Goal: Use online tool/utility: Utilize a website feature to perform a specific function

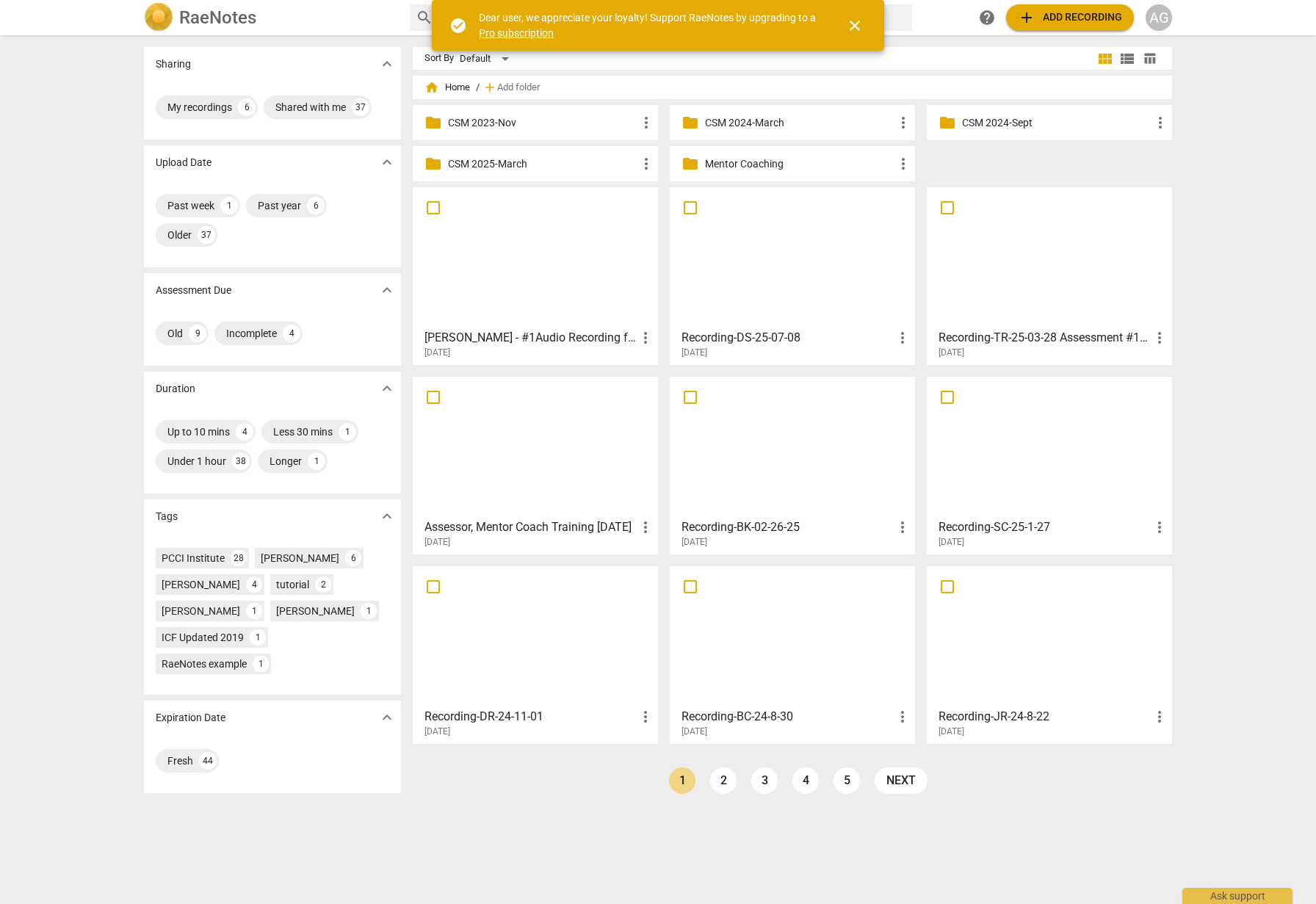
click at [506, 256] on div at bounding box center [536, 257] width 235 height 130
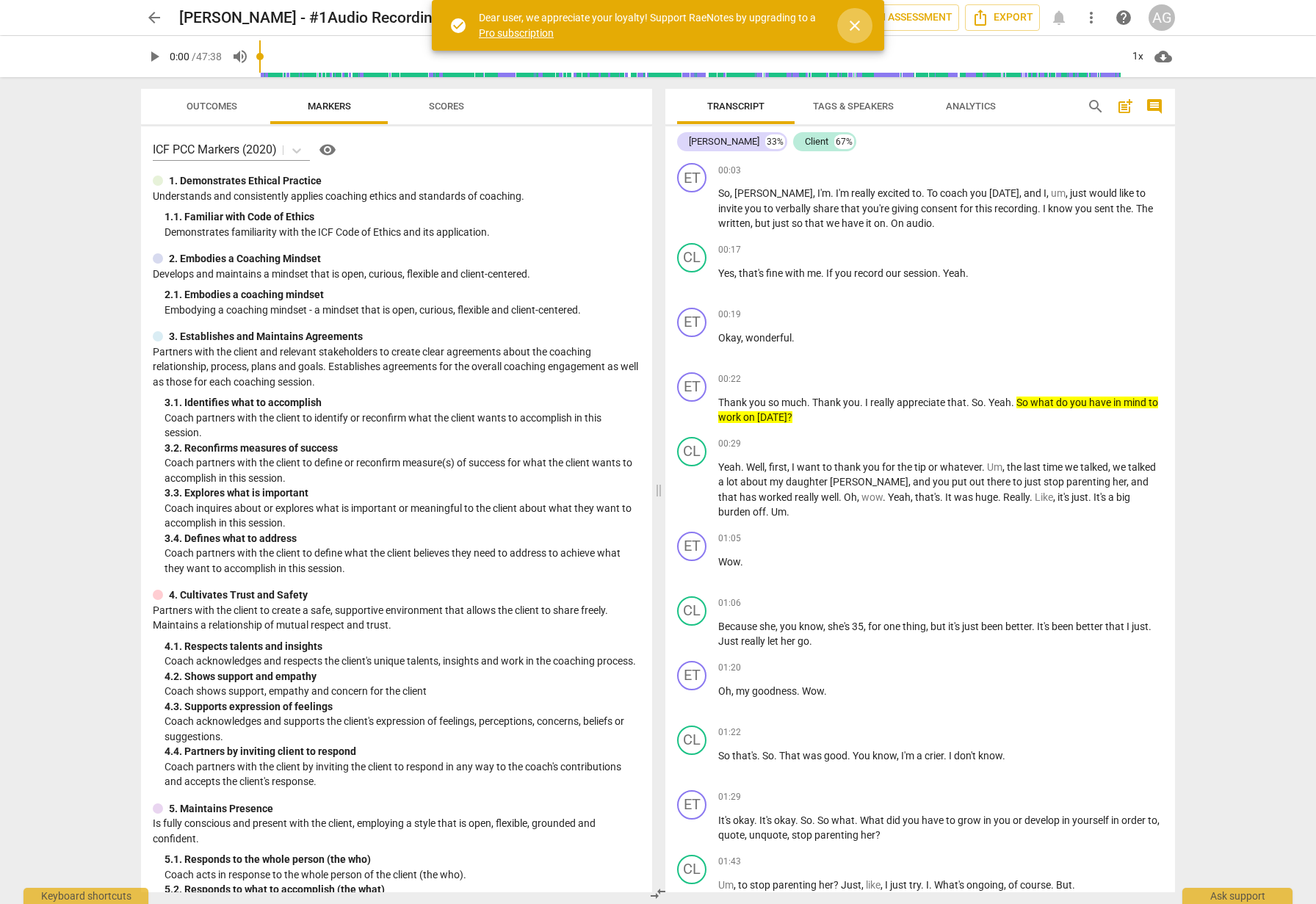
click at [853, 26] on span "close" at bounding box center [855, 26] width 18 height 18
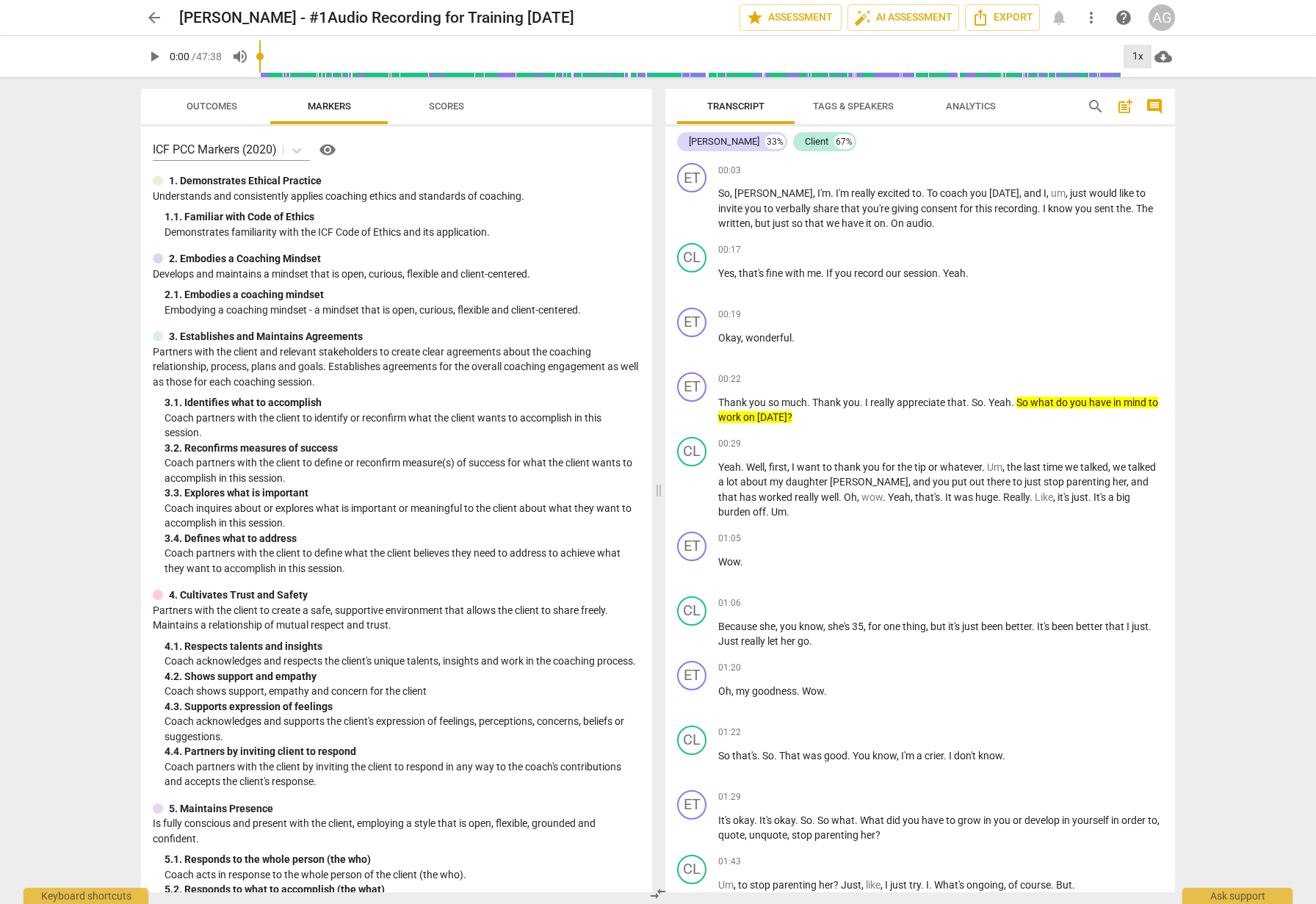
click at [1136, 53] on div "1x" at bounding box center [1137, 56] width 28 height 23
click at [1150, 116] on li "1.25x" at bounding box center [1148, 114] width 49 height 28
drag, startPoint x: 156, startPoint y: 56, endPoint x: 188, endPoint y: 56, distance: 32.0
click at [157, 56] on span "play_arrow" at bounding box center [154, 56] width 18 height 18
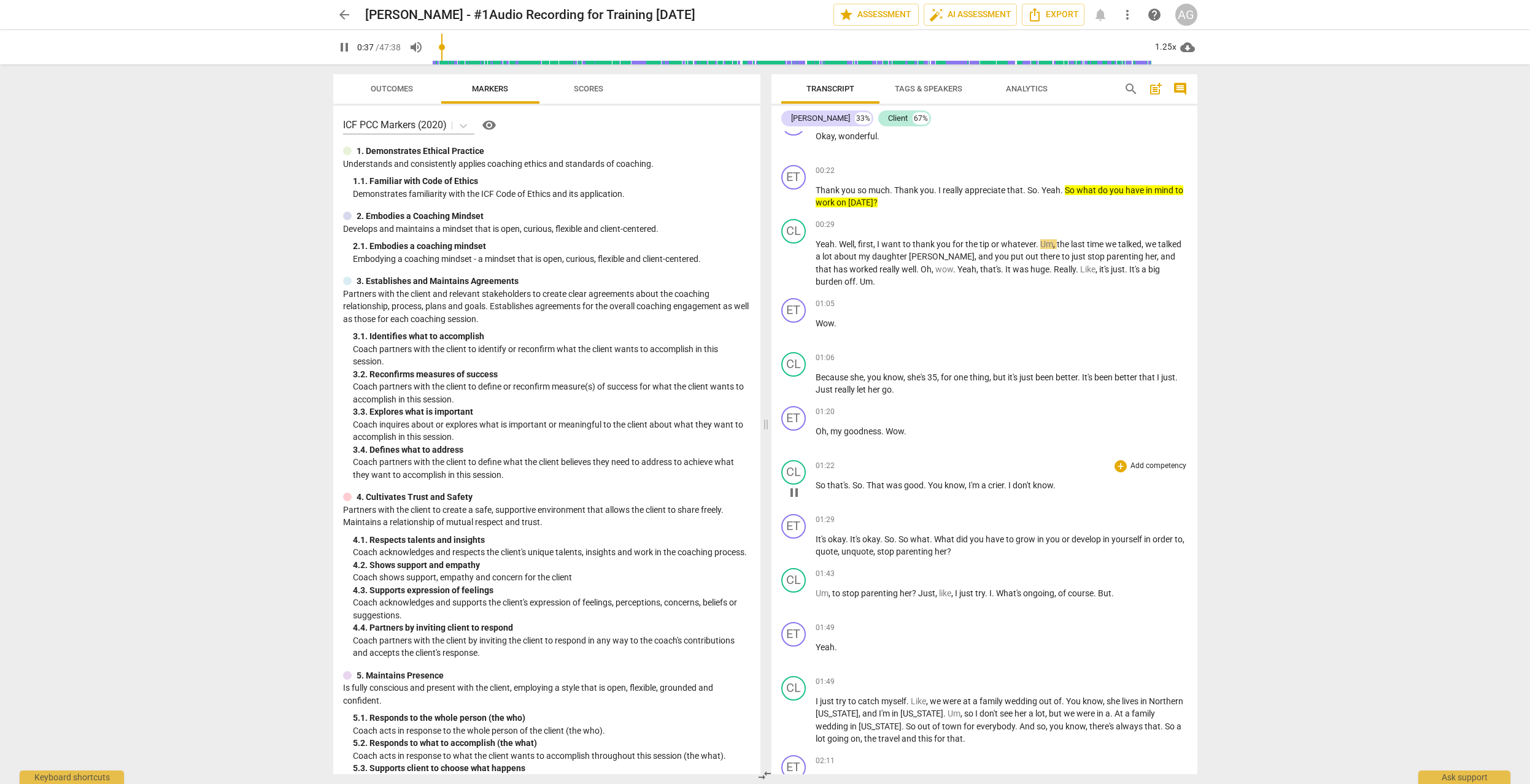
scroll to position [157, 0]
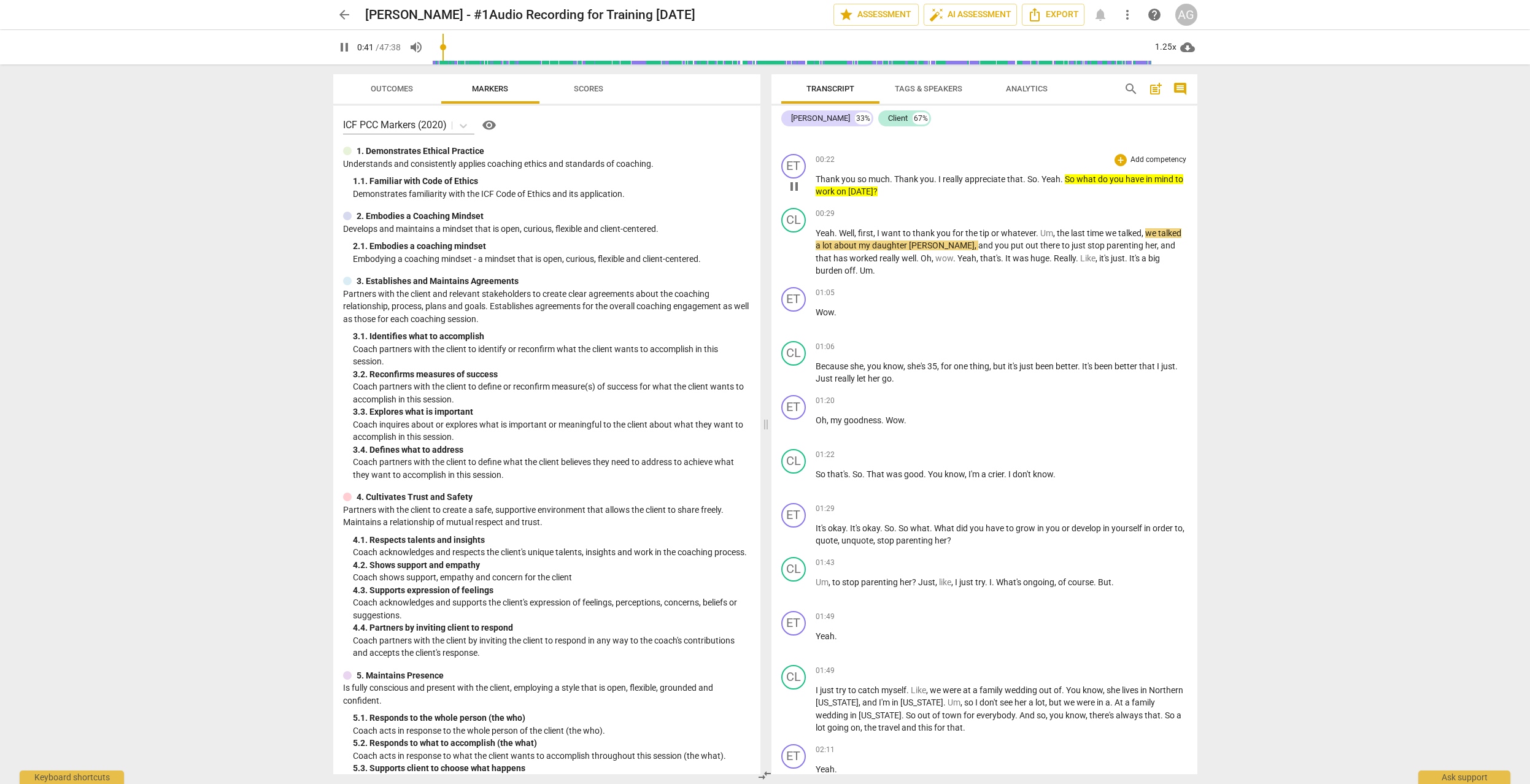
click at [1099, 157] on p "Add competency" at bounding box center [1158, 159] width 58 height 11
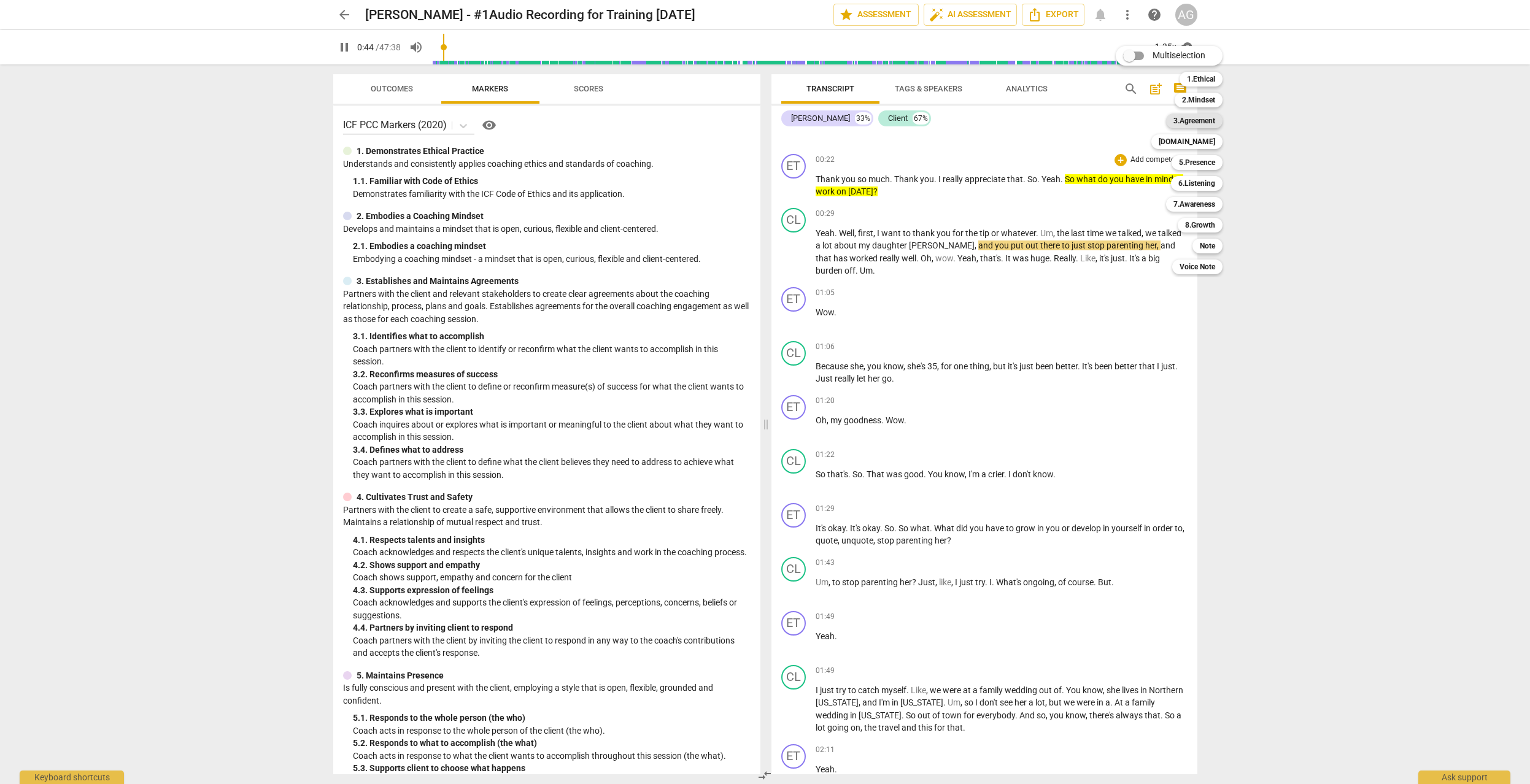
click at [1099, 118] on b "3.Agreement" at bounding box center [1194, 121] width 42 height 15
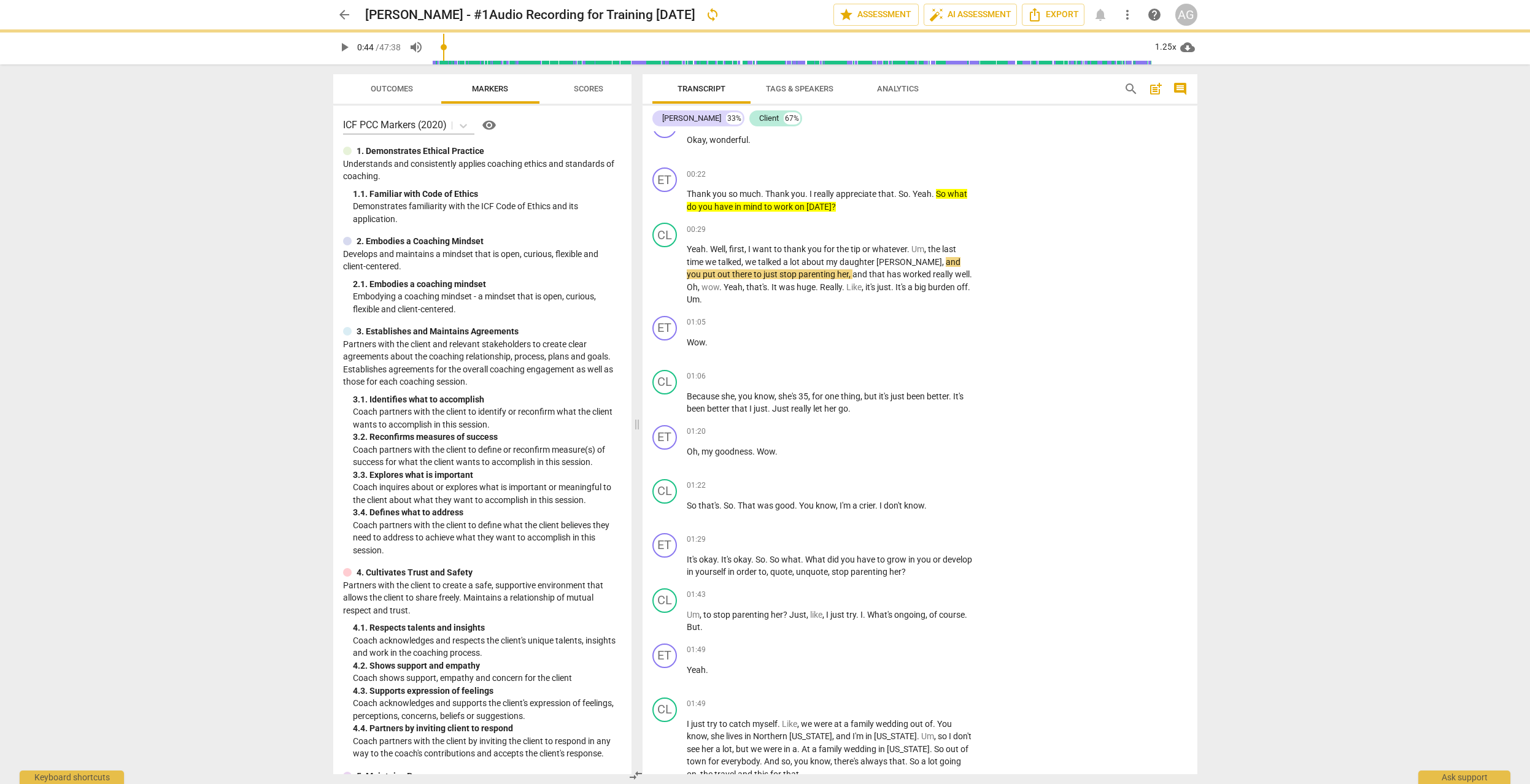
type input "45"
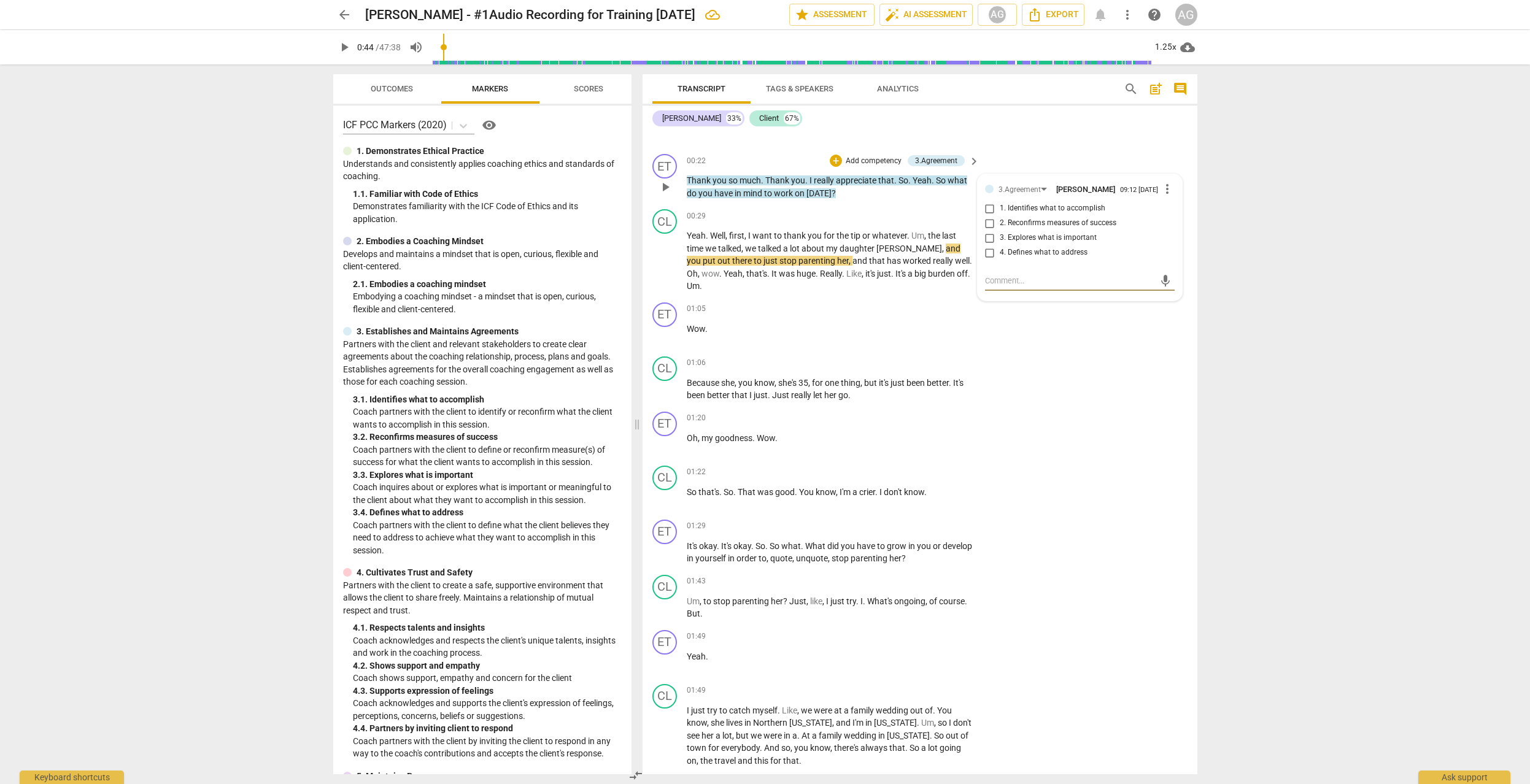
click at [987, 211] on input "1. Identifies what to accomplish" at bounding box center [990, 209] width 19 height 15
checkbox input "true"
click at [663, 255] on span "play_arrow" at bounding box center [665, 261] width 15 height 15
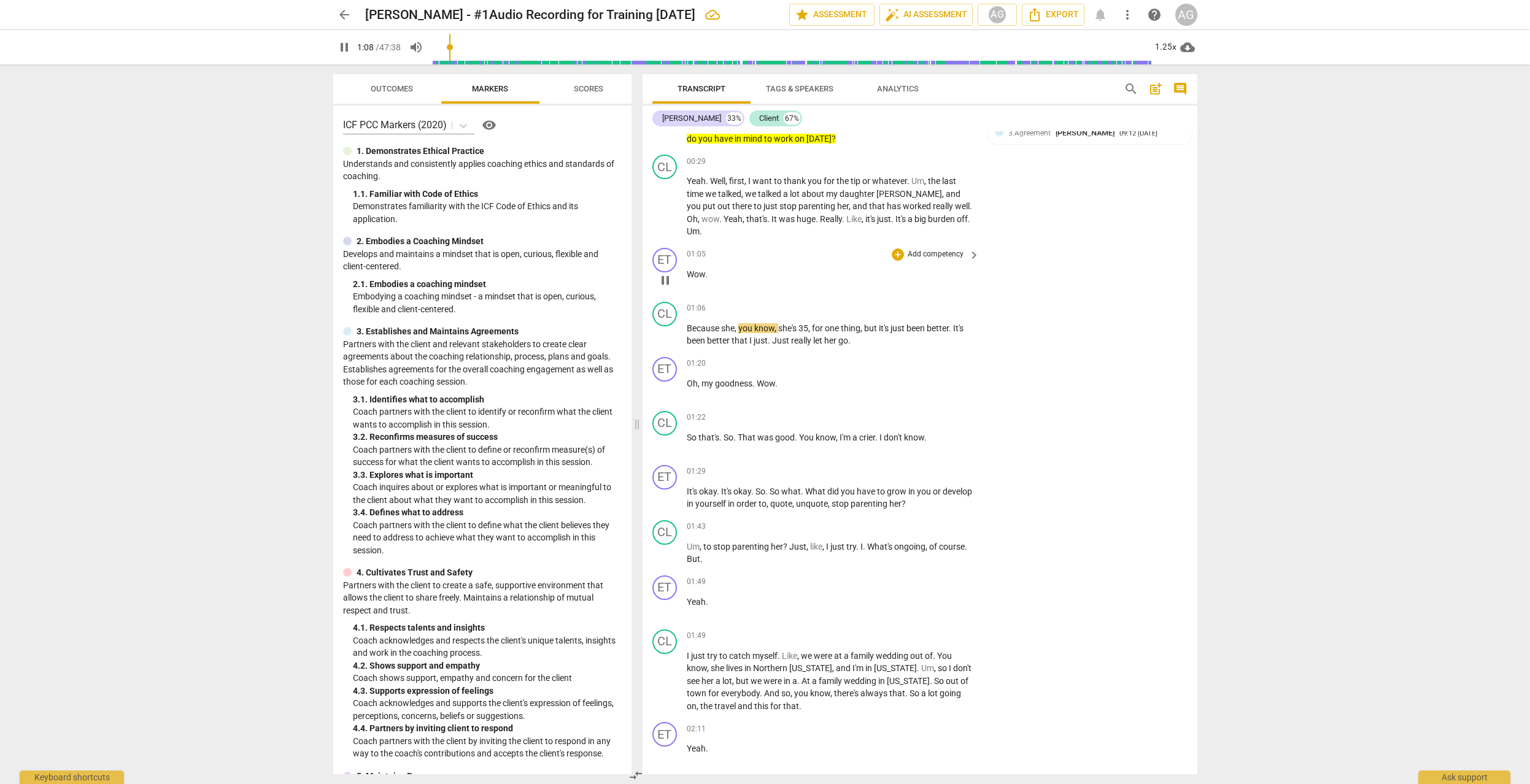
scroll to position [226, 0]
click at [931, 248] on p "Add competency" at bounding box center [936, 253] width 58 height 11
click at [984, 258] on b "6.Listening" at bounding box center [975, 264] width 37 height 15
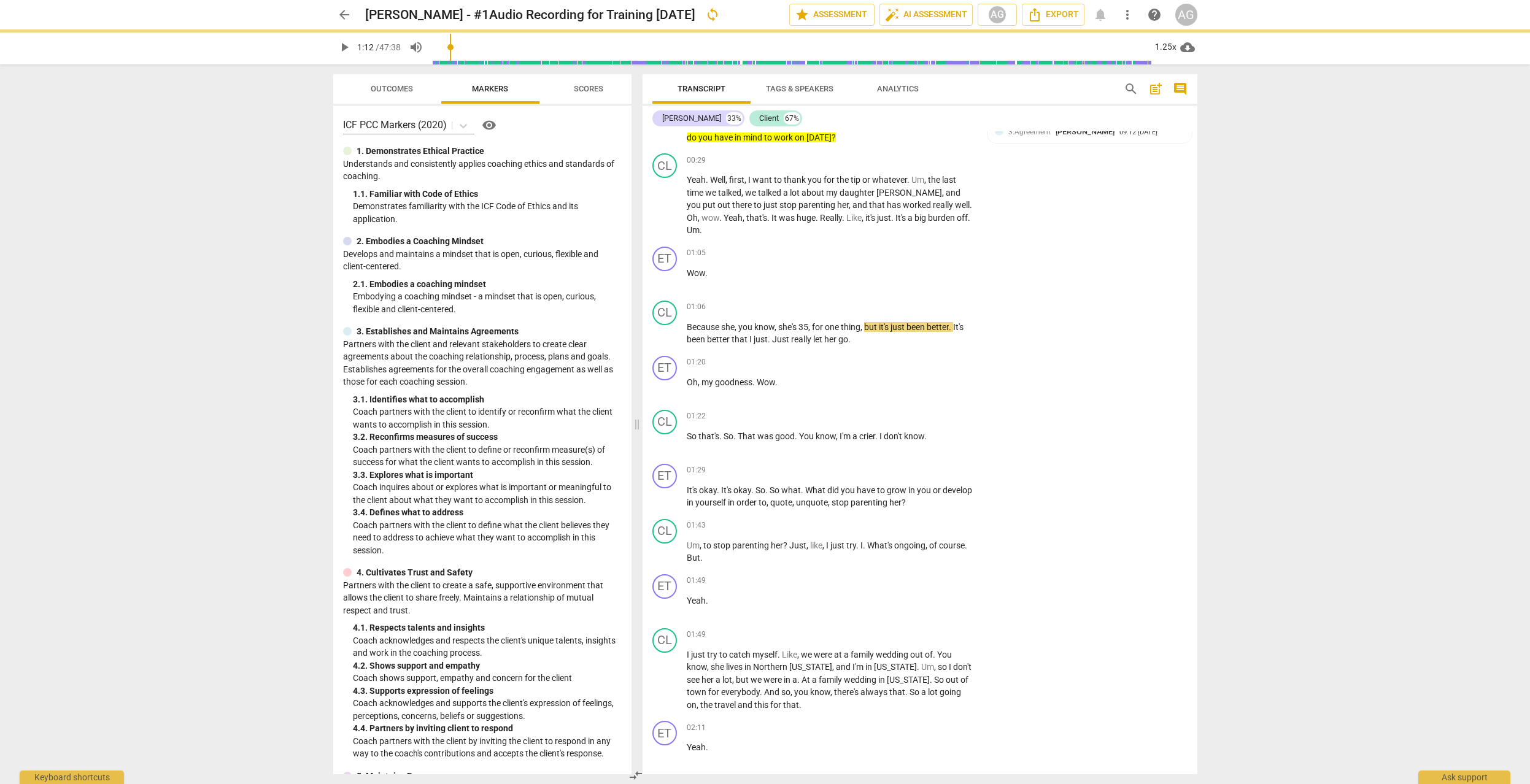
type input "73"
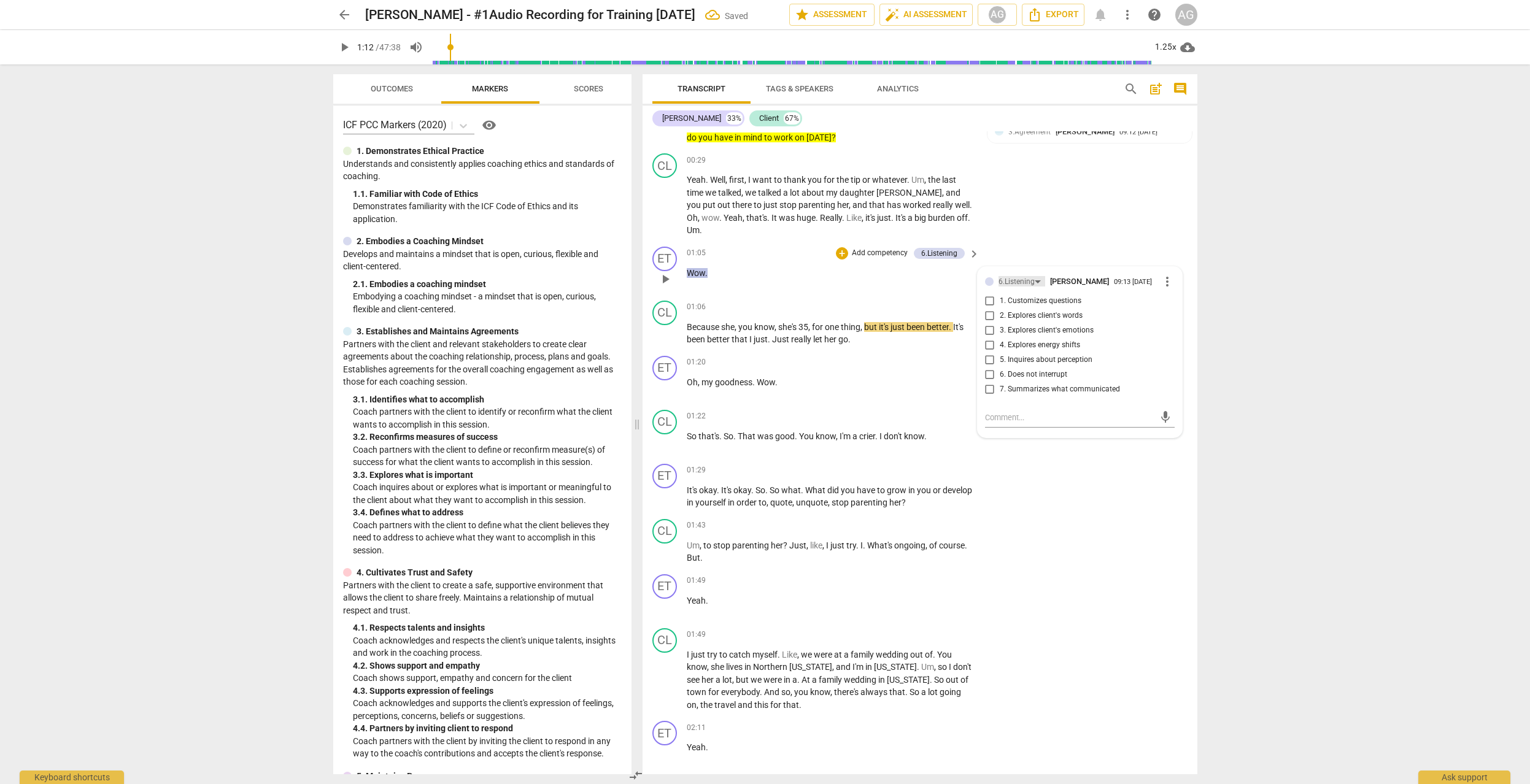
click at [1024, 276] on div "6.Listening" at bounding box center [1016, 282] width 36 height 12
click at [1032, 216] on div "[DOMAIN_NAME]" at bounding box center [1047, 220] width 56 height 7
click at [988, 313] on input "2. Shows support and empathy" at bounding box center [990, 320] width 19 height 15
checkbox input "true"
click at [989, 327] on input "3. Supports expression of feelings" at bounding box center [990, 335] width 19 height 15
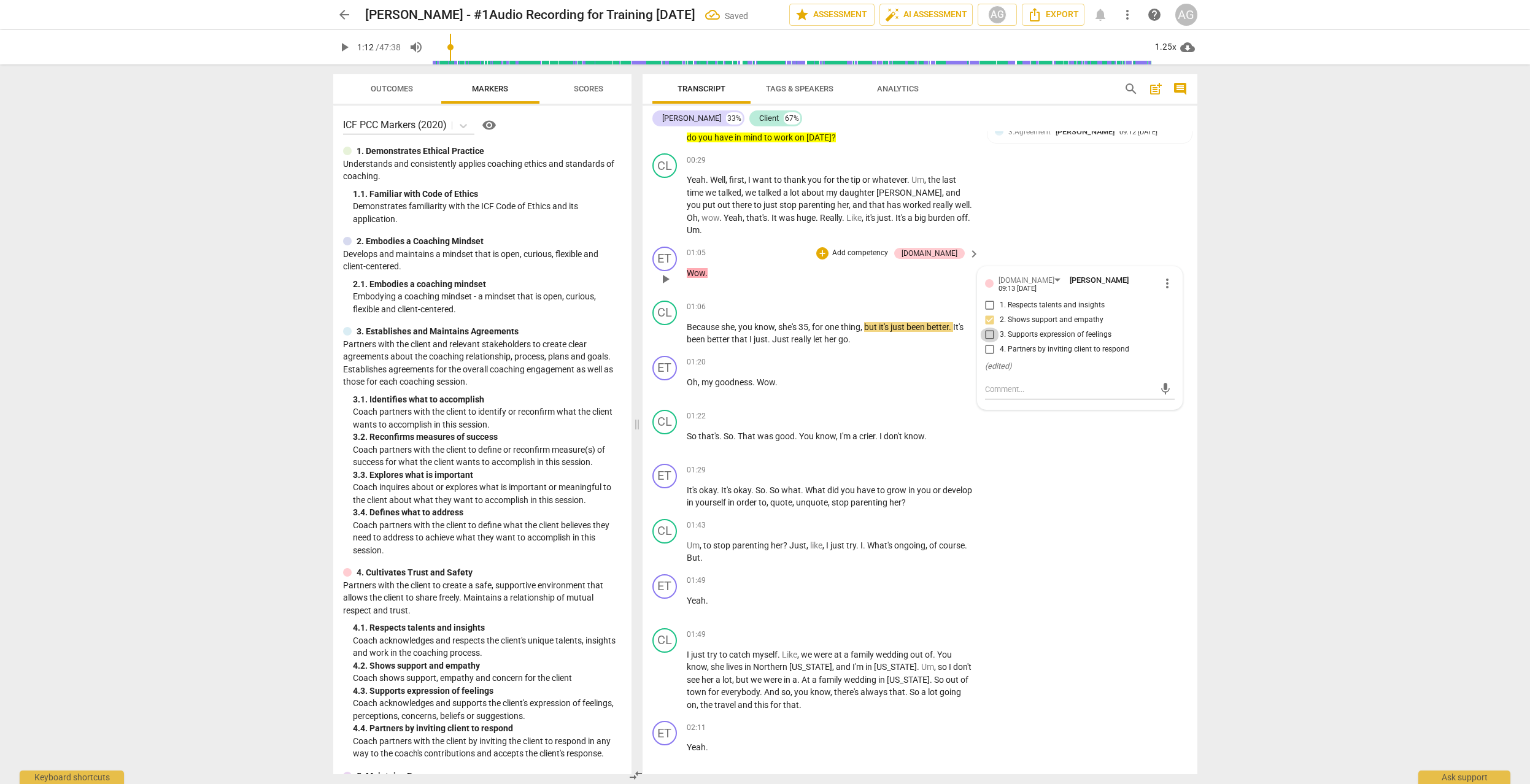
checkbox input "true"
click at [662, 326] on span "play_arrow" at bounding box center [665, 334] width 15 height 15
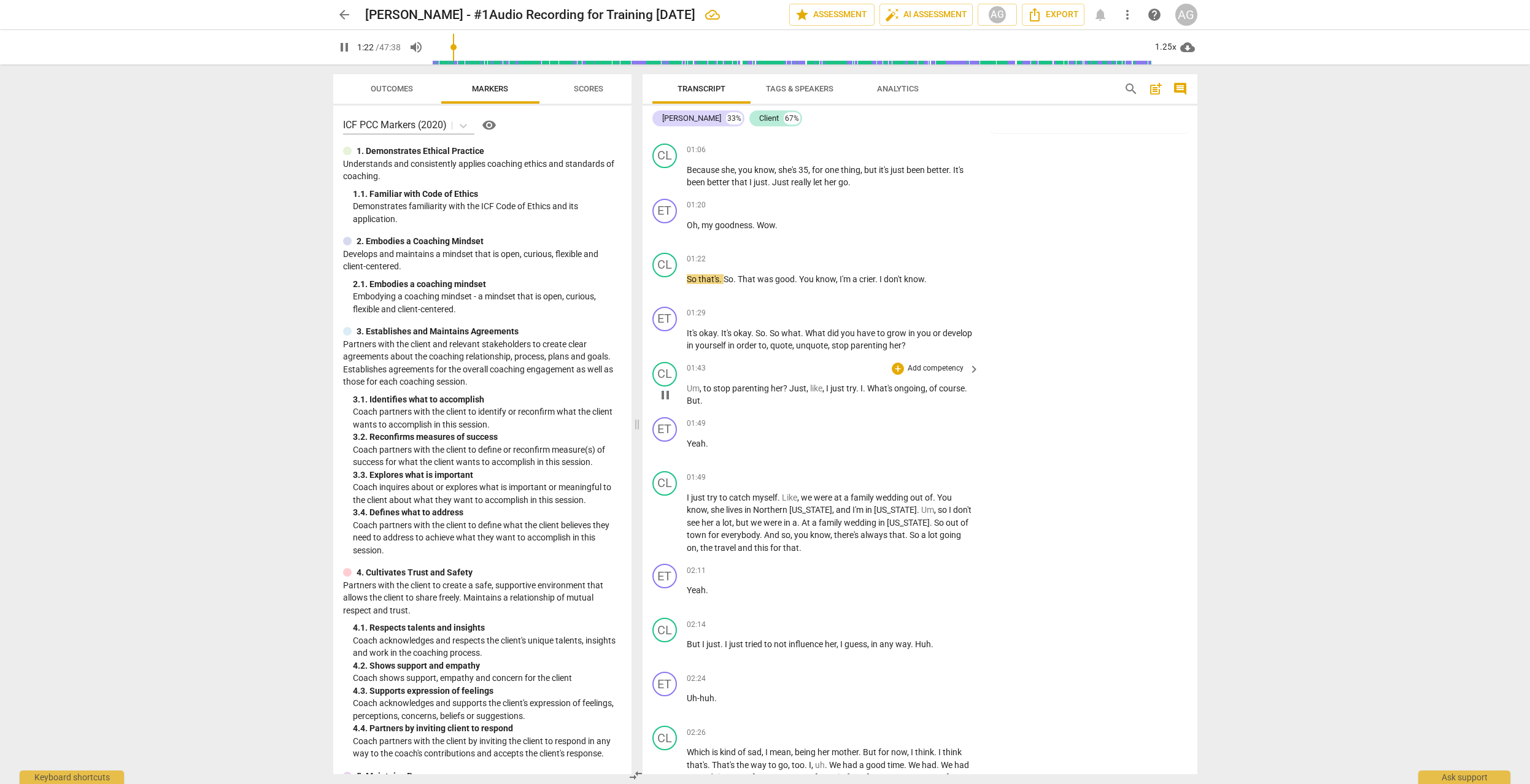
scroll to position [388, 0]
click at [948, 303] on p "Add competency" at bounding box center [936, 309] width 58 height 11
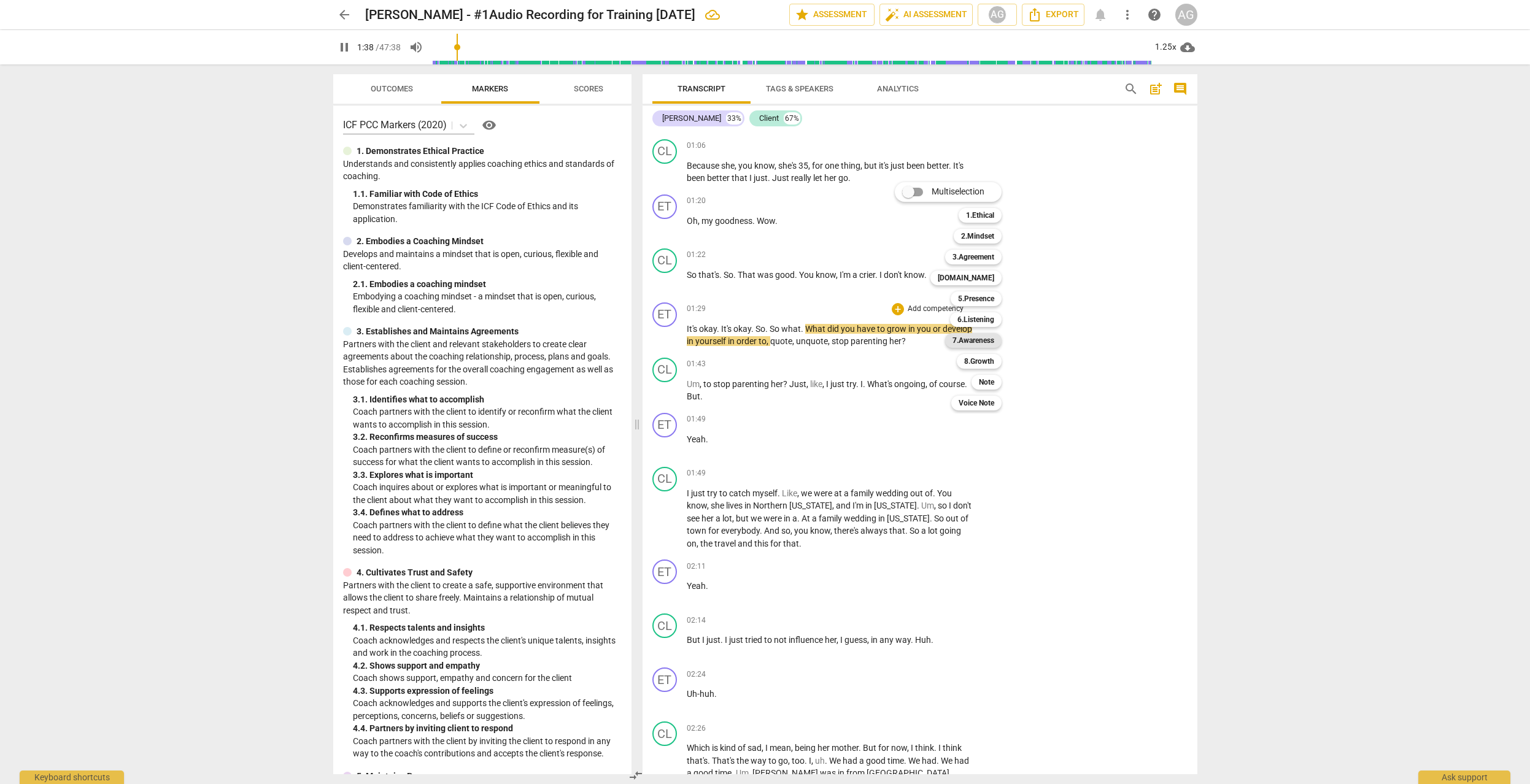
click at [981, 343] on b "7.Awareness" at bounding box center [973, 341] width 42 height 15
type input "99"
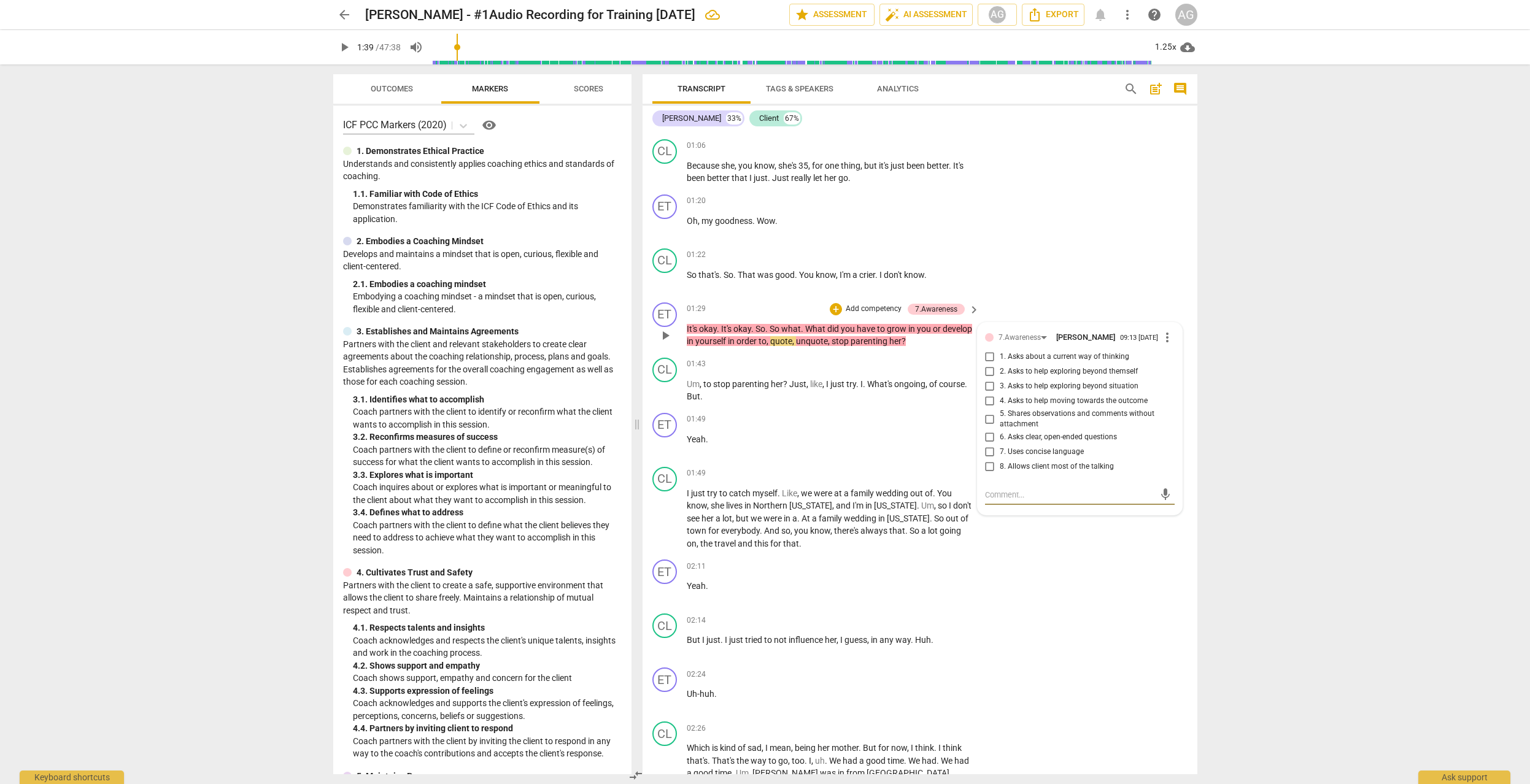
click at [988, 364] on input "2. Asks to help exploring beyond themself" at bounding box center [990, 371] width 19 height 15
checkbox input "true"
click at [665, 383] on span "play_arrow" at bounding box center [665, 391] width 15 height 15
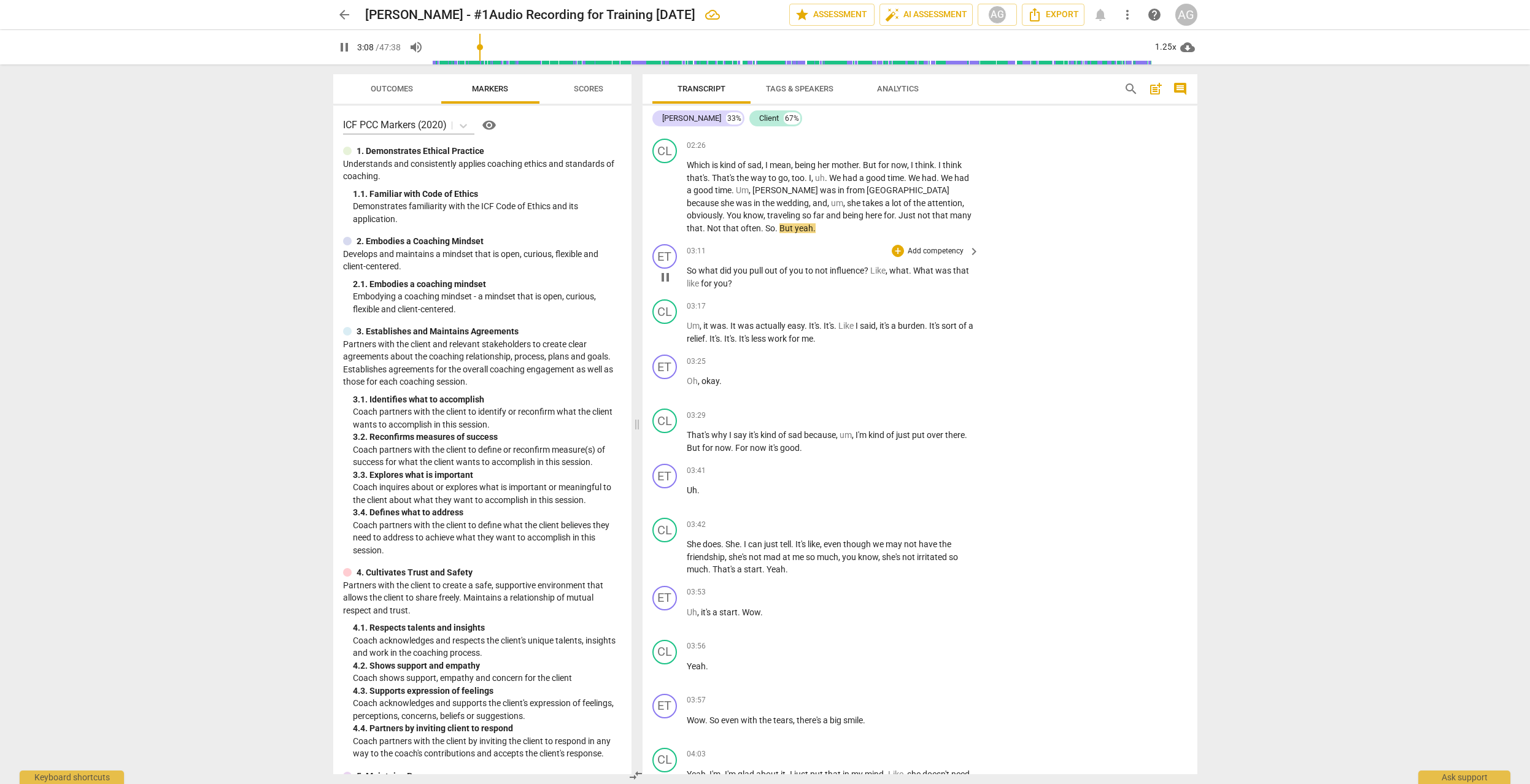
scroll to position [973, 0]
click at [934, 242] on p "Add competency" at bounding box center [936, 247] width 58 height 11
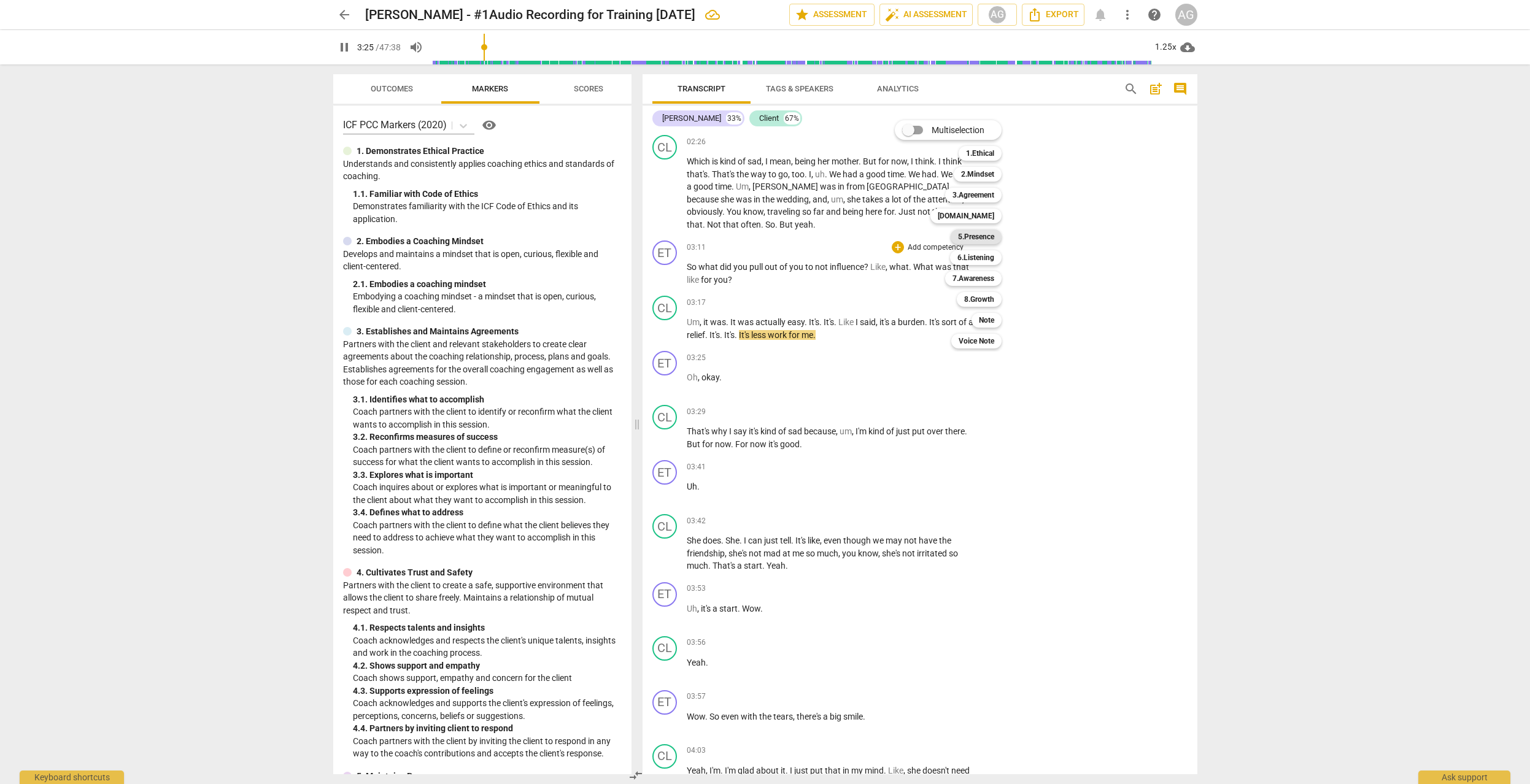
click at [976, 233] on b "5.Presence" at bounding box center [976, 237] width 36 height 15
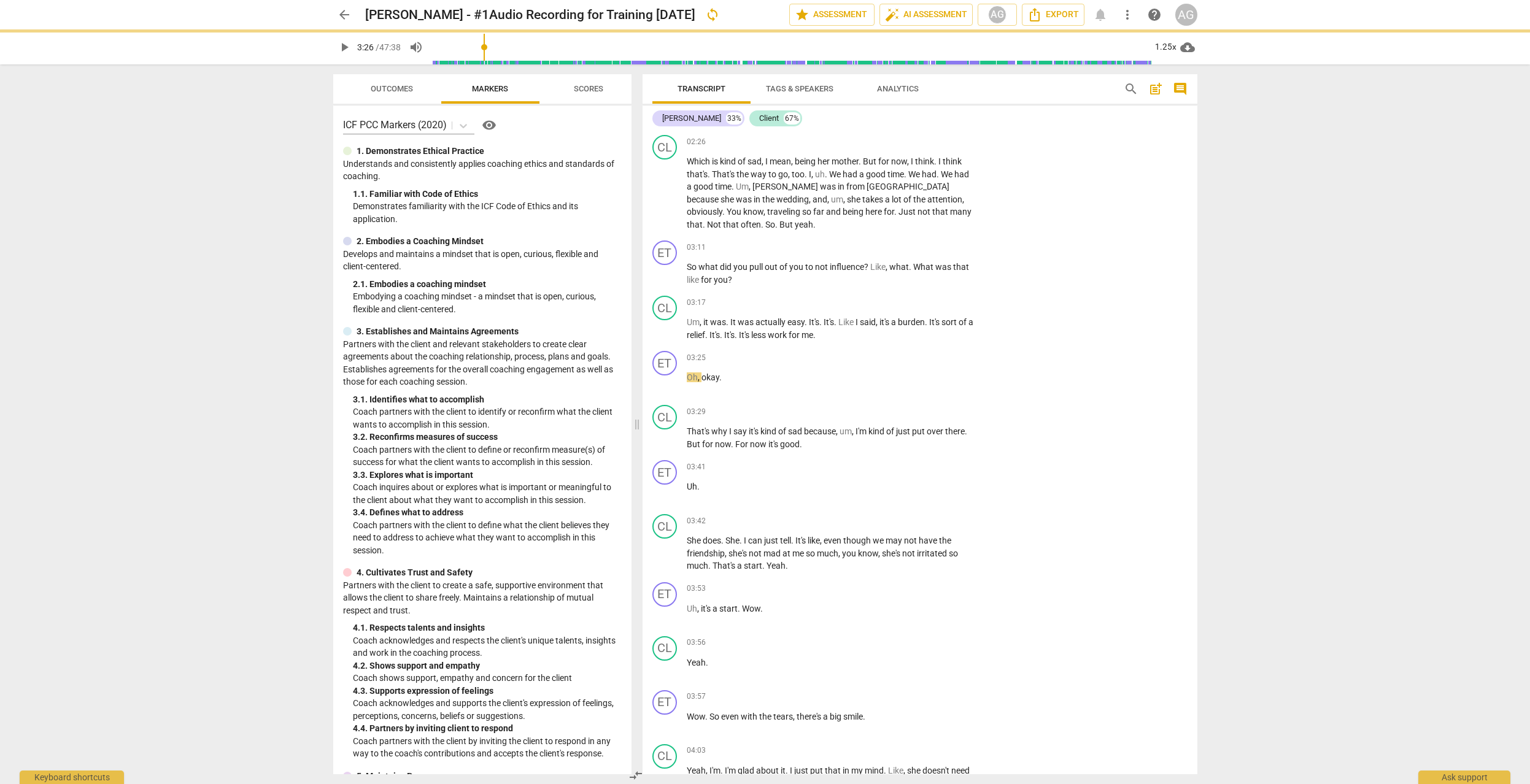
type input "206"
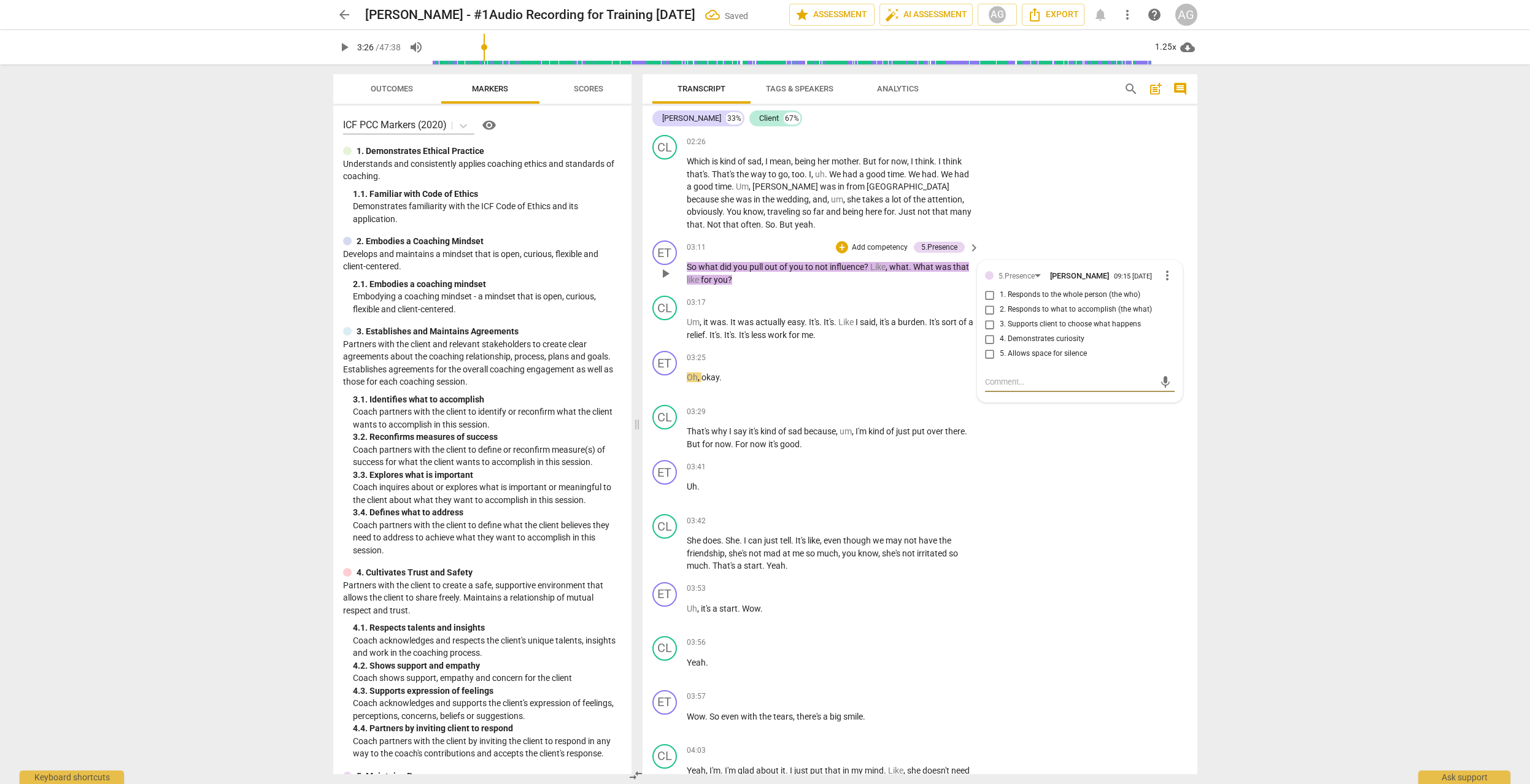
click at [987, 288] on input "1. Responds to the whole person (the who)" at bounding box center [990, 295] width 19 height 15
checkbox input "true"
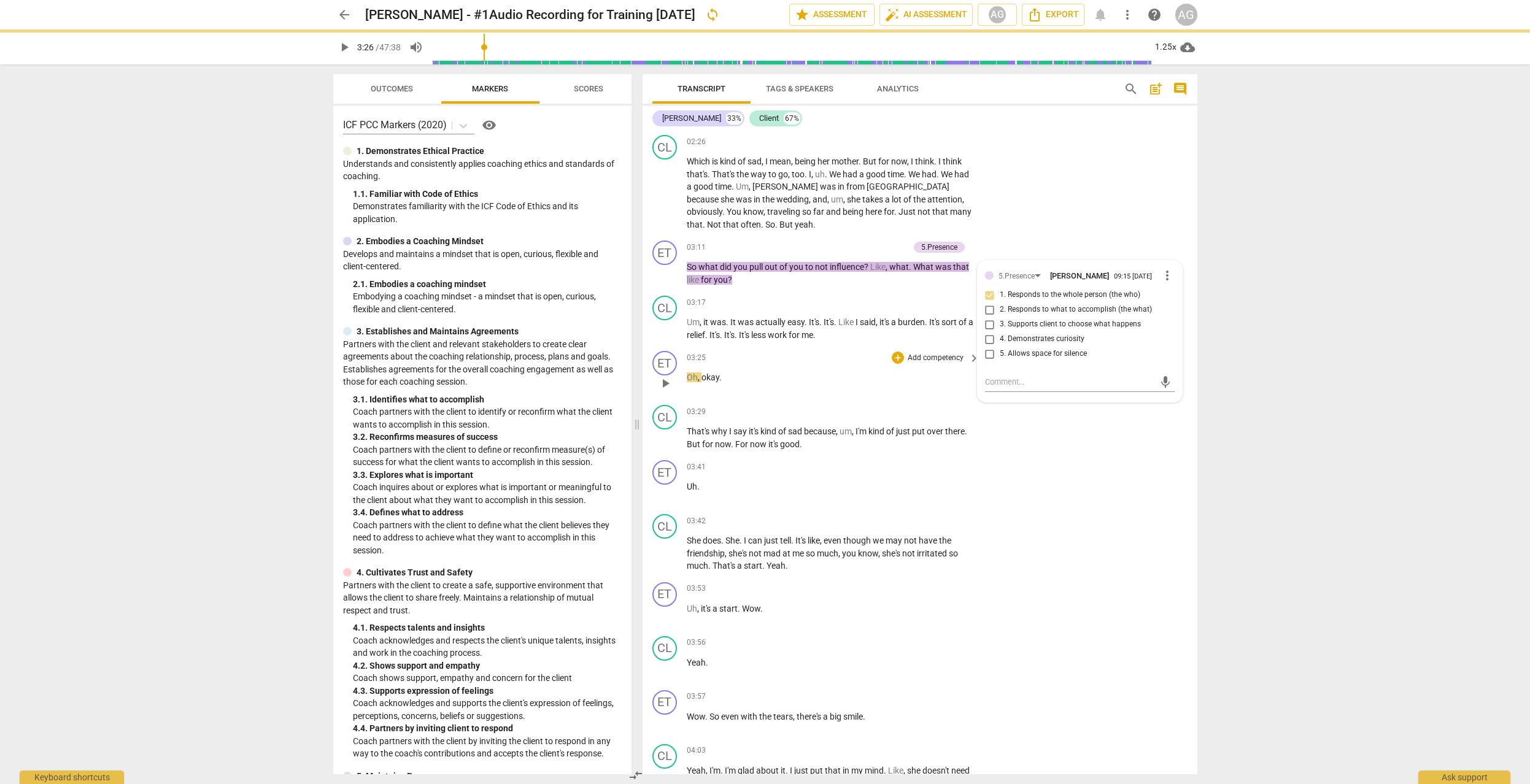
click at [662, 376] on span "play_arrow" at bounding box center [665, 383] width 15 height 15
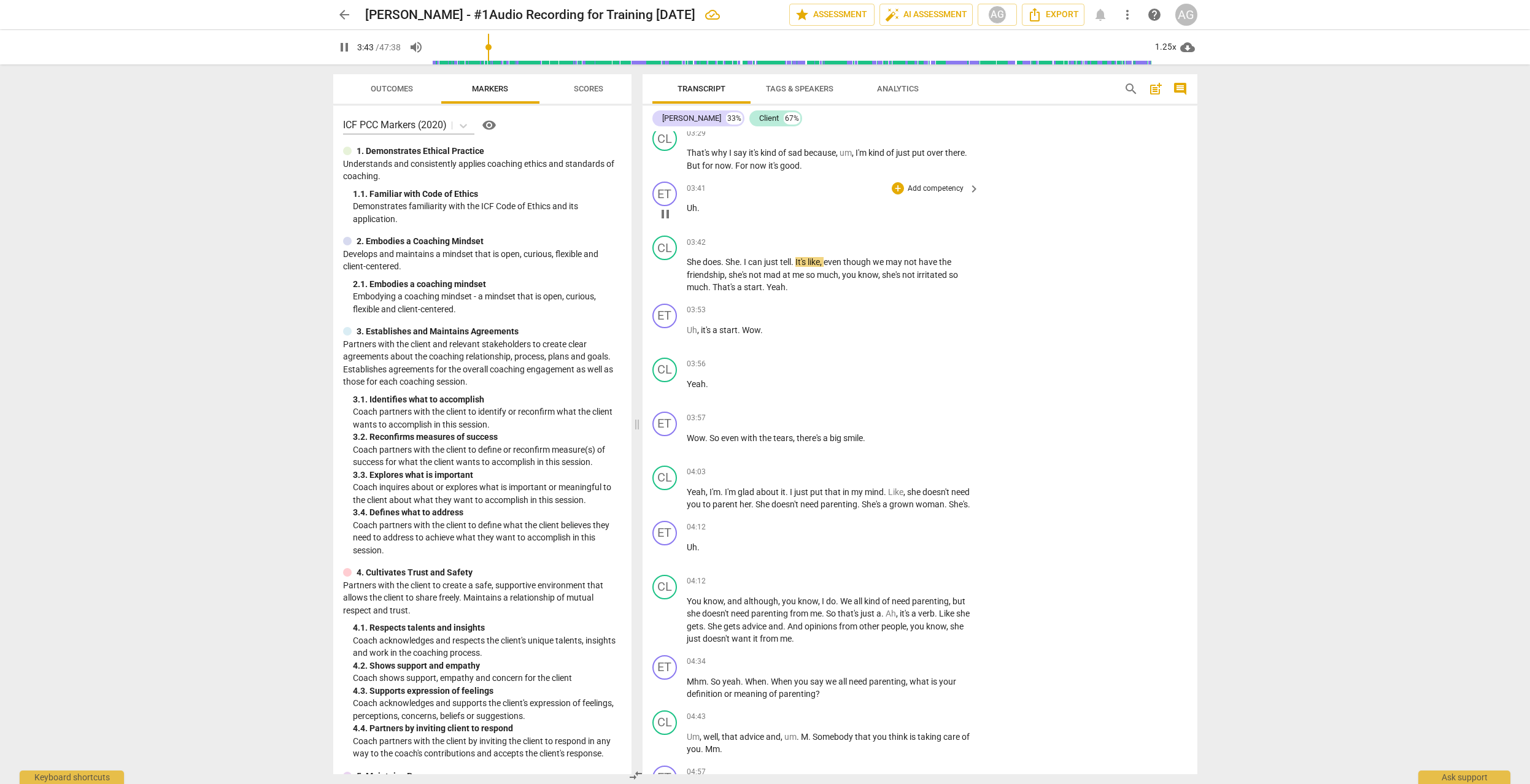
scroll to position [1284, 0]
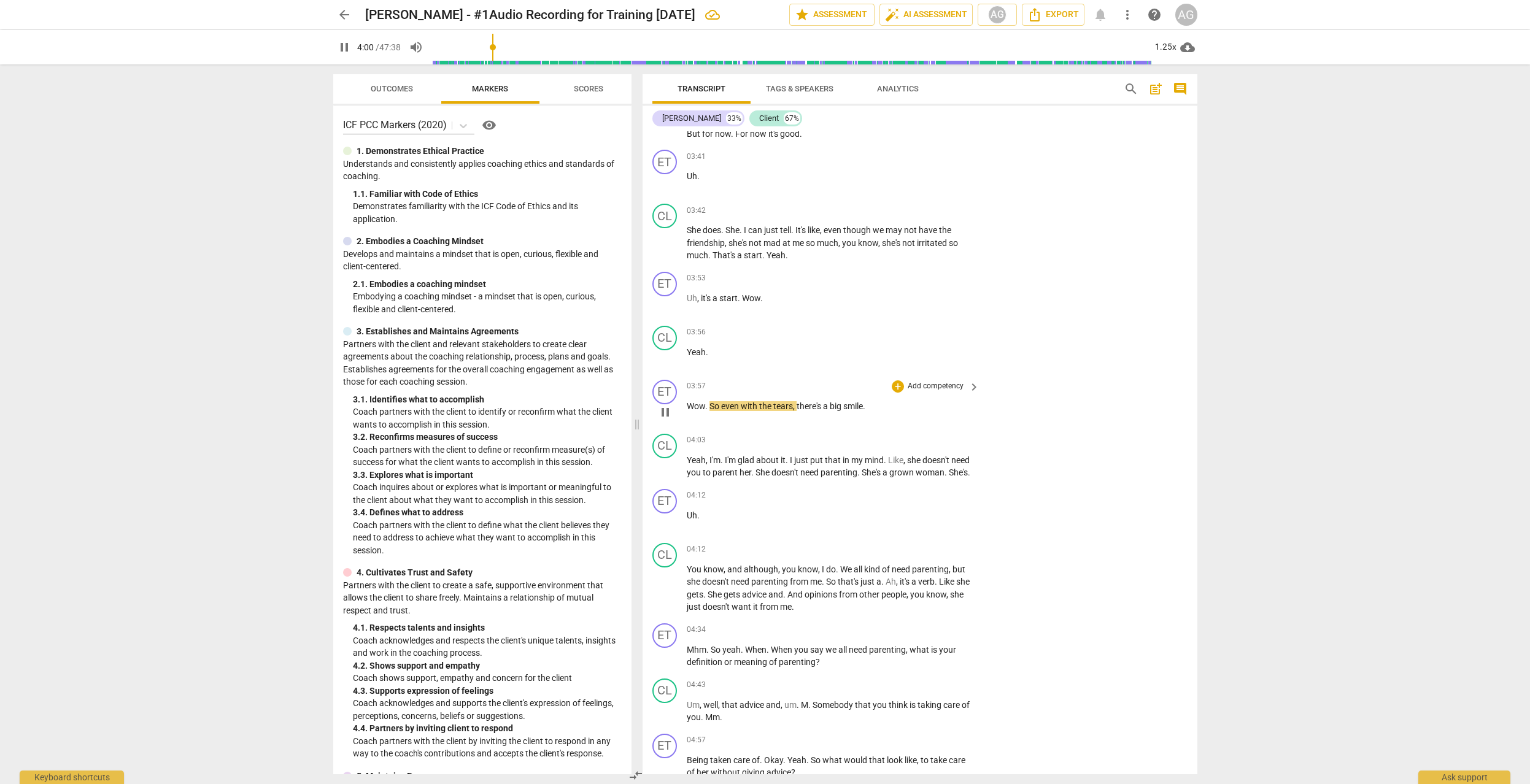
click at [943, 381] on p "Add competency" at bounding box center [936, 386] width 58 height 11
click at [983, 417] on b "7.Awareness" at bounding box center [973, 418] width 42 height 15
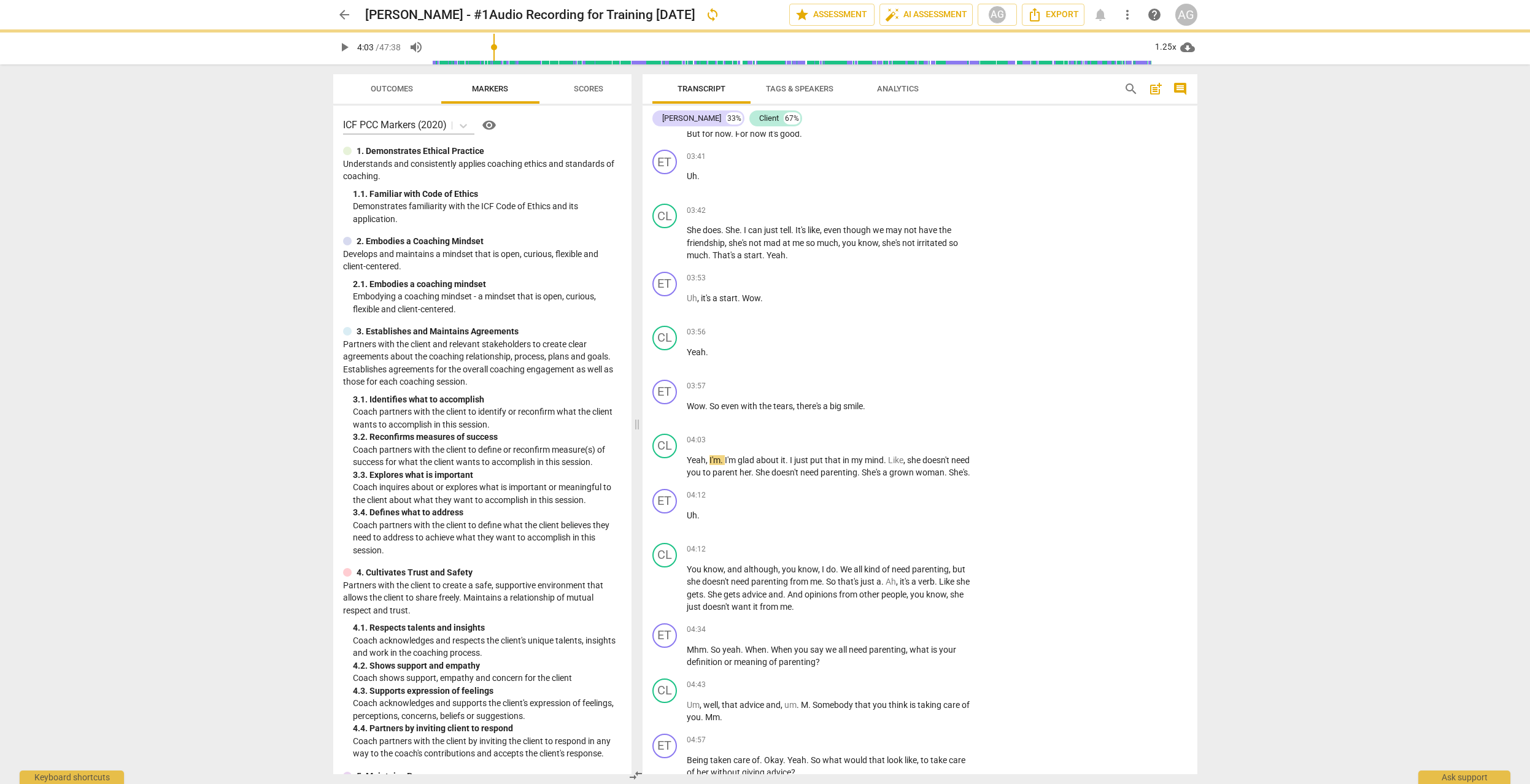
type input "244"
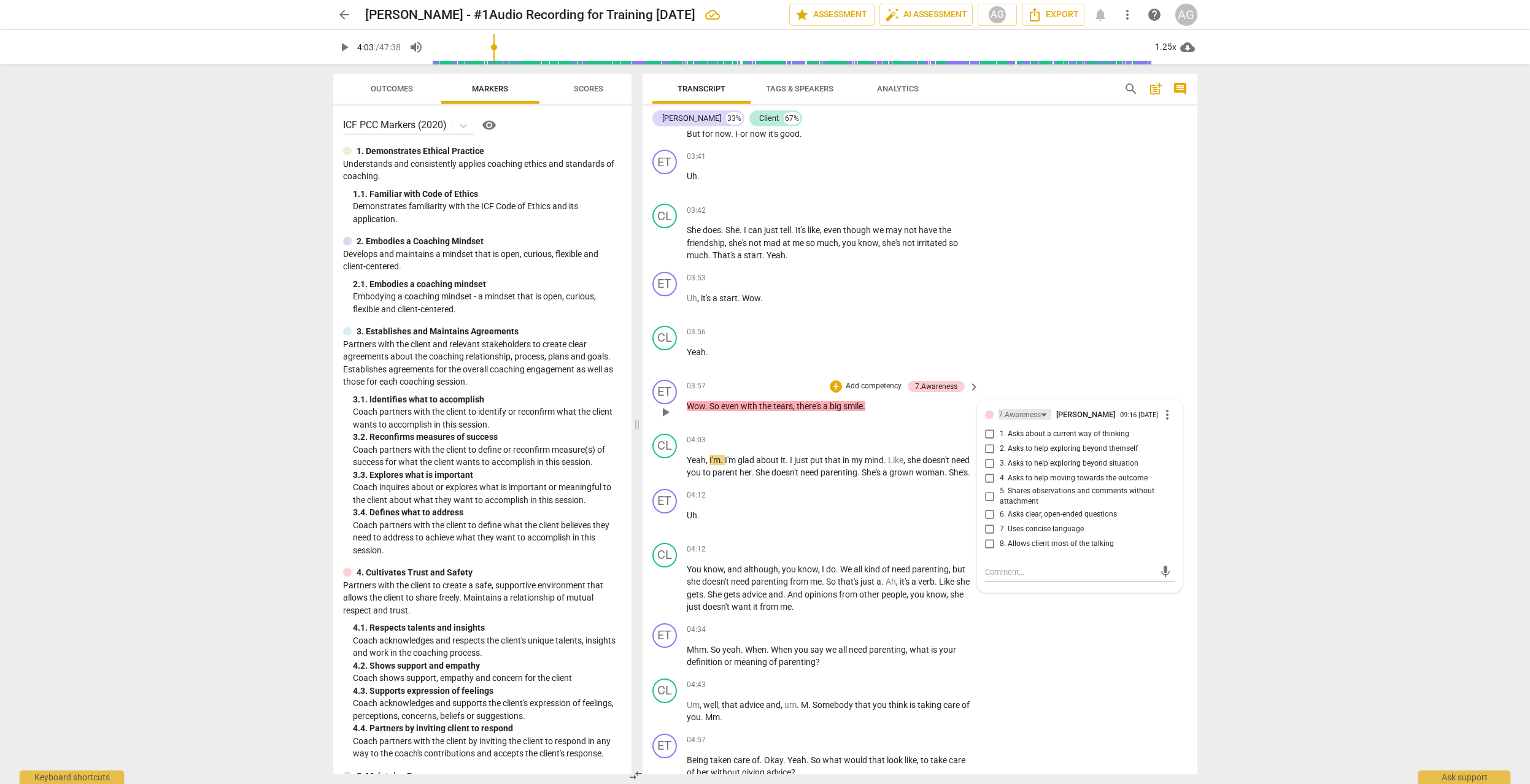
click at [1009, 409] on div "7.Awareness" at bounding box center [1019, 415] width 43 height 12
click at [1038, 376] on div "6.Listening" at bounding box center [1037, 377] width 36 height 7
click at [985, 515] on input "7. Summarizes what communicated" at bounding box center [990, 523] width 19 height 15
checkbox input "true"
click at [670, 459] on span "play_arrow" at bounding box center [665, 467] width 15 height 15
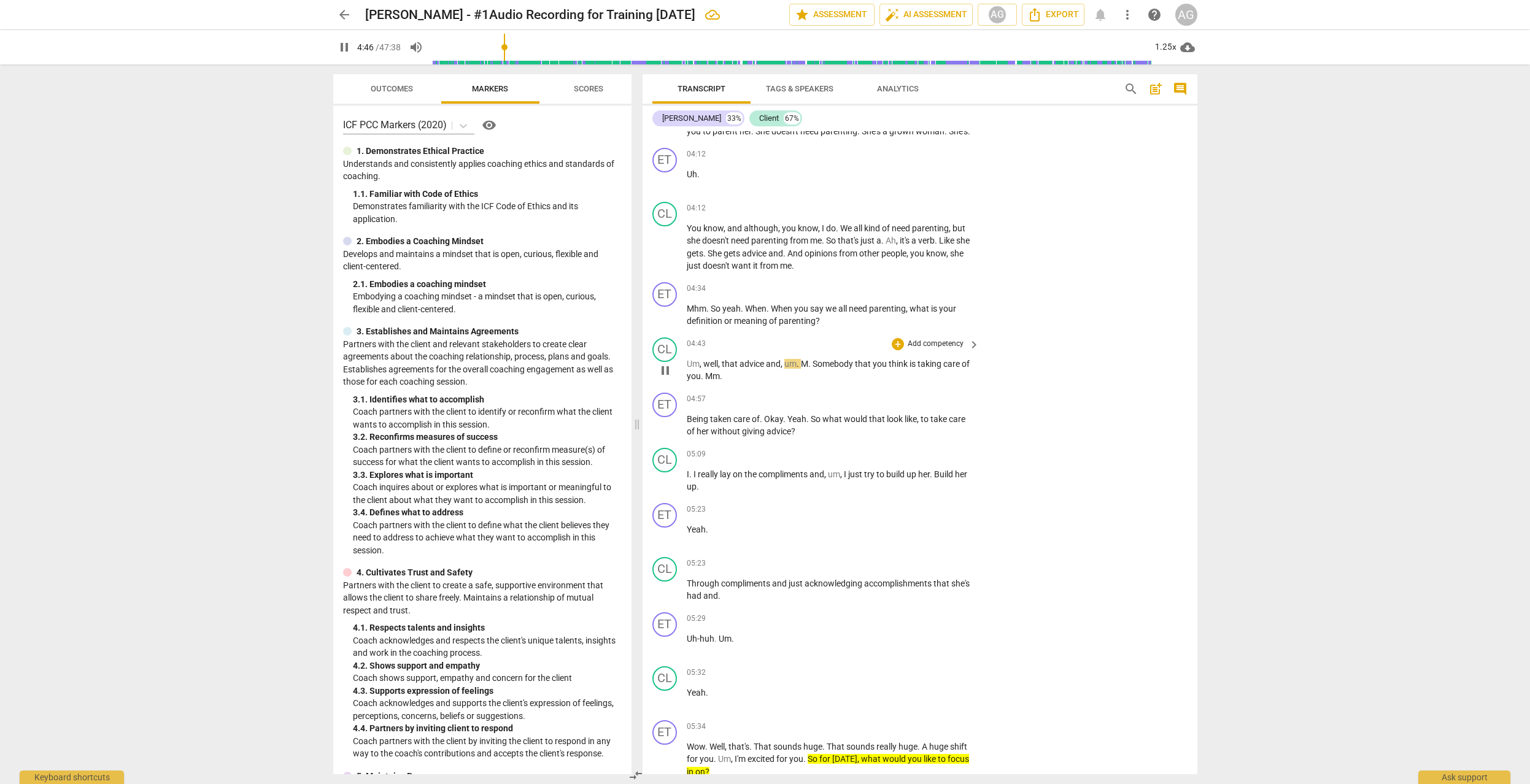
scroll to position [1591, 0]
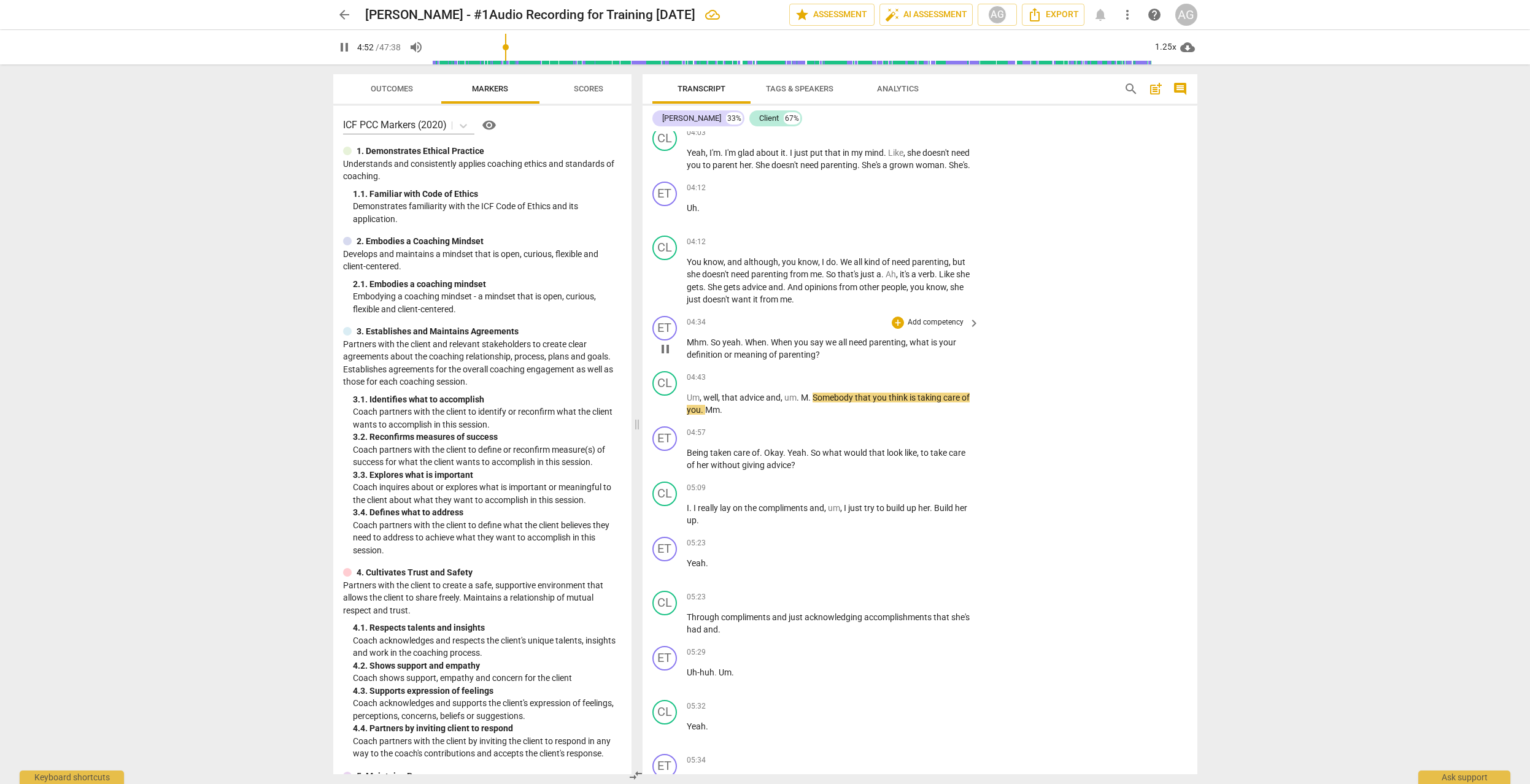
click at [937, 317] on p "Add competency" at bounding box center [936, 322] width 58 height 11
click at [991, 345] on b "6.Listening" at bounding box center [975, 345] width 37 height 15
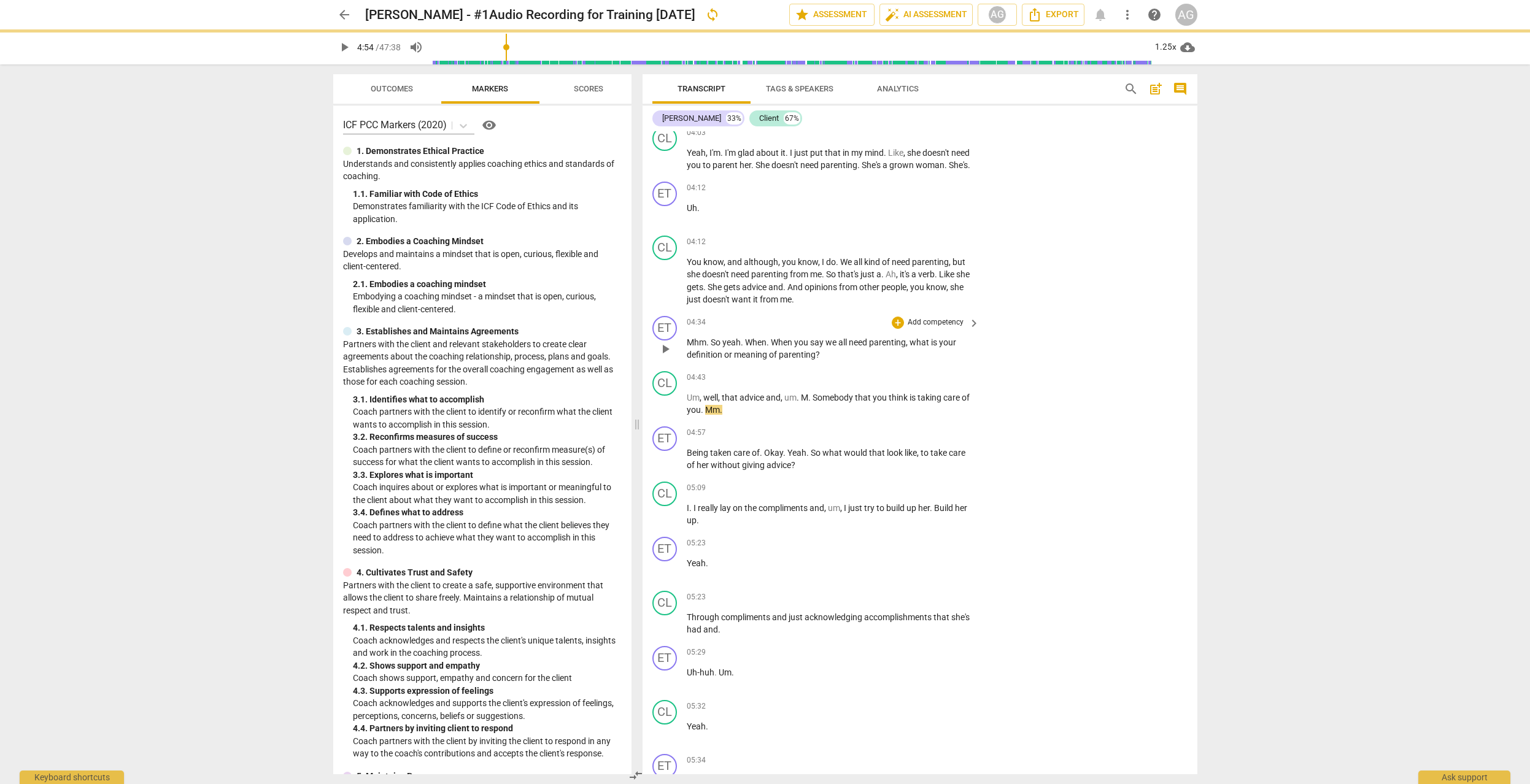
click at [942, 319] on p "Add competency" at bounding box center [936, 322] width 58 height 11
click at [980, 347] on b "6.Listening" at bounding box center [975, 345] width 37 height 15
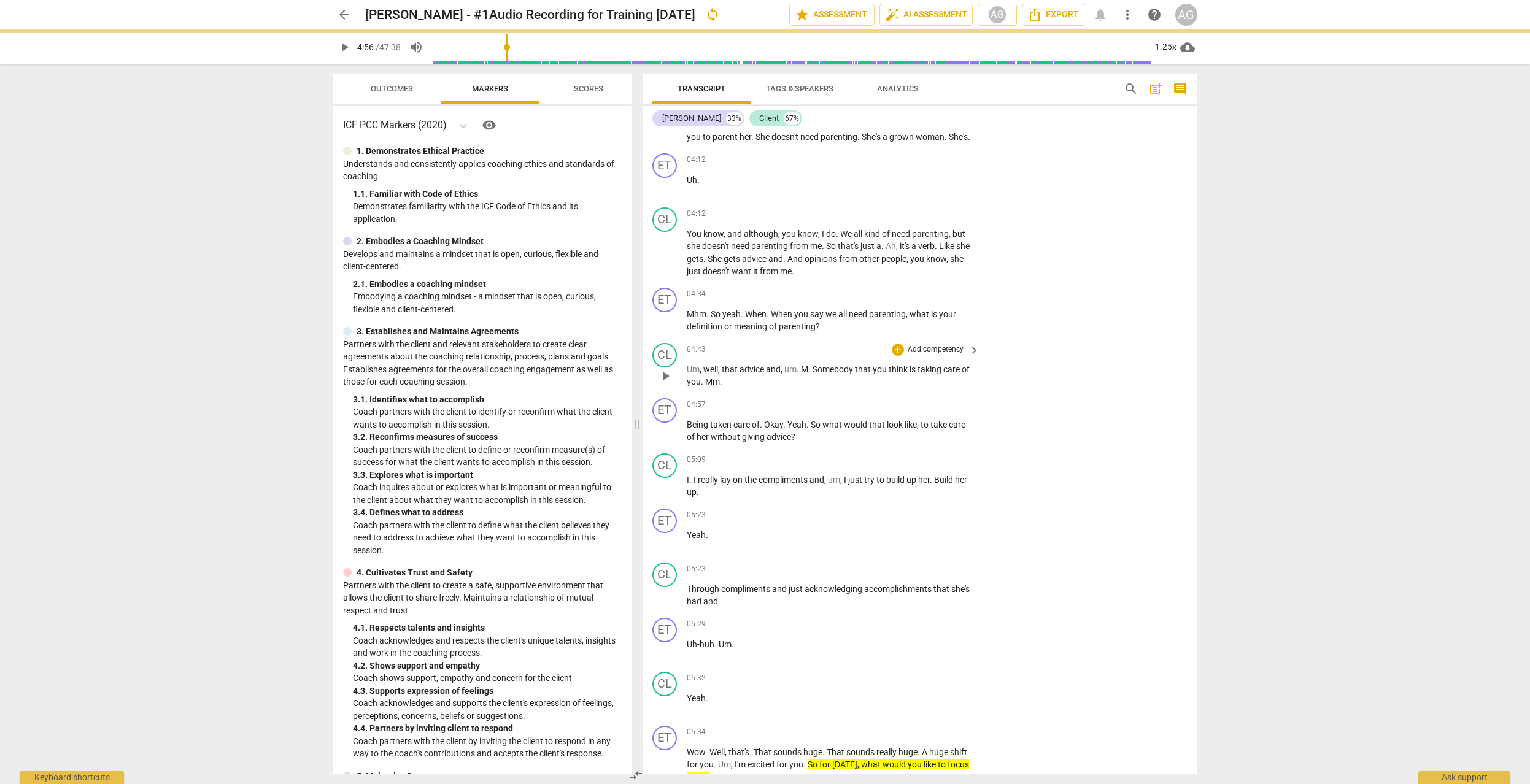
scroll to position [1656, 0]
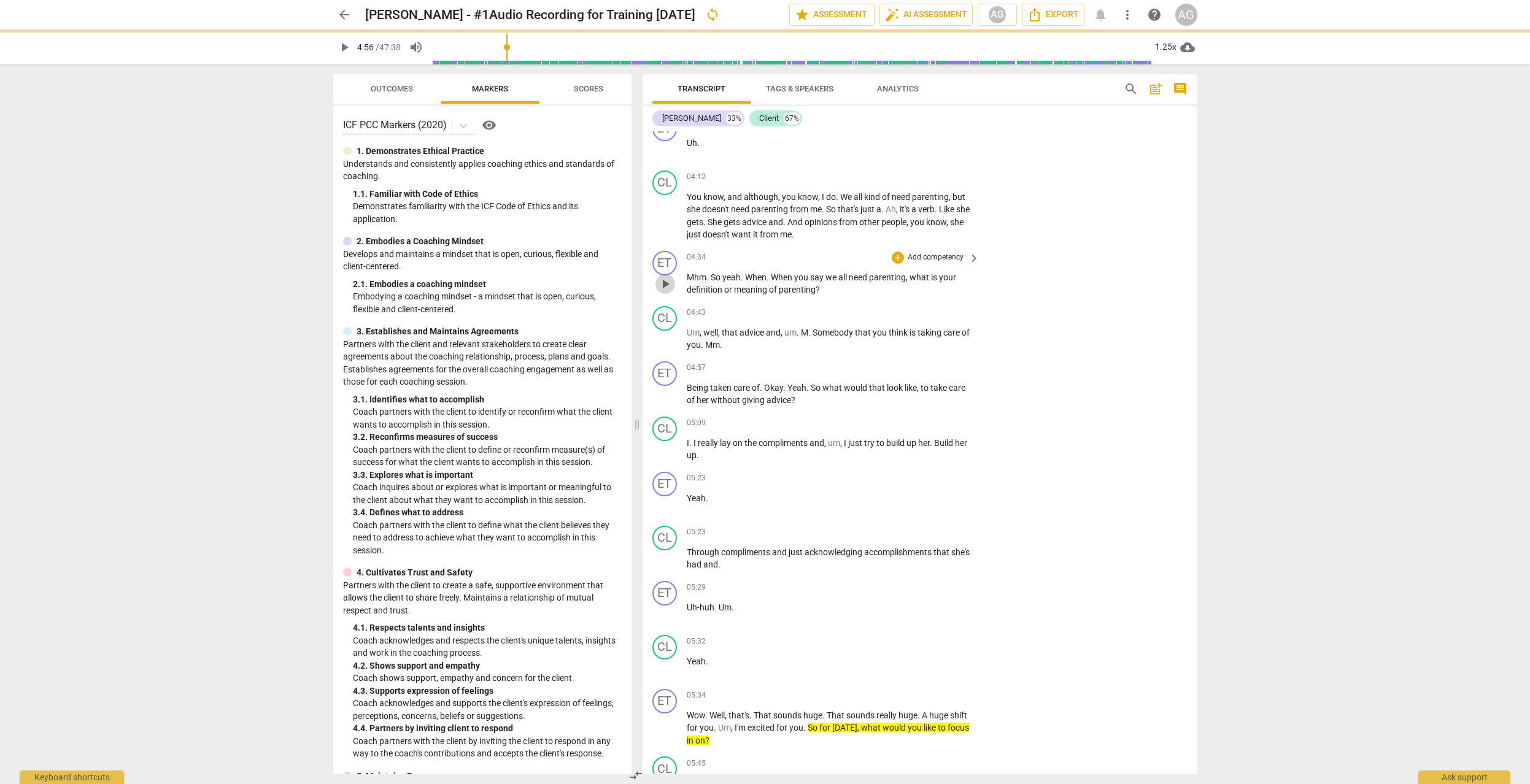
click at [662, 285] on span "play_arrow" at bounding box center [665, 284] width 15 height 15
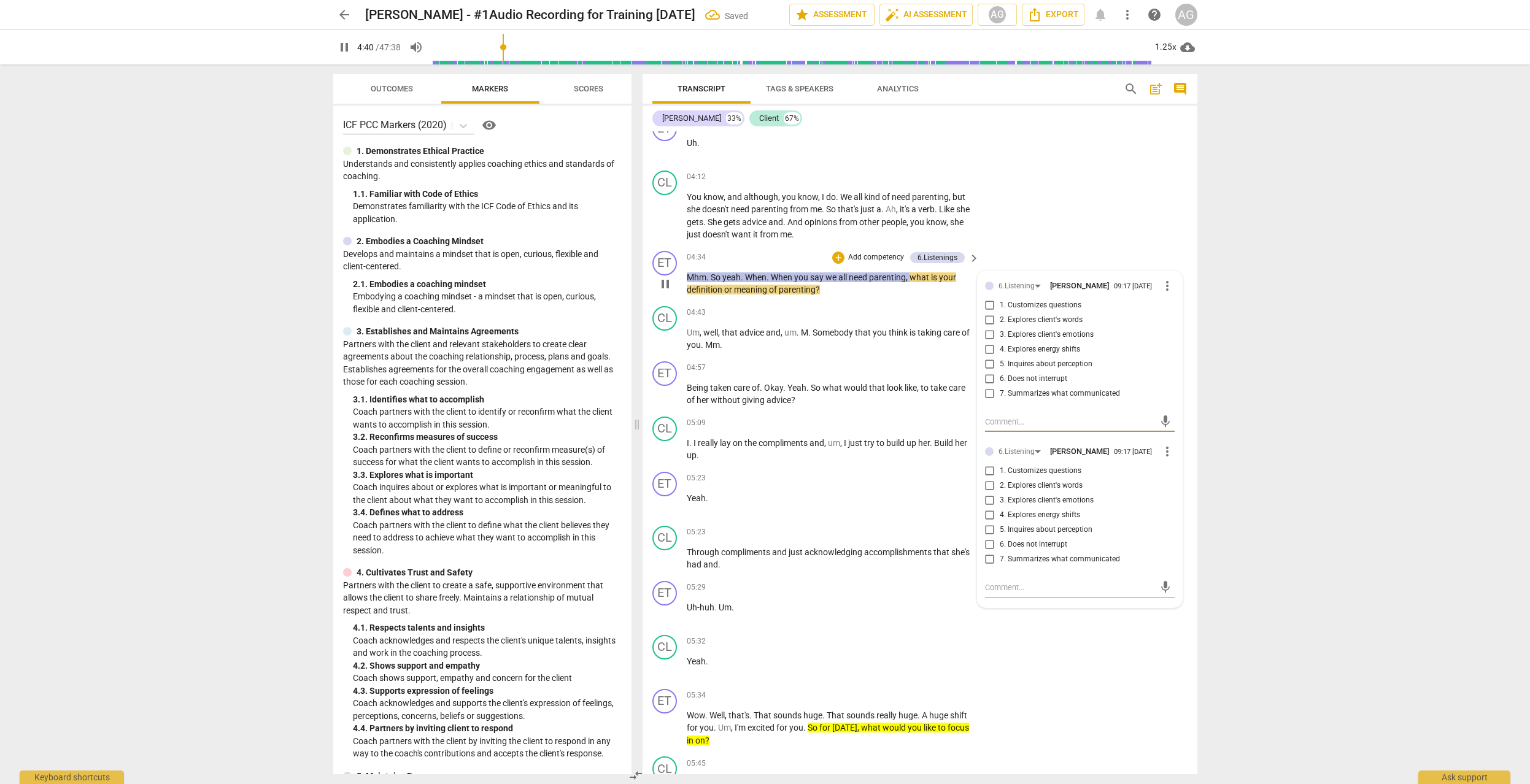
type input "281"
click at [989, 323] on input "2. Explores client's words" at bounding box center [990, 320] width 19 height 15
checkbox input "true"
click at [1099, 459] on span "more_vert" at bounding box center [1167, 452] width 15 height 15
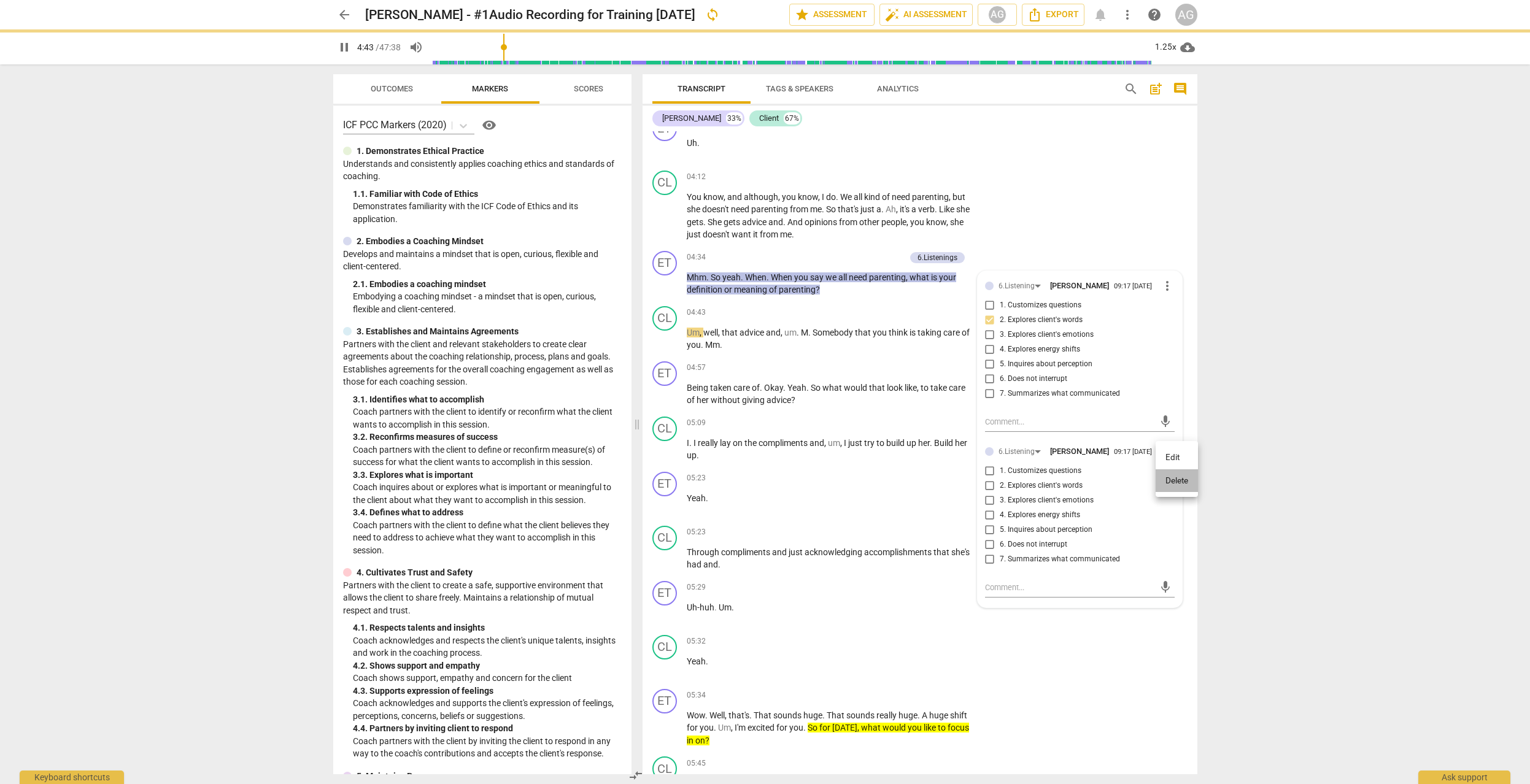
click at [1099, 479] on li "Delete" at bounding box center [1176, 480] width 43 height 23
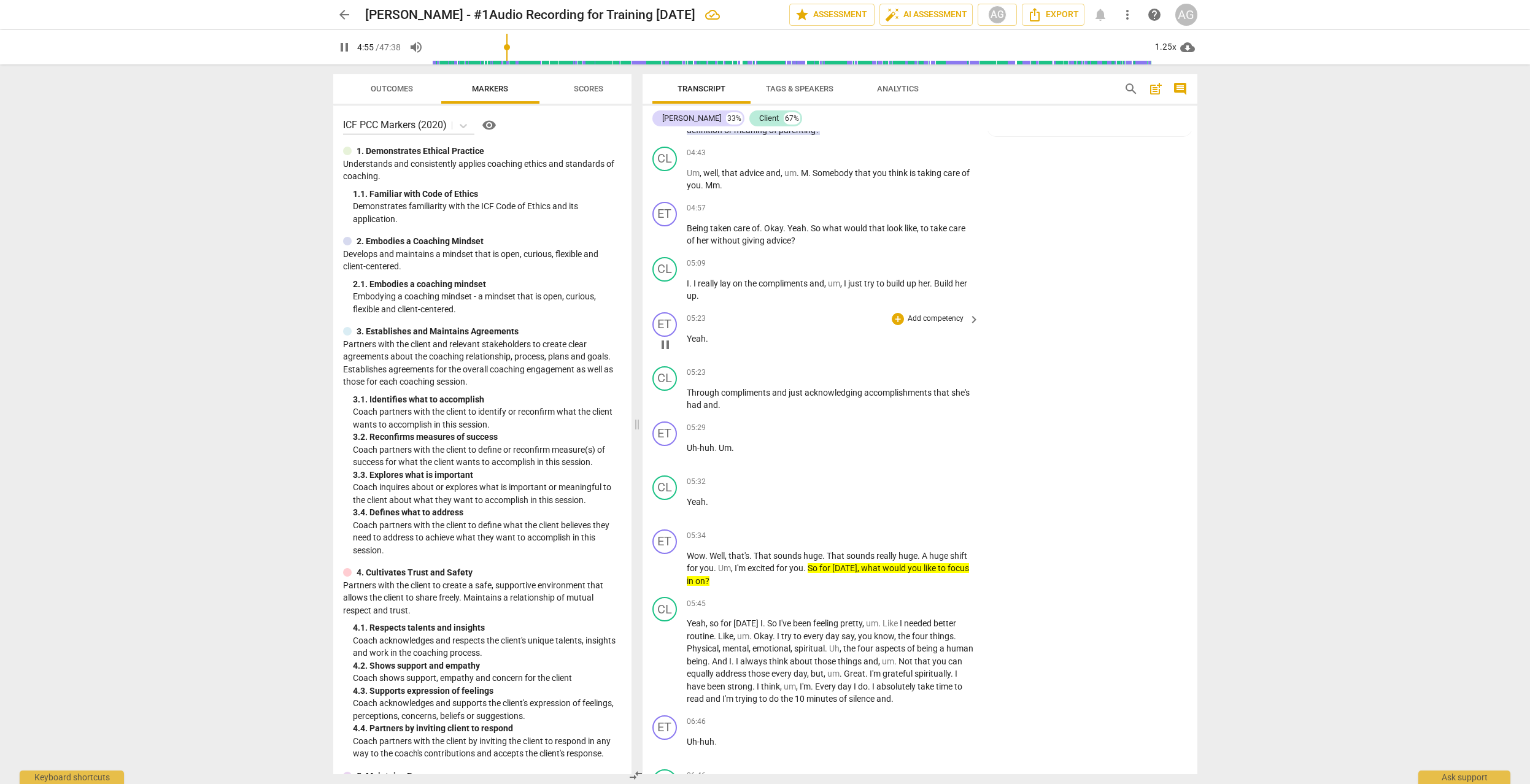
scroll to position [1820, 0]
click at [947, 202] on p "Add competency" at bounding box center [936, 204] width 58 height 11
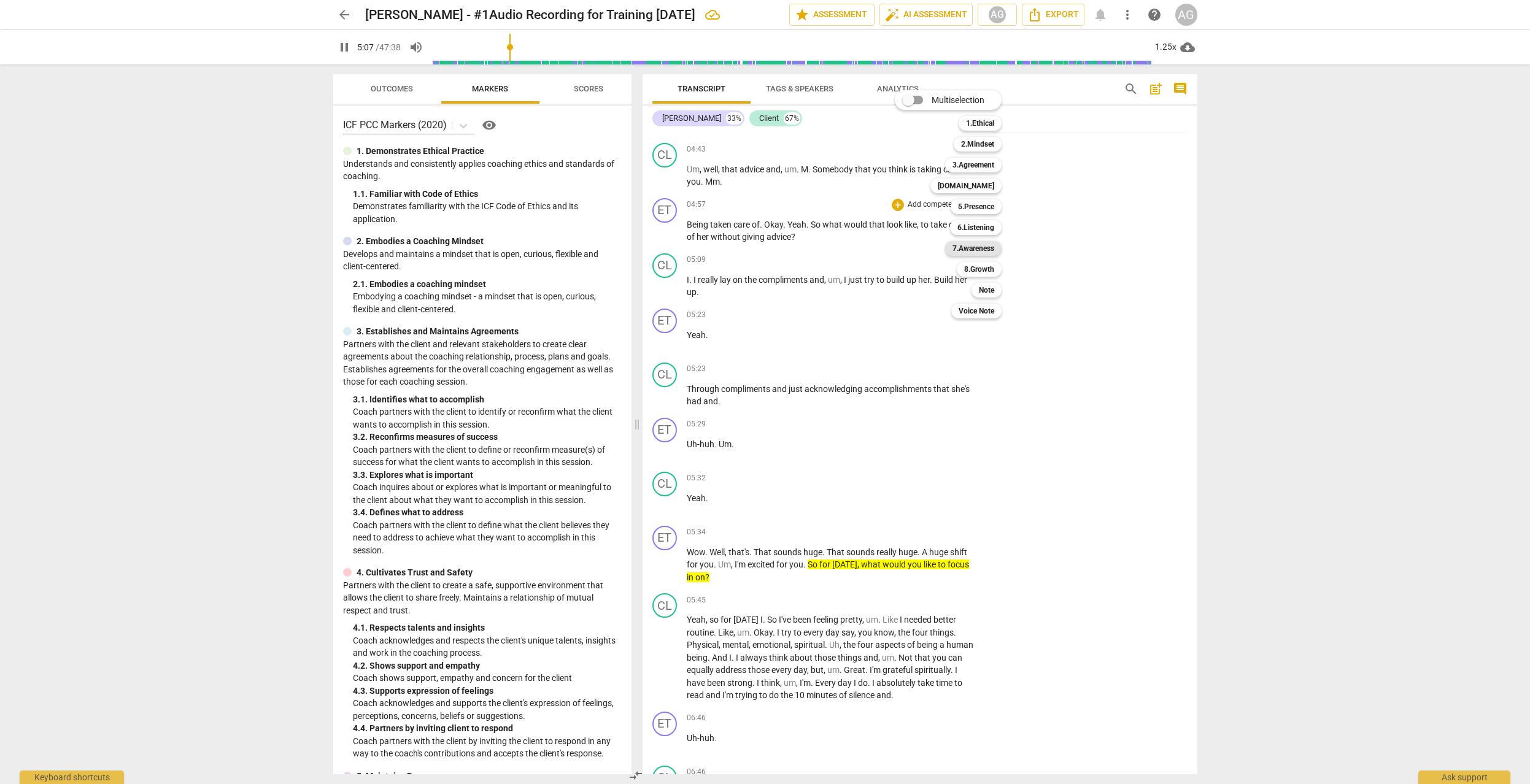
click at [981, 246] on b "7.Awareness" at bounding box center [973, 249] width 42 height 15
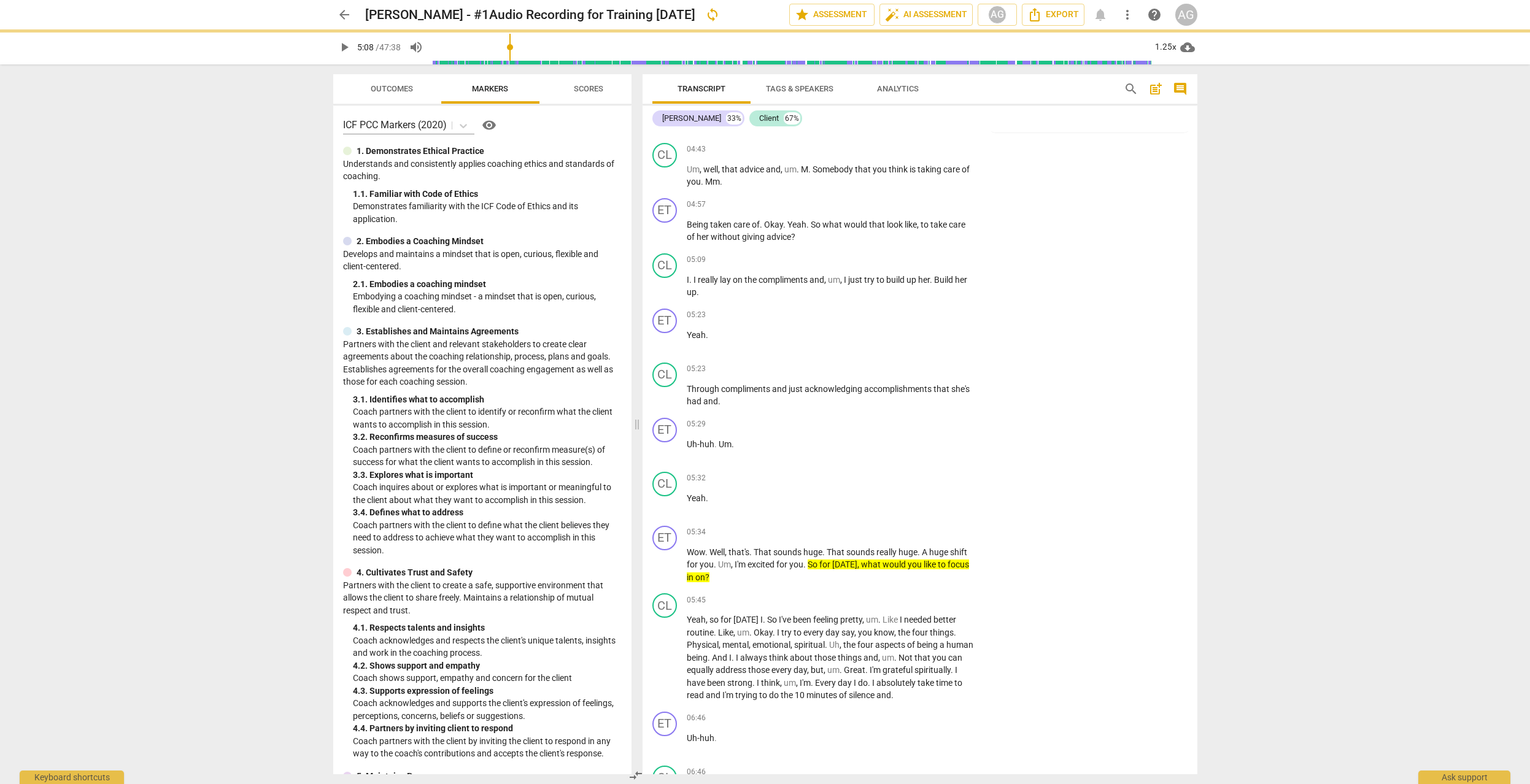
type input "308"
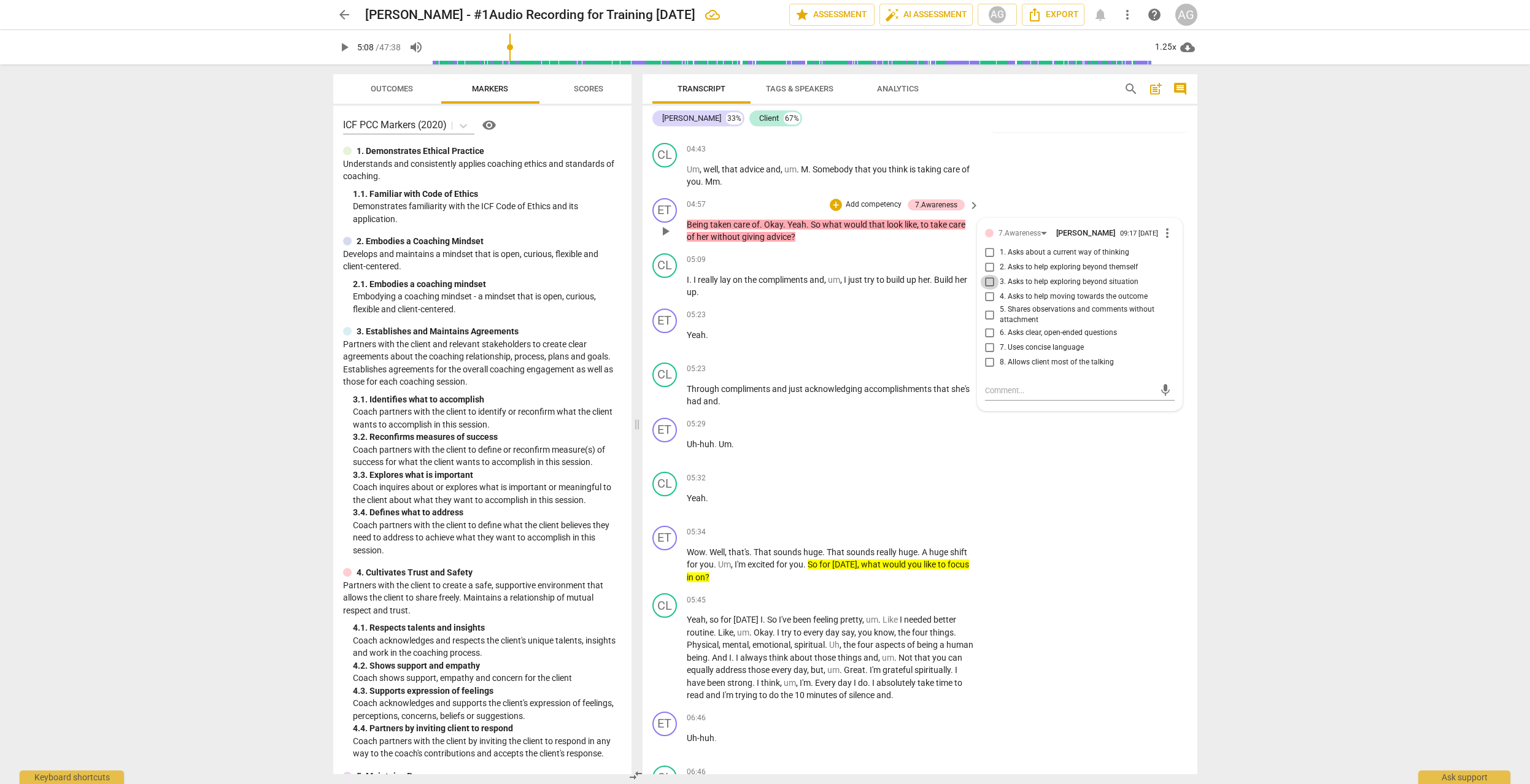
click at [988, 285] on input "3. Asks to help exploring beyond situation" at bounding box center [990, 282] width 19 height 15
checkbox input "true"
click at [664, 285] on span "play_arrow" at bounding box center [665, 287] width 15 height 15
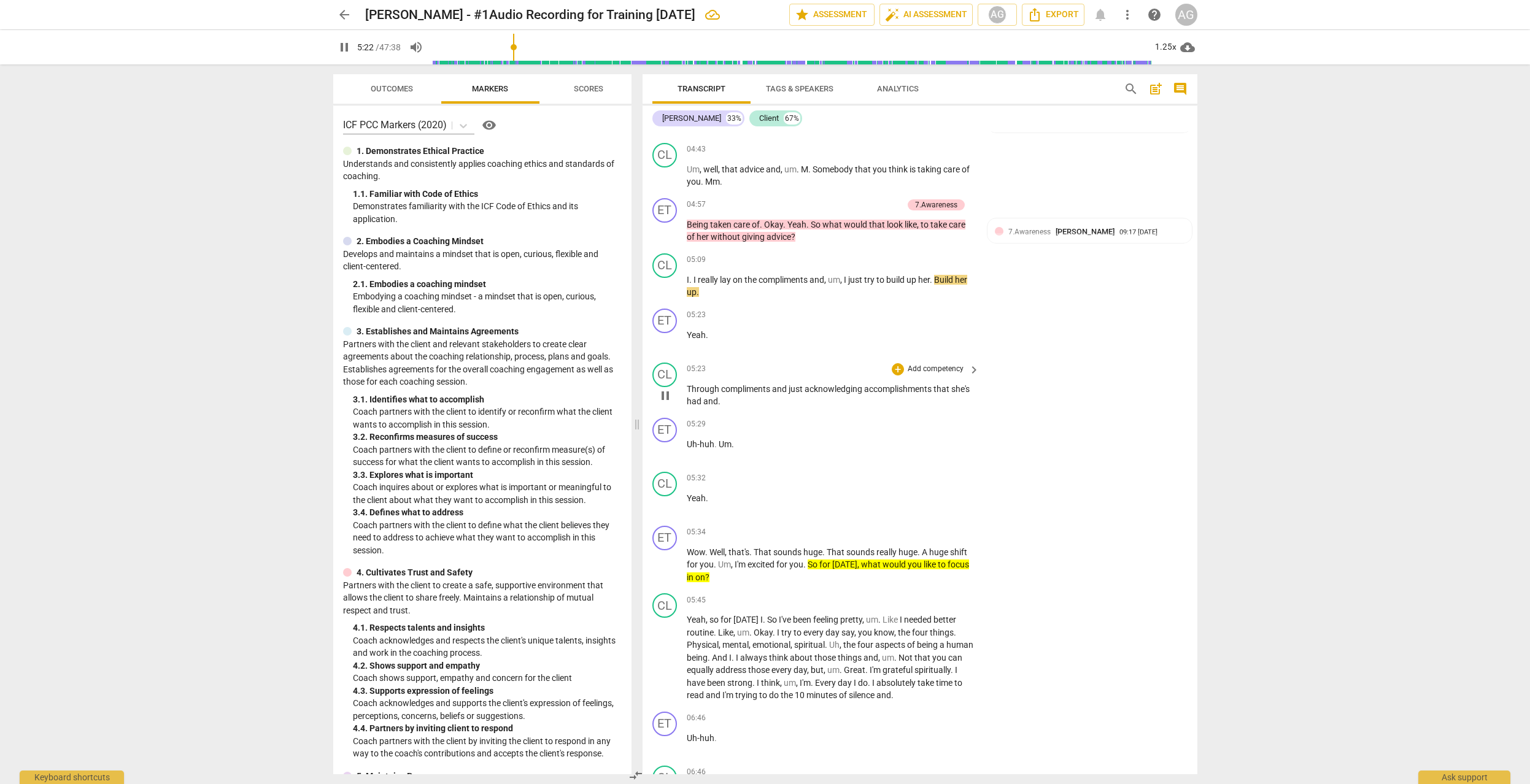
click at [935, 364] on p "Add competency" at bounding box center [936, 369] width 58 height 11
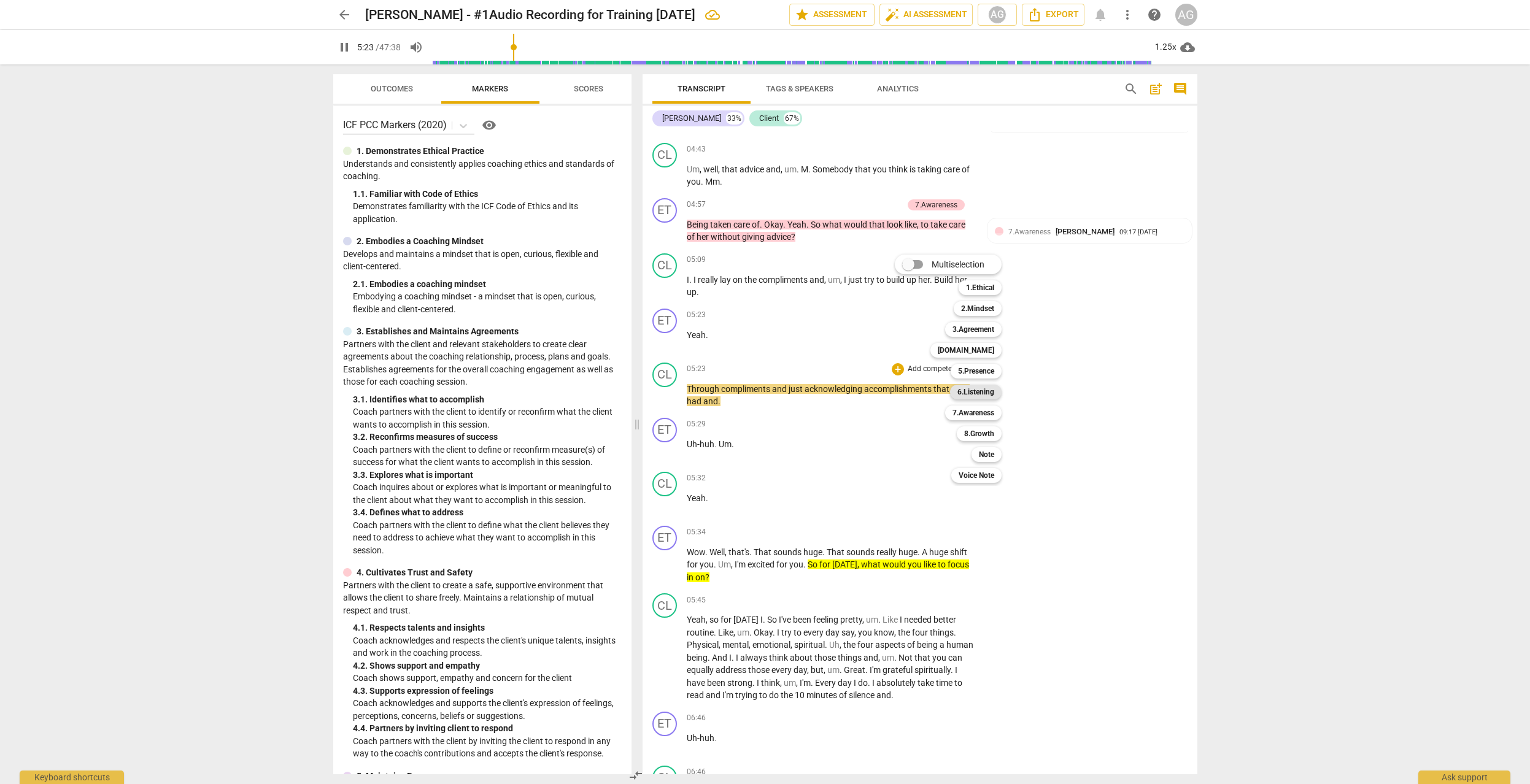
click at [981, 391] on b "6.Listening" at bounding box center [975, 392] width 37 height 15
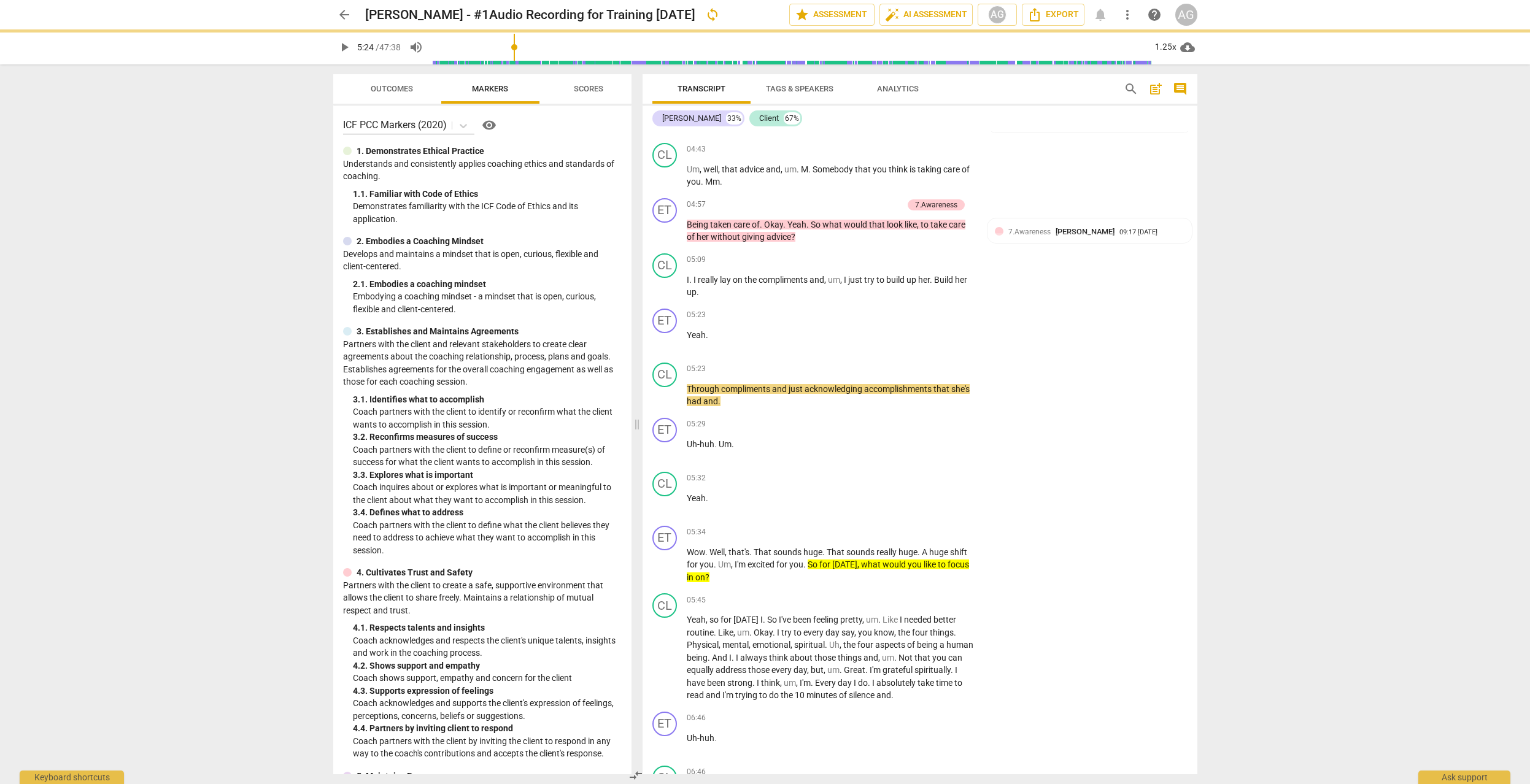
type input "324"
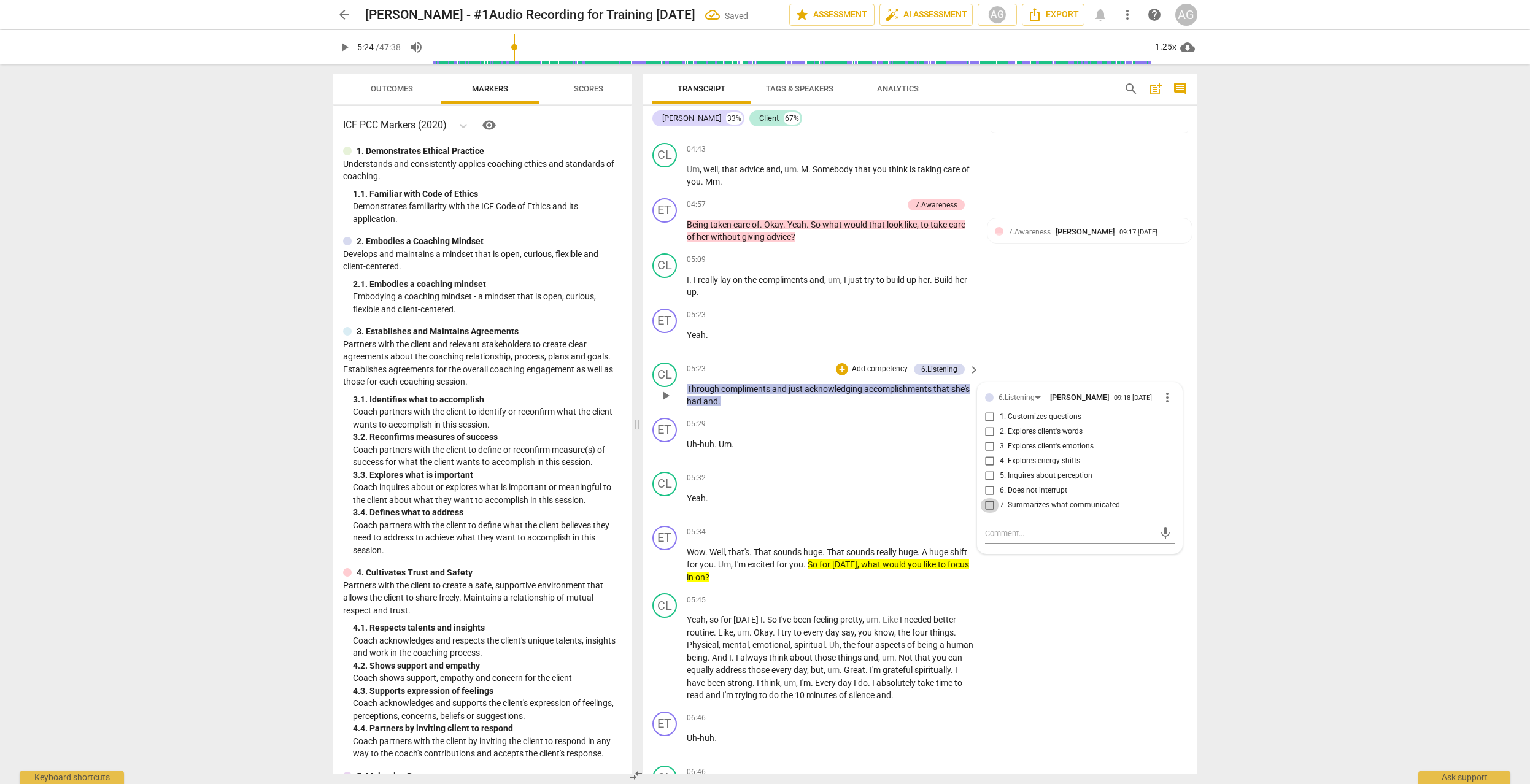
click at [991, 510] on input "7. Summarizes what communicated" at bounding box center [990, 505] width 19 height 15
checkbox input "true"
click at [669, 449] on span "play_arrow" at bounding box center [665, 450] width 15 height 15
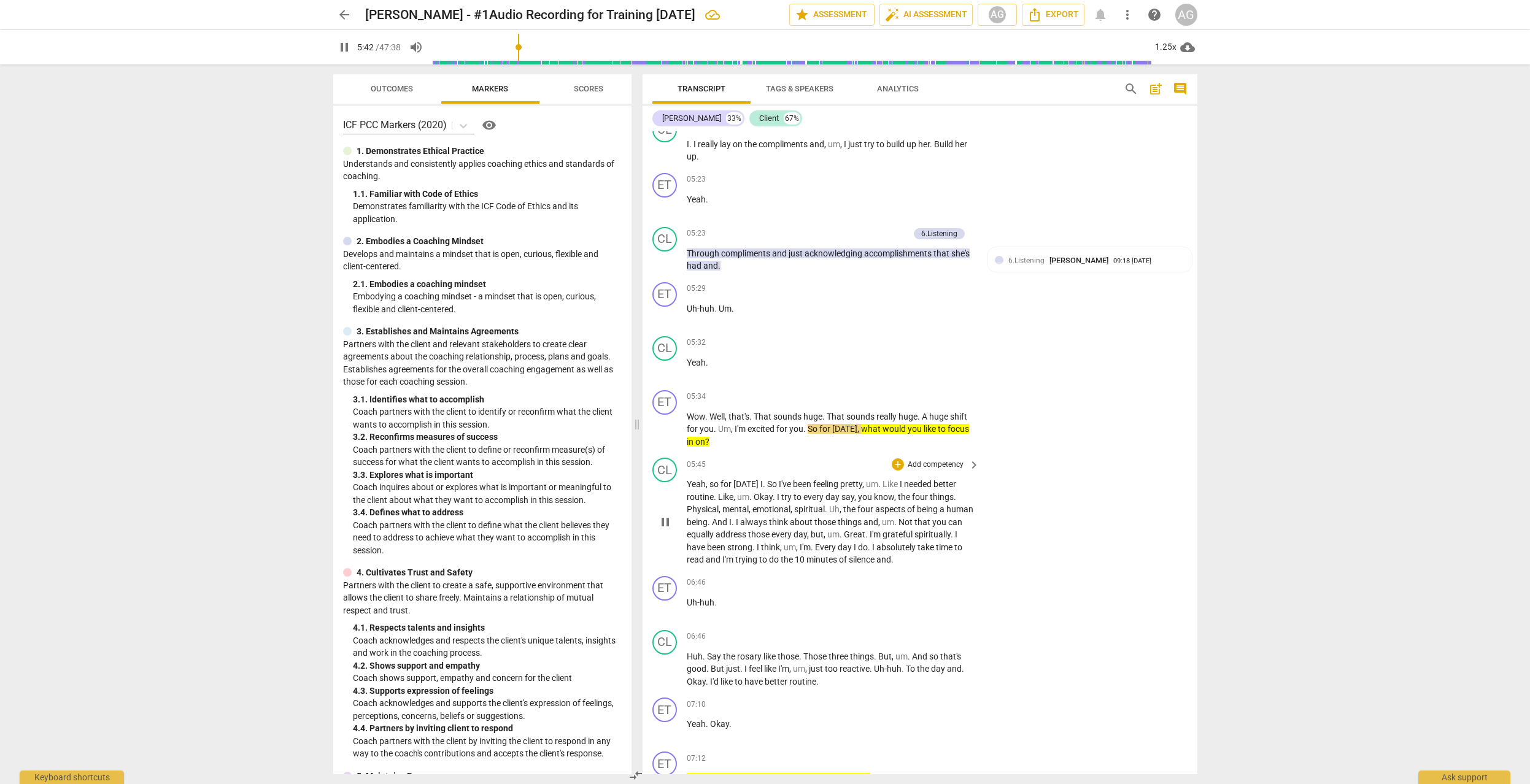
scroll to position [1956, 0]
click at [948, 392] on p "Add competency" at bounding box center [936, 395] width 58 height 11
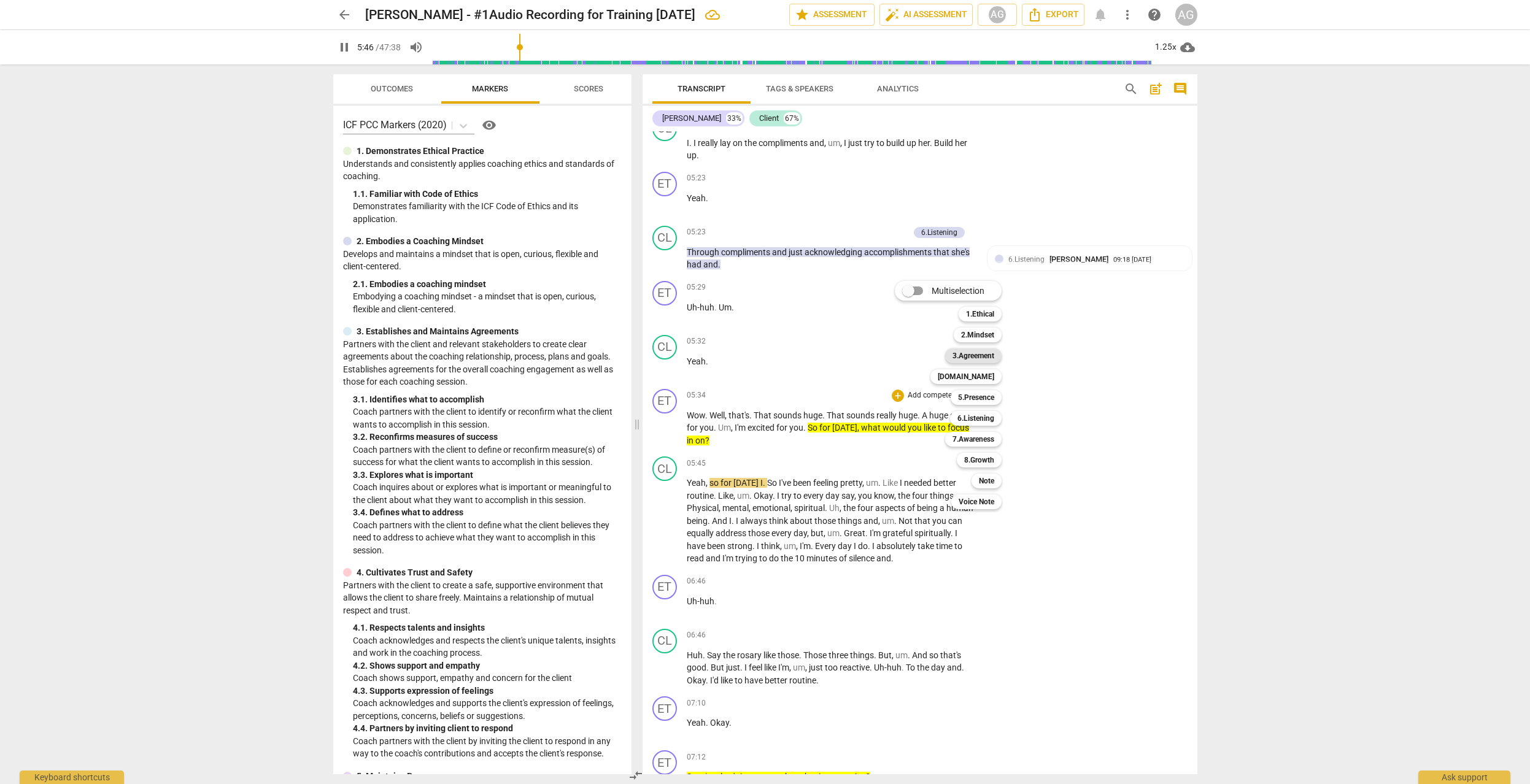
click at [988, 354] on b "3.Agreement" at bounding box center [973, 356] width 42 height 15
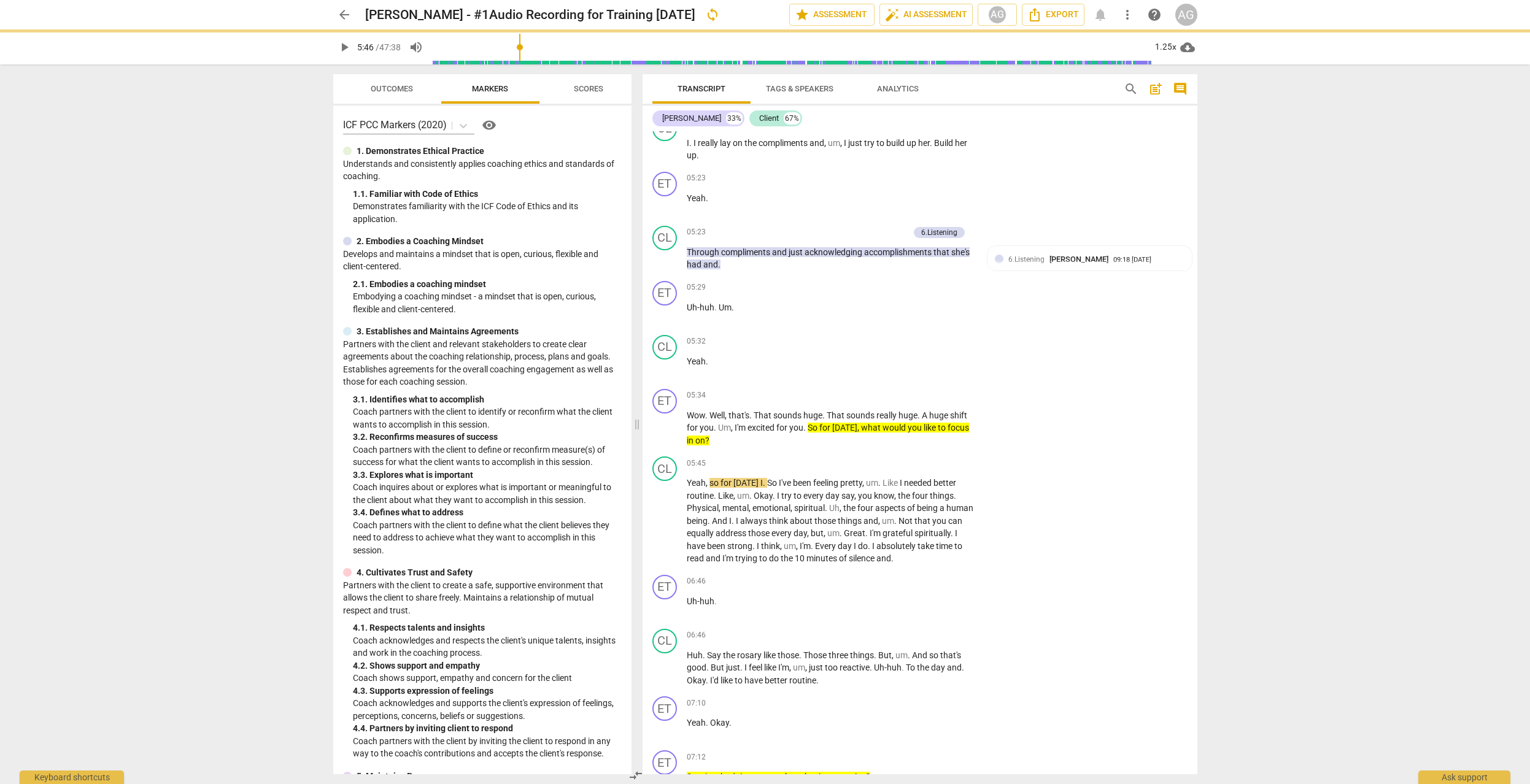
type input "346"
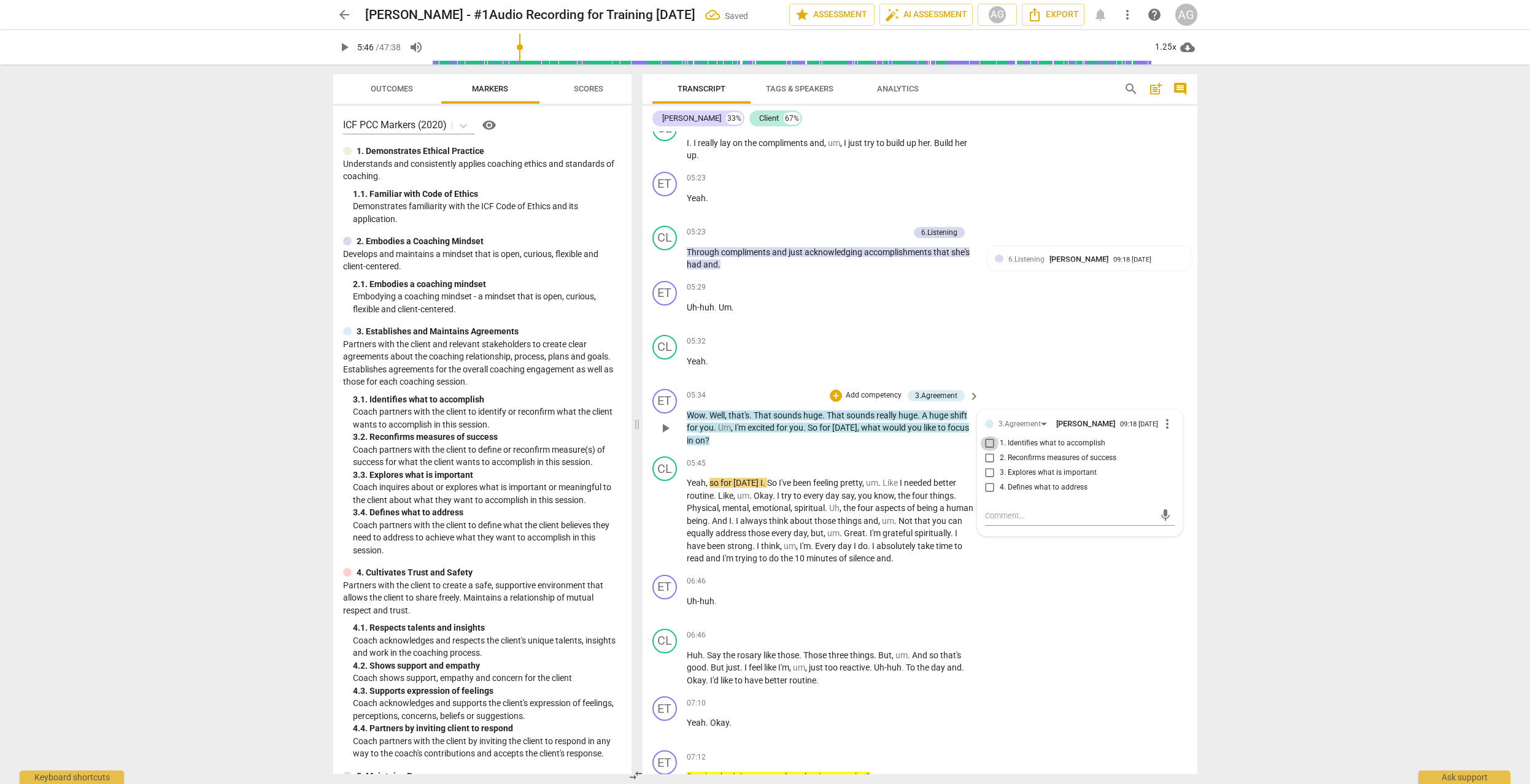
click at [987, 449] on input "1. Identifies what to accomplish" at bounding box center [990, 443] width 19 height 15
checkbox input "true"
click at [666, 520] on span "play_arrow" at bounding box center [665, 520] width 15 height 15
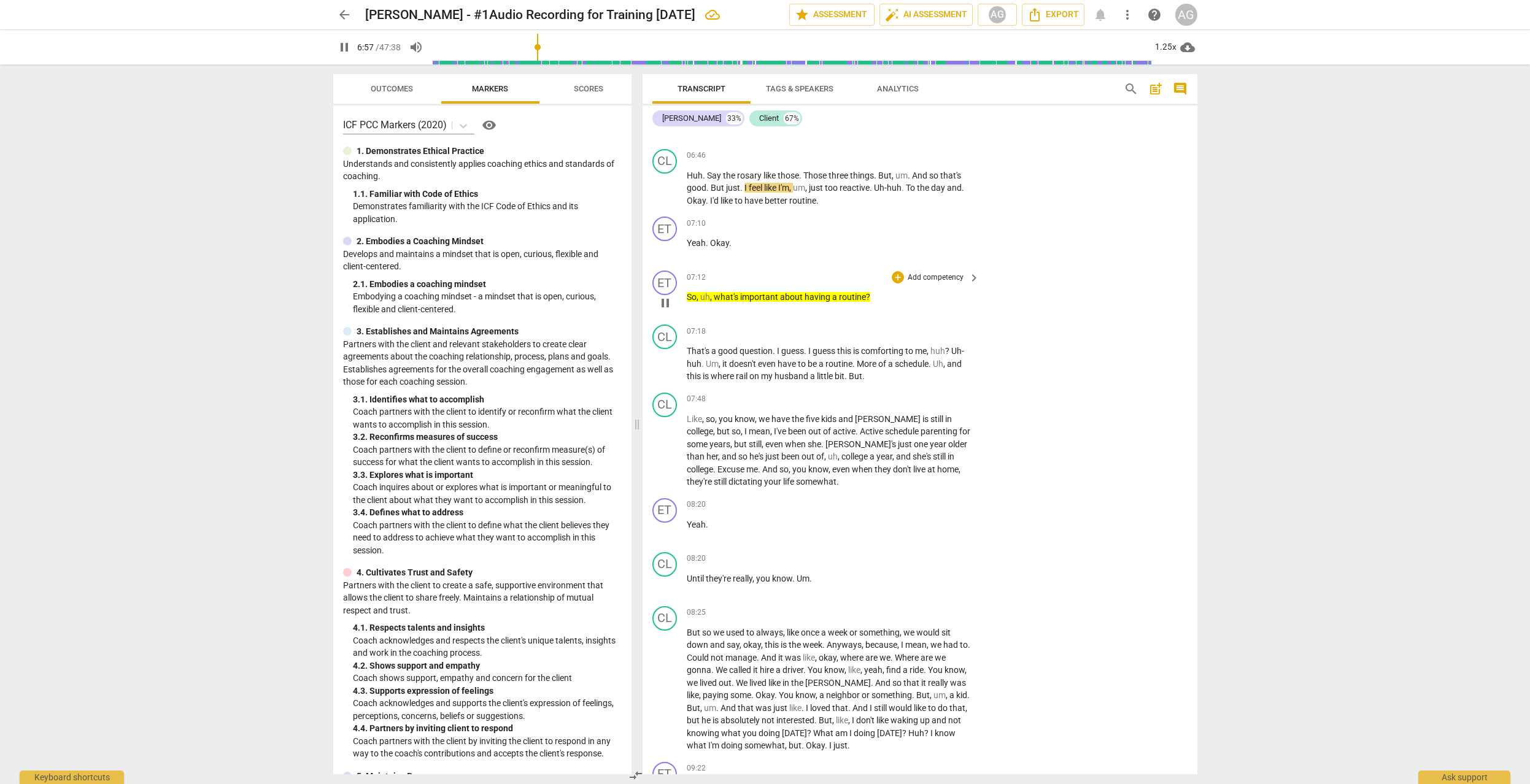
scroll to position [2436, 0]
click at [937, 276] on p "Add competency" at bounding box center [936, 277] width 58 height 11
click at [970, 234] on b "3.Agreement" at bounding box center [973, 237] width 42 height 15
type input "426"
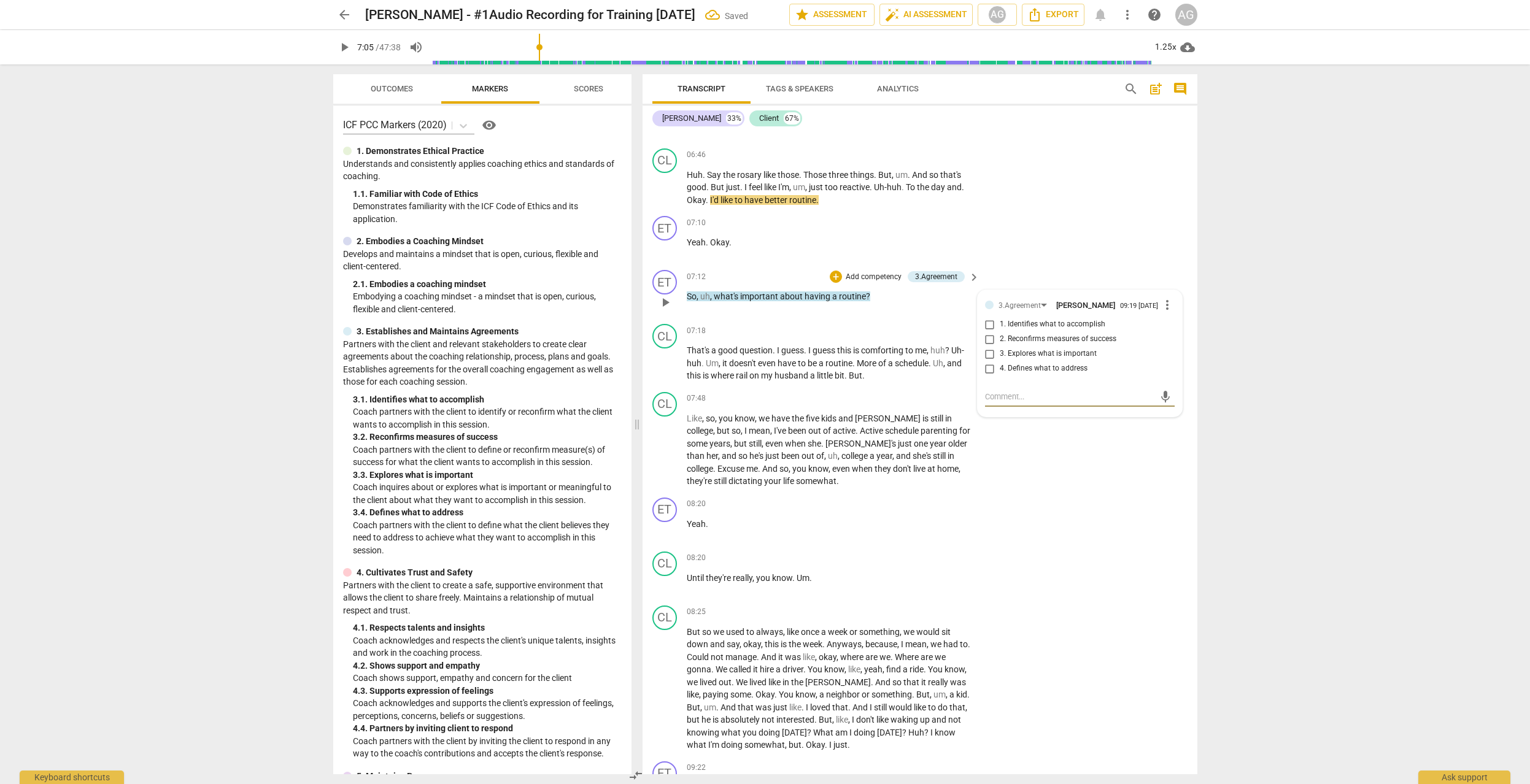
click at [984, 357] on input "3. Explores what is important" at bounding box center [990, 354] width 19 height 15
checkbox input "true"
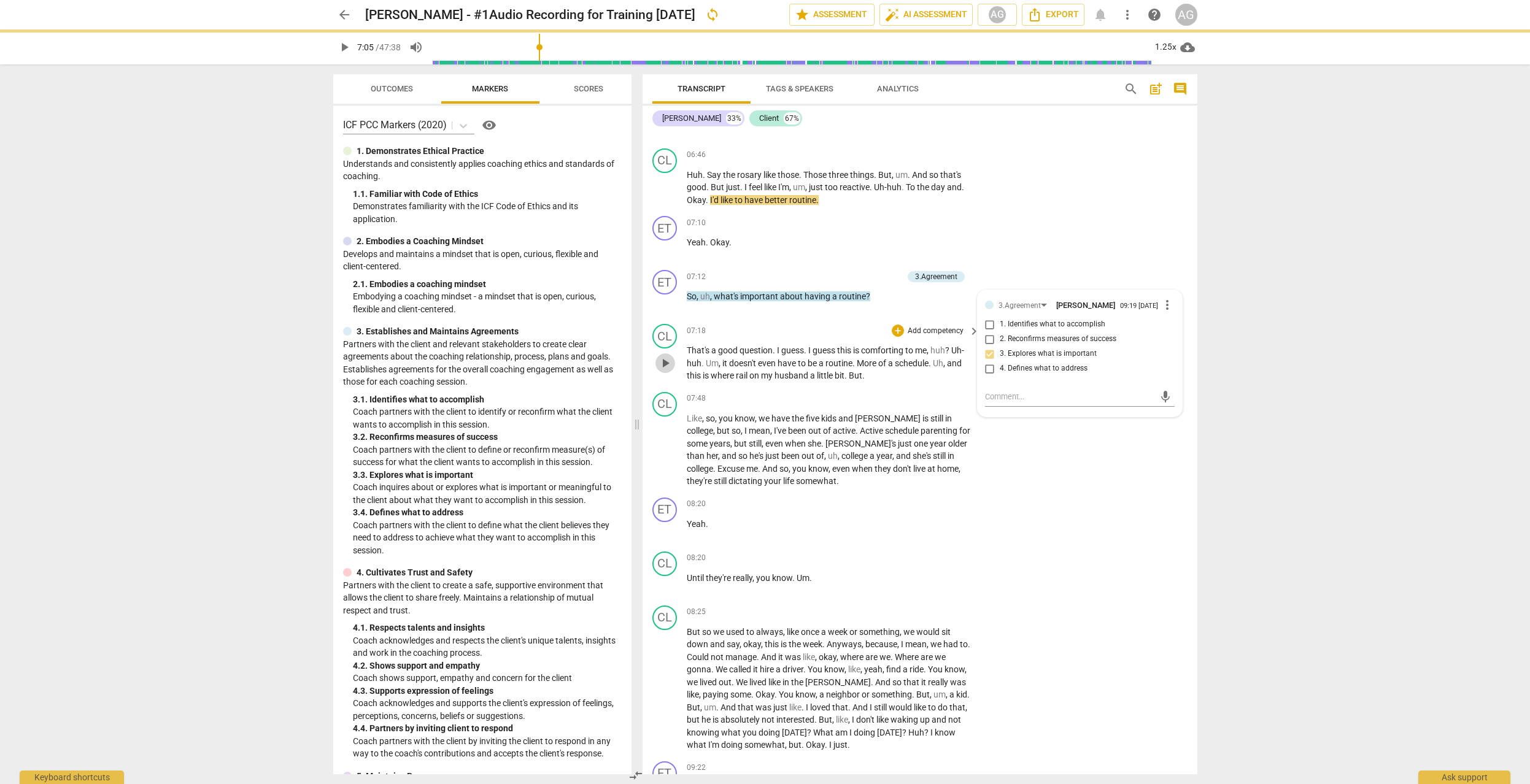
click at [661, 361] on span "play_arrow" at bounding box center [665, 363] width 15 height 15
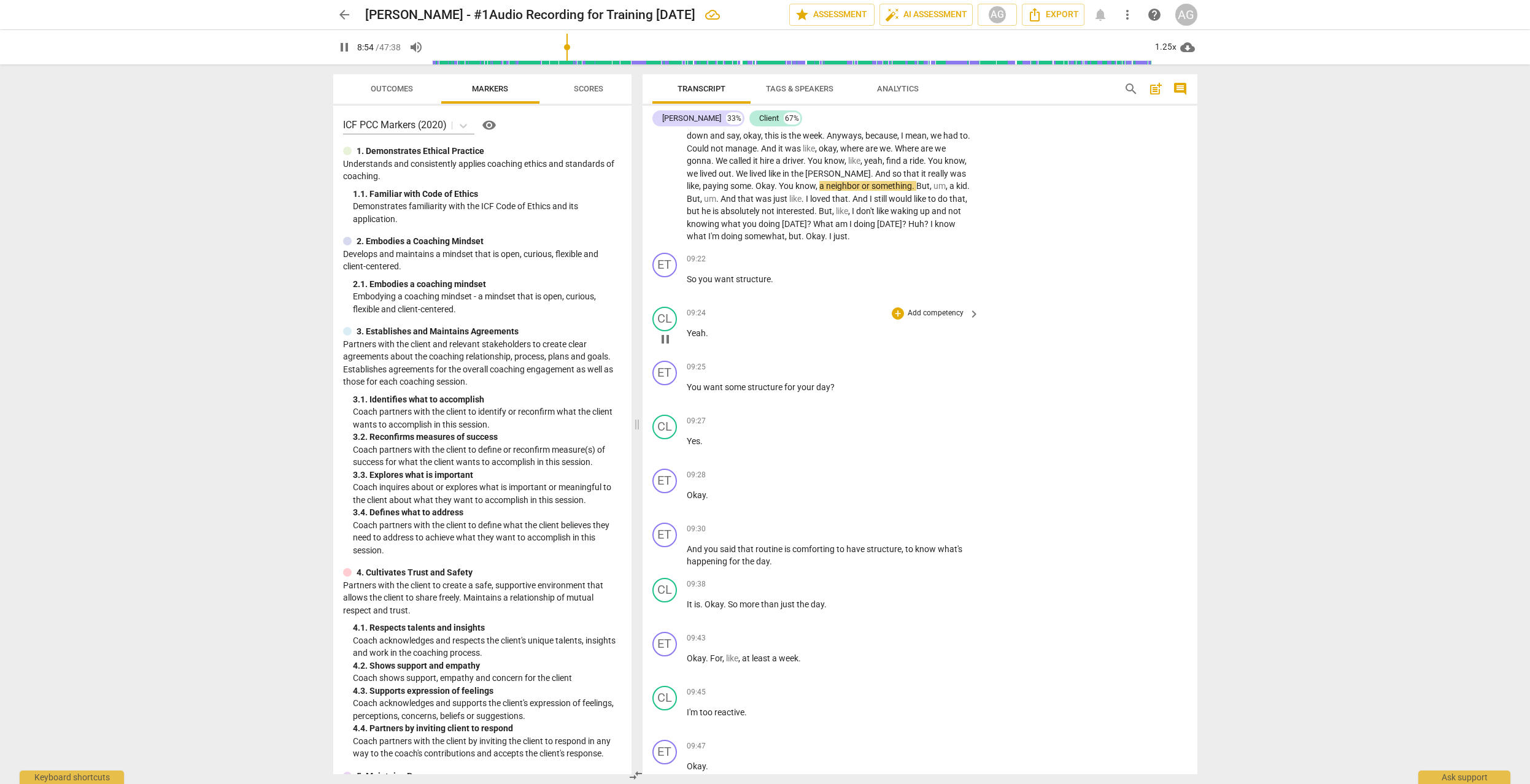
scroll to position [2953, 0]
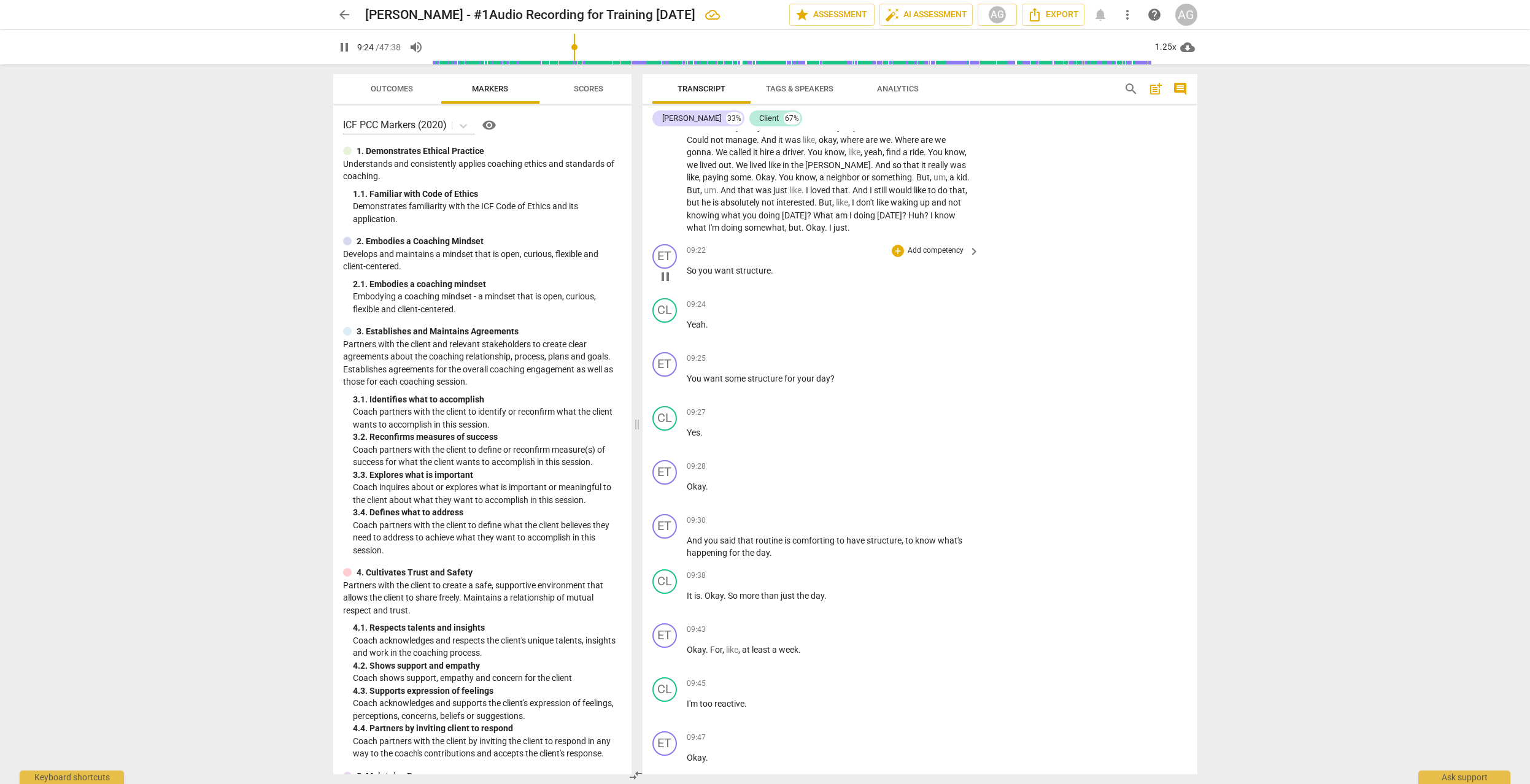
click at [939, 249] on p "Add competency" at bounding box center [936, 251] width 58 height 11
click at [978, 293] on b "7.Awareness" at bounding box center [973, 294] width 42 height 15
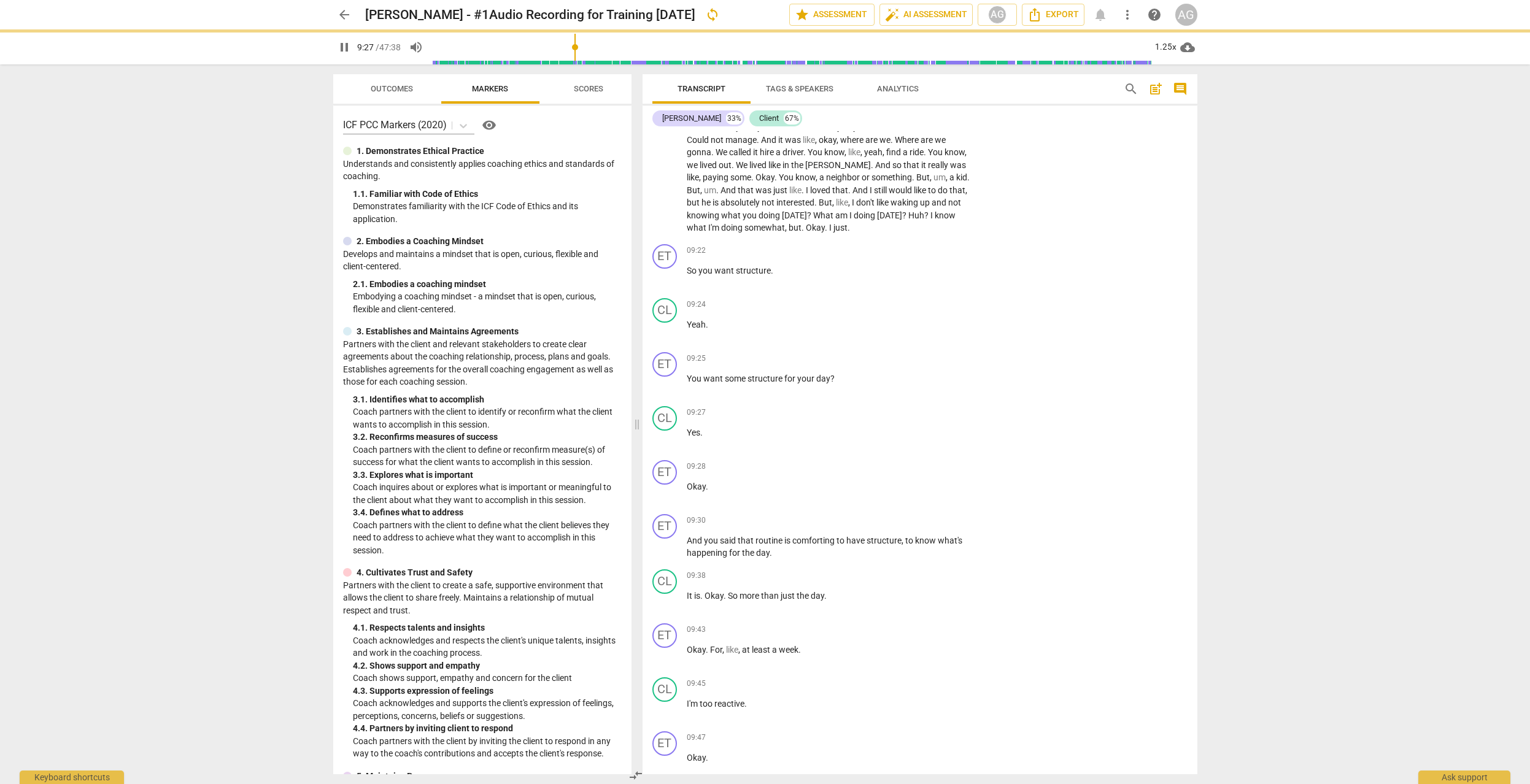
type input "568"
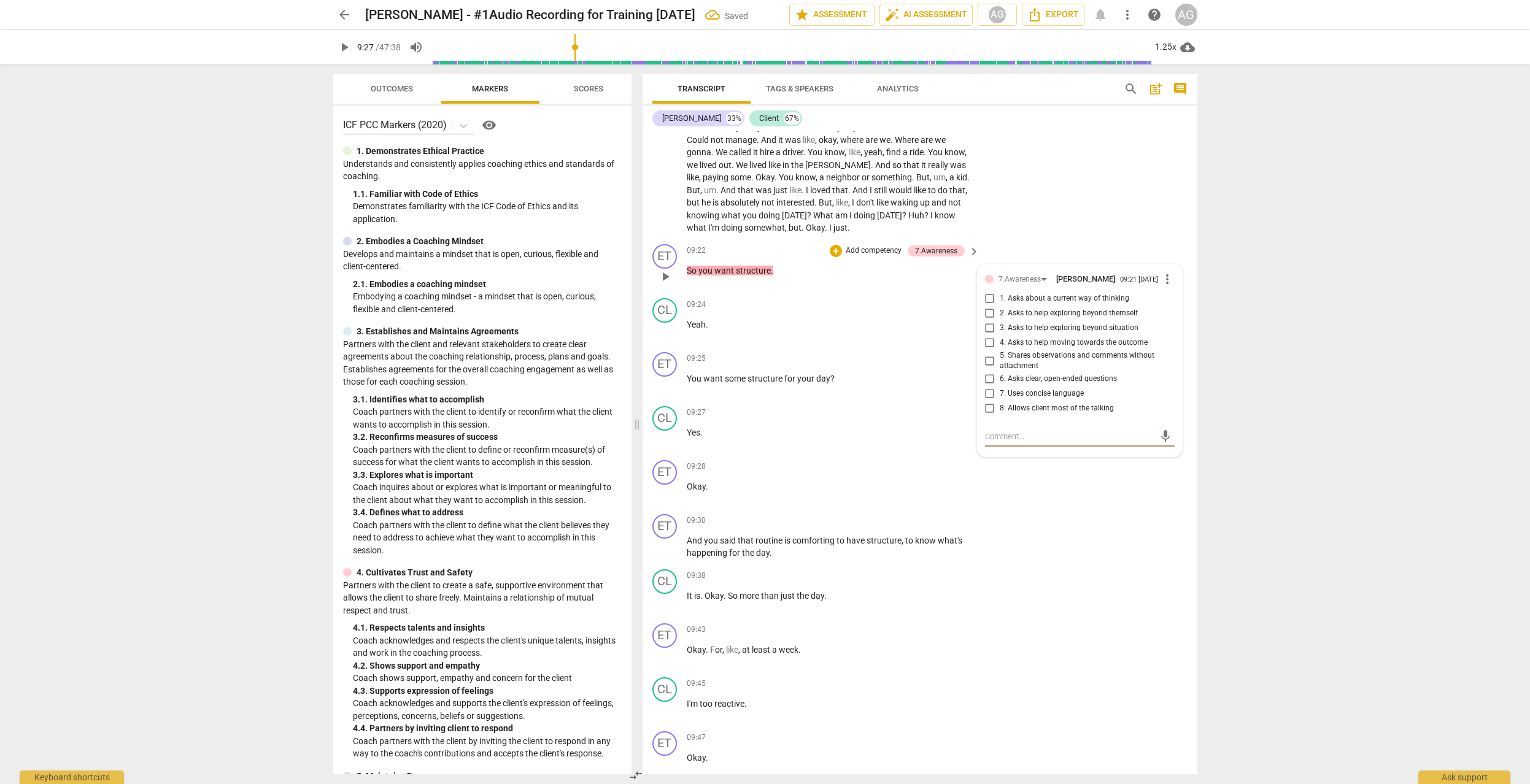
click at [988, 361] on input "5. Shares observations and comments without attachment" at bounding box center [990, 361] width 19 height 15
checkbox input "true"
click at [925, 355] on p "Add competency" at bounding box center [936, 359] width 58 height 11
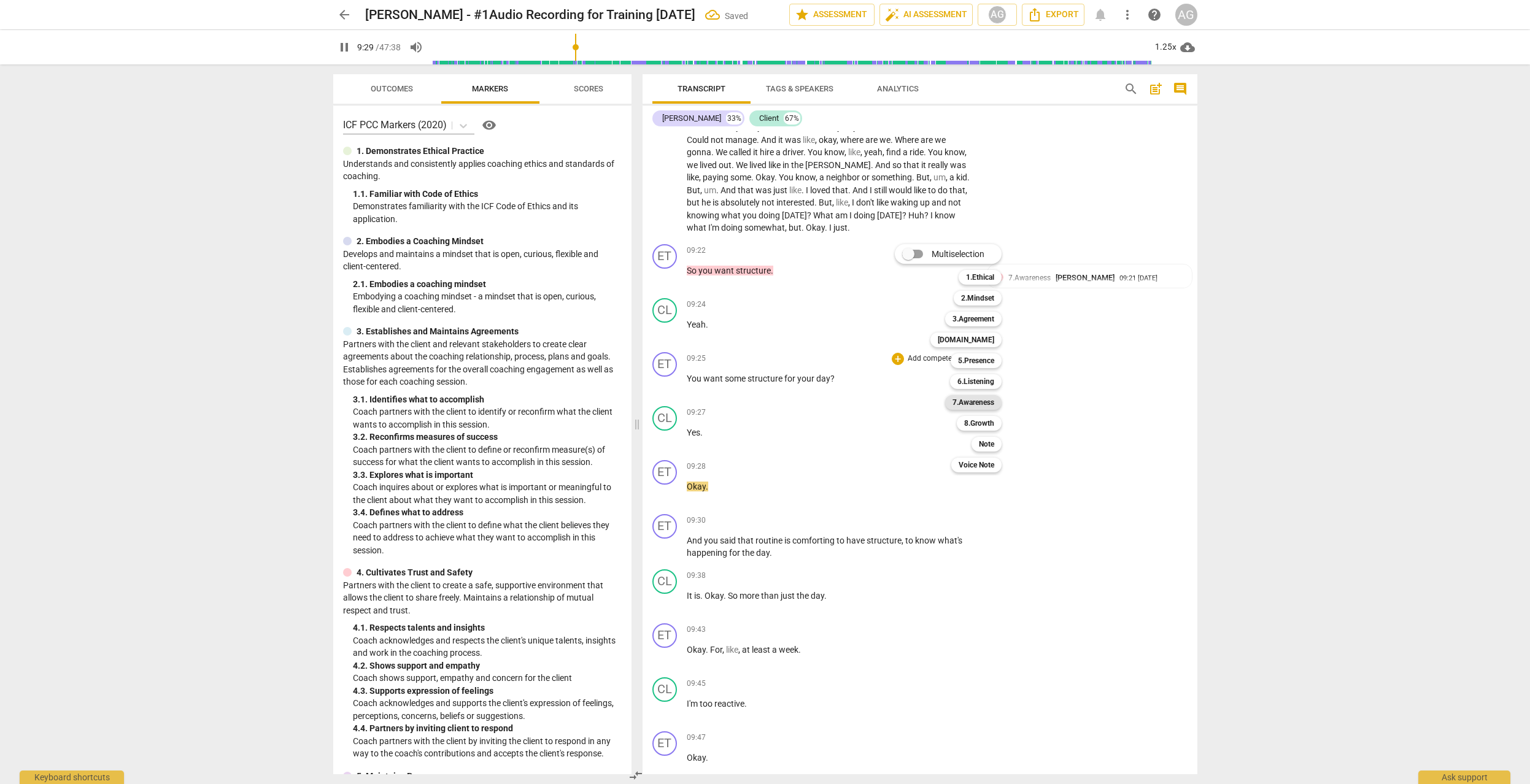
click at [989, 401] on b "7.Awareness" at bounding box center [973, 402] width 42 height 15
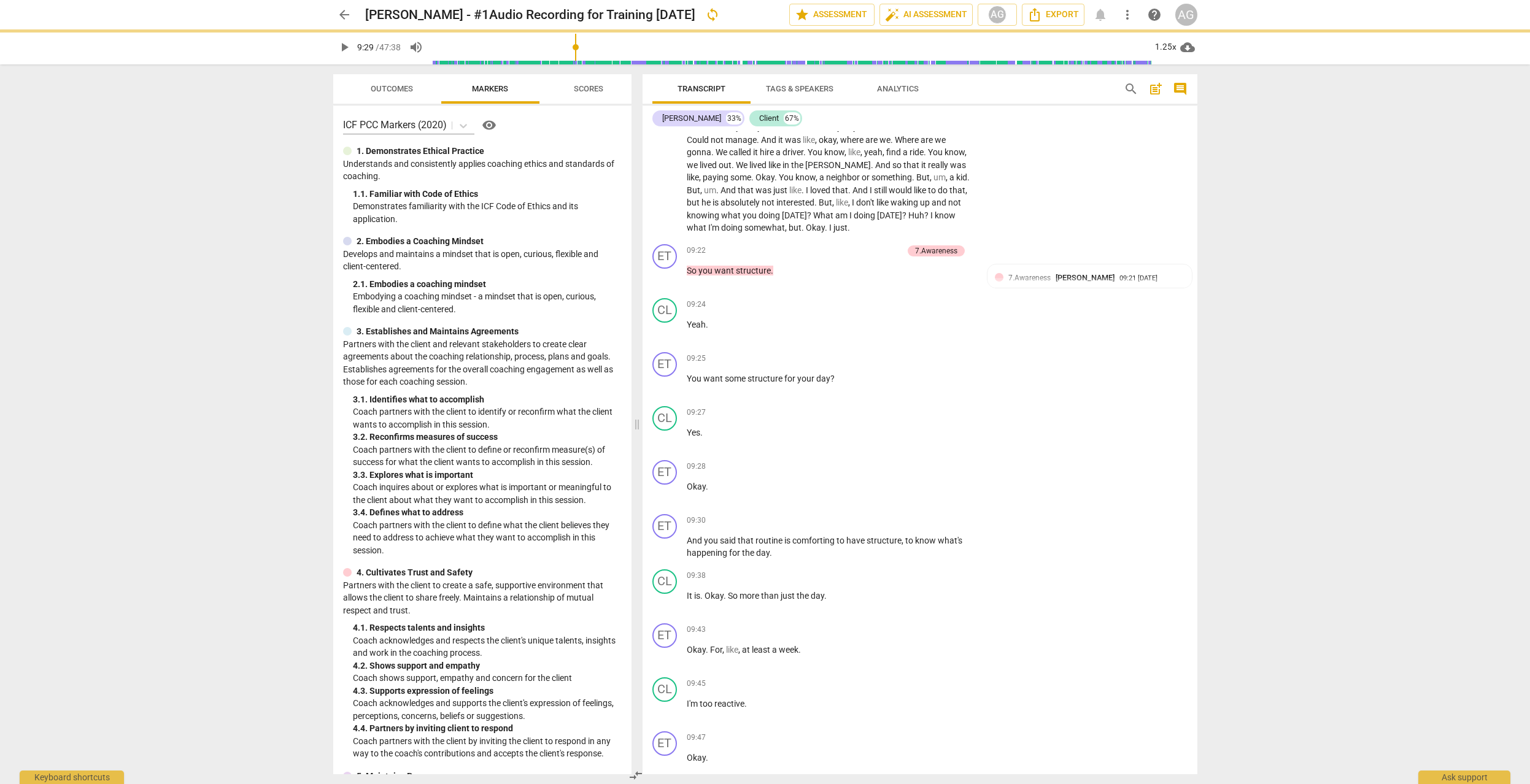
type input "570"
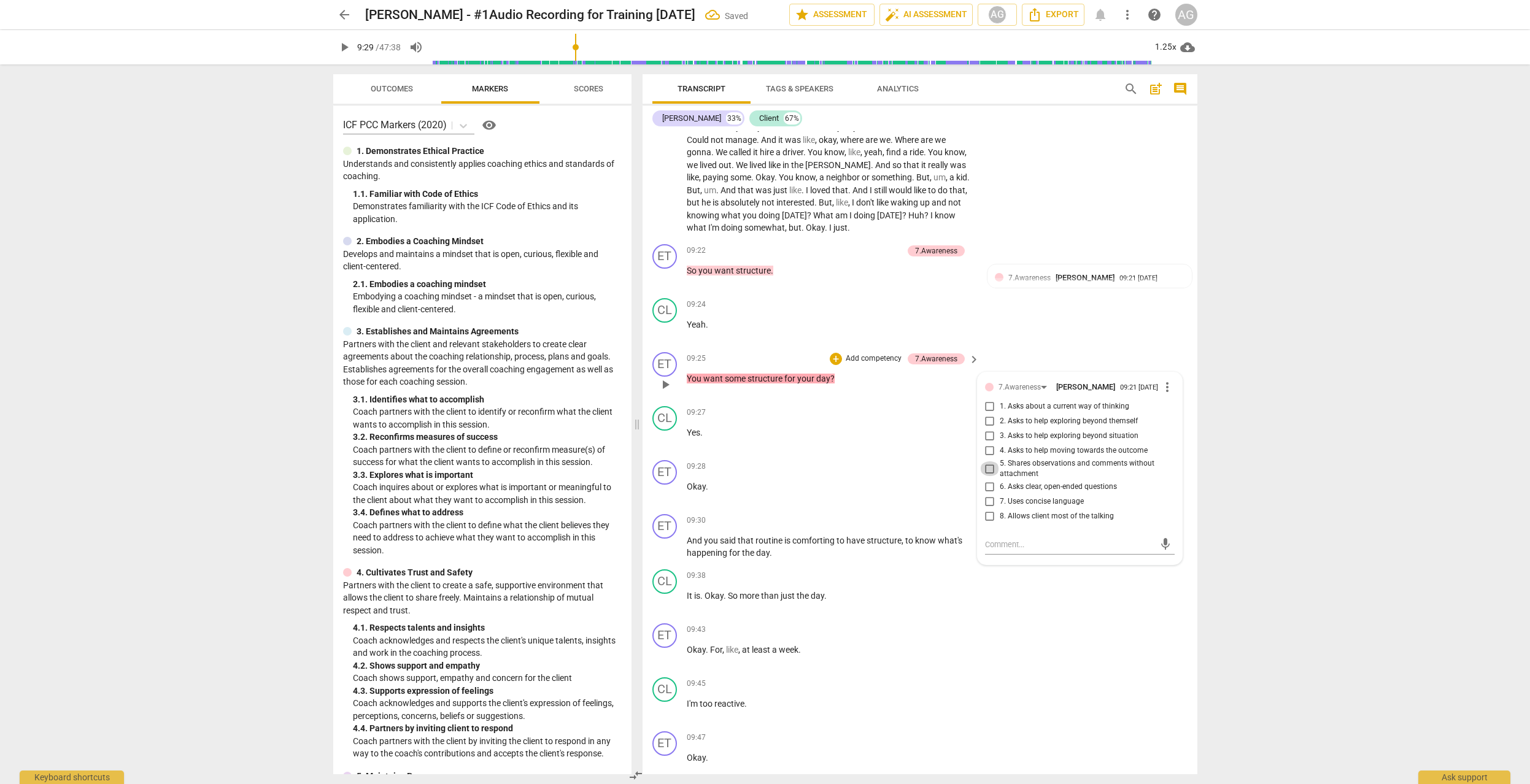
click at [989, 470] on input "5. Shares observations and comments without attachment" at bounding box center [990, 469] width 19 height 15
checkbox input "true"
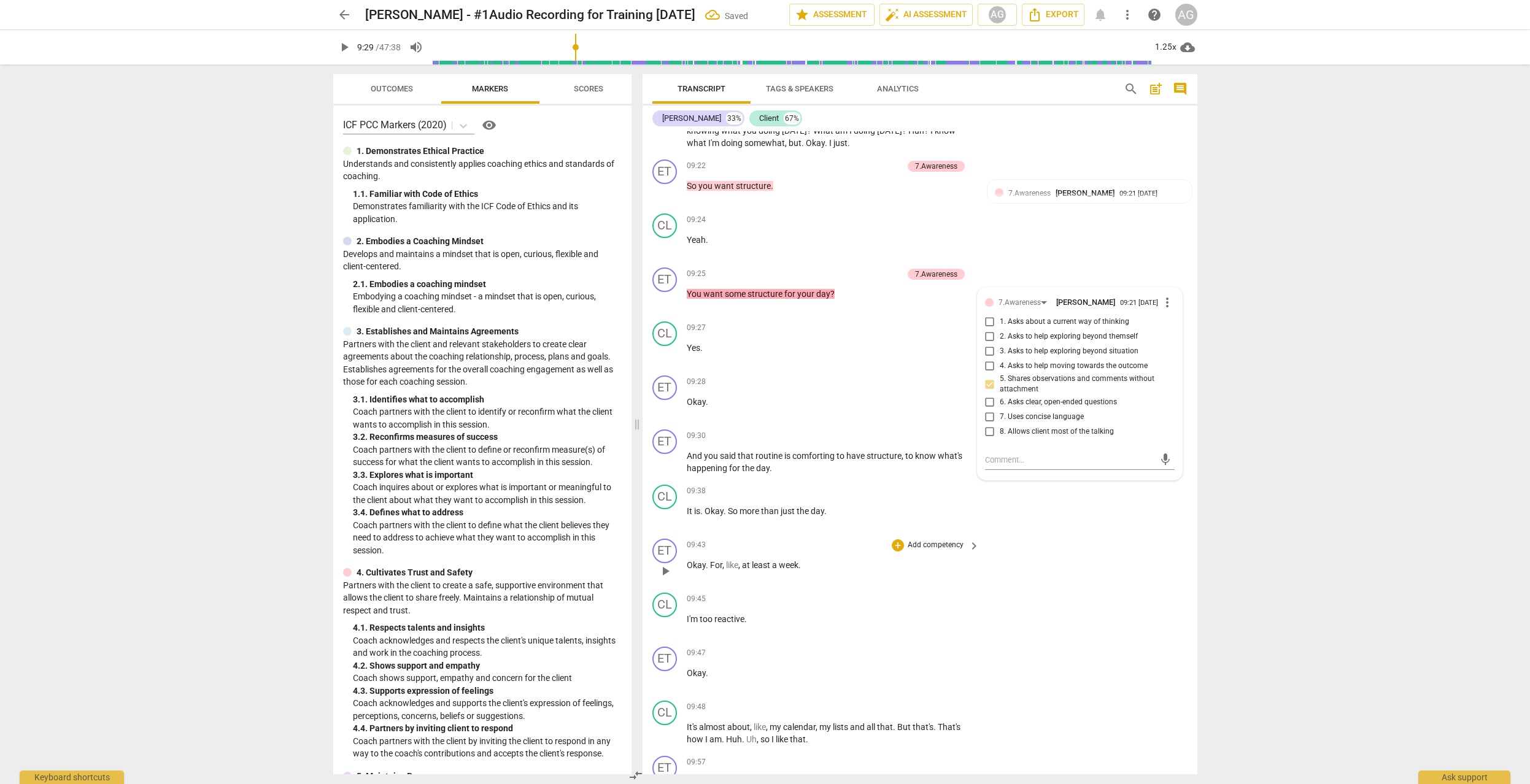
scroll to position [3058, 0]
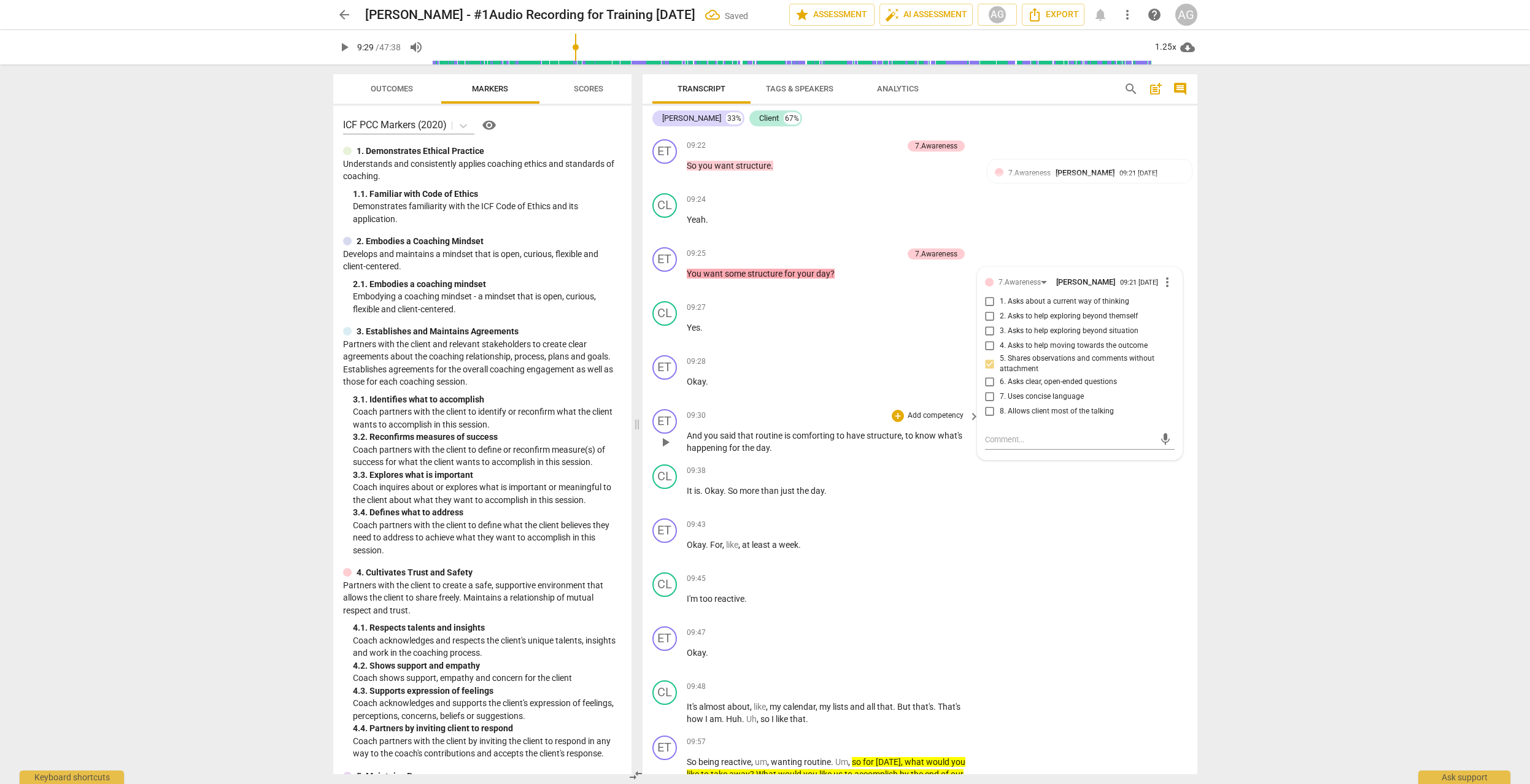
click at [659, 439] on span "play_arrow" at bounding box center [665, 443] width 15 height 15
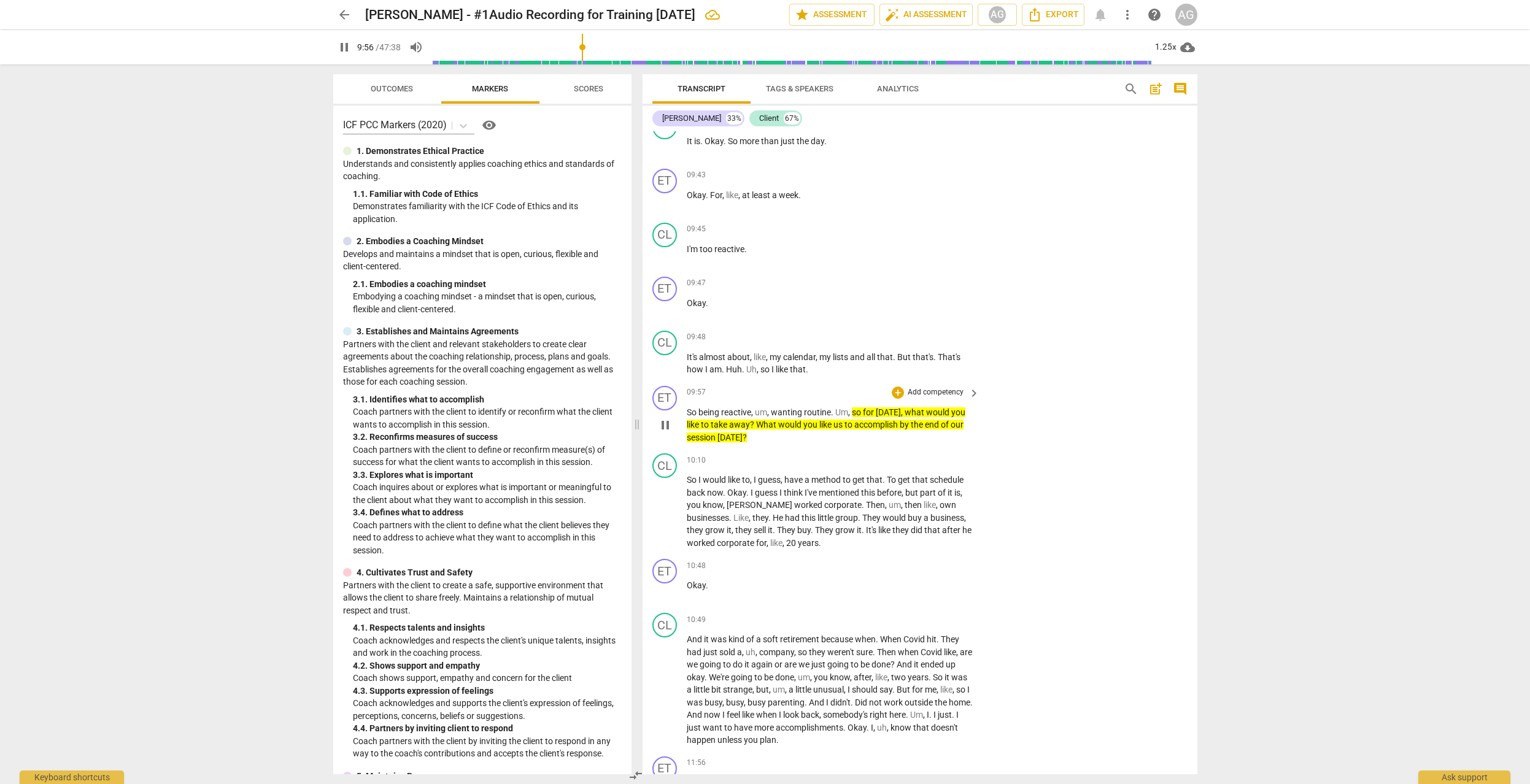
scroll to position [3408, 0]
click at [943, 386] on p "Add competency" at bounding box center [936, 392] width 58 height 11
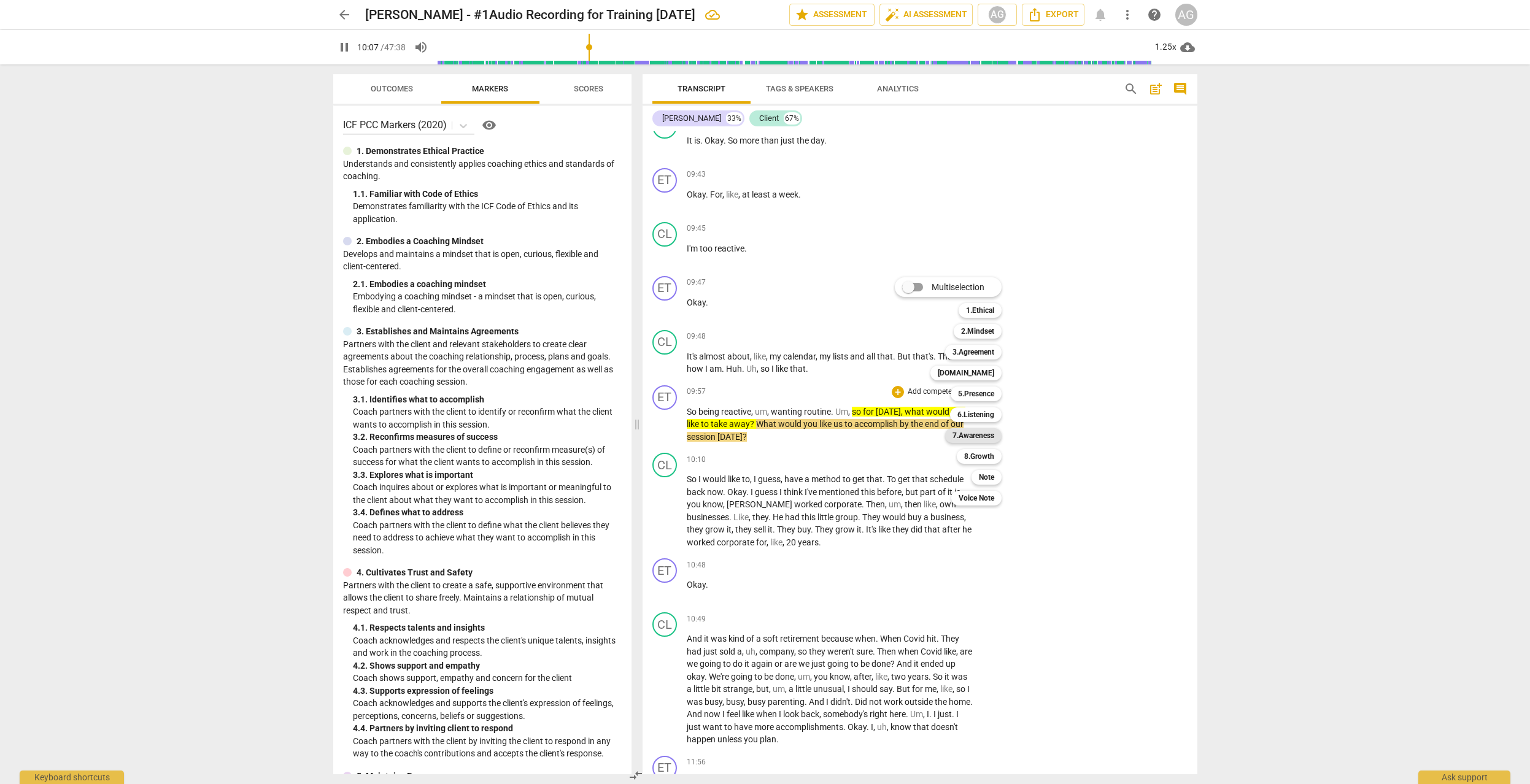
click at [981, 434] on b "7.Awareness" at bounding box center [973, 436] width 42 height 15
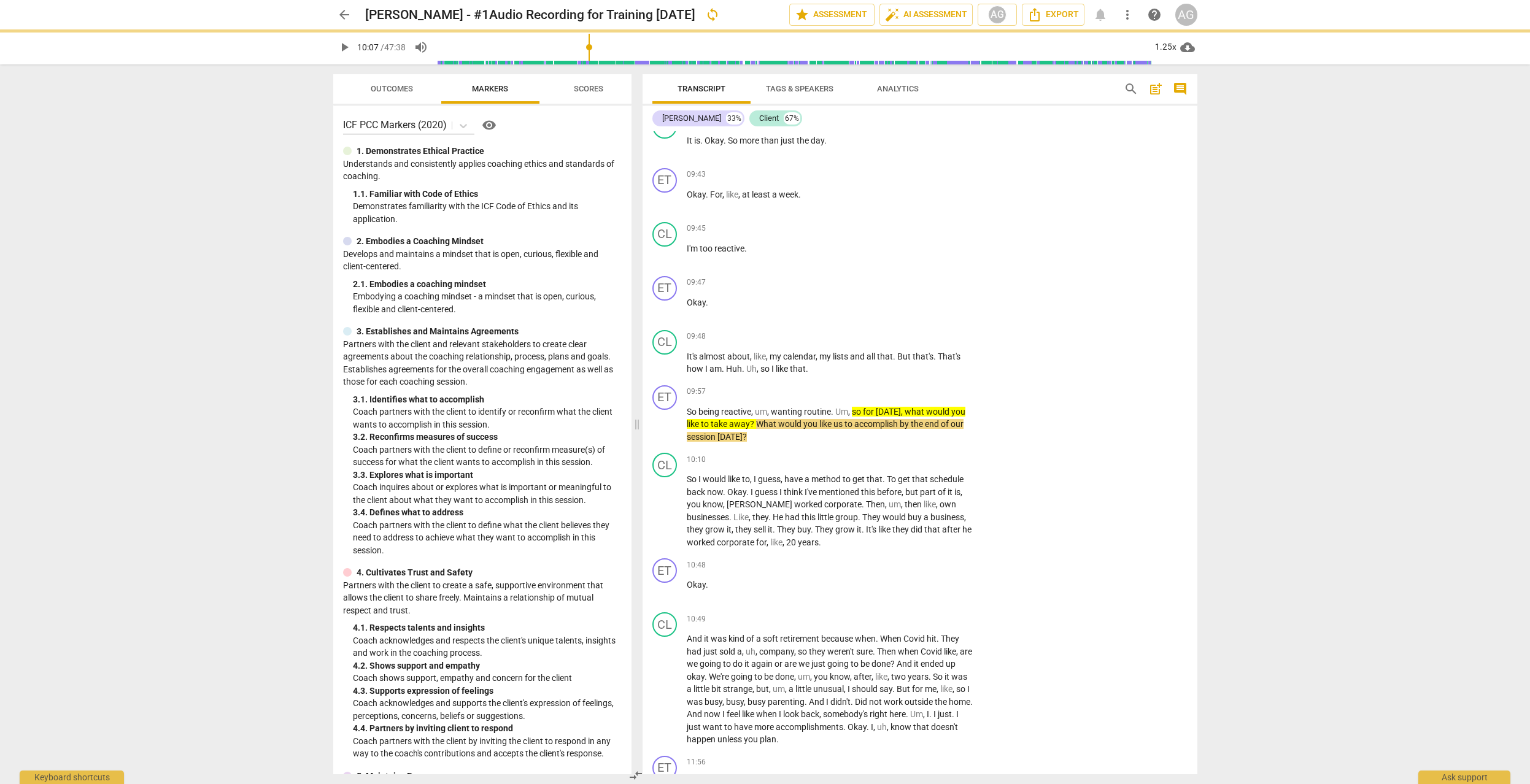
type input "608"
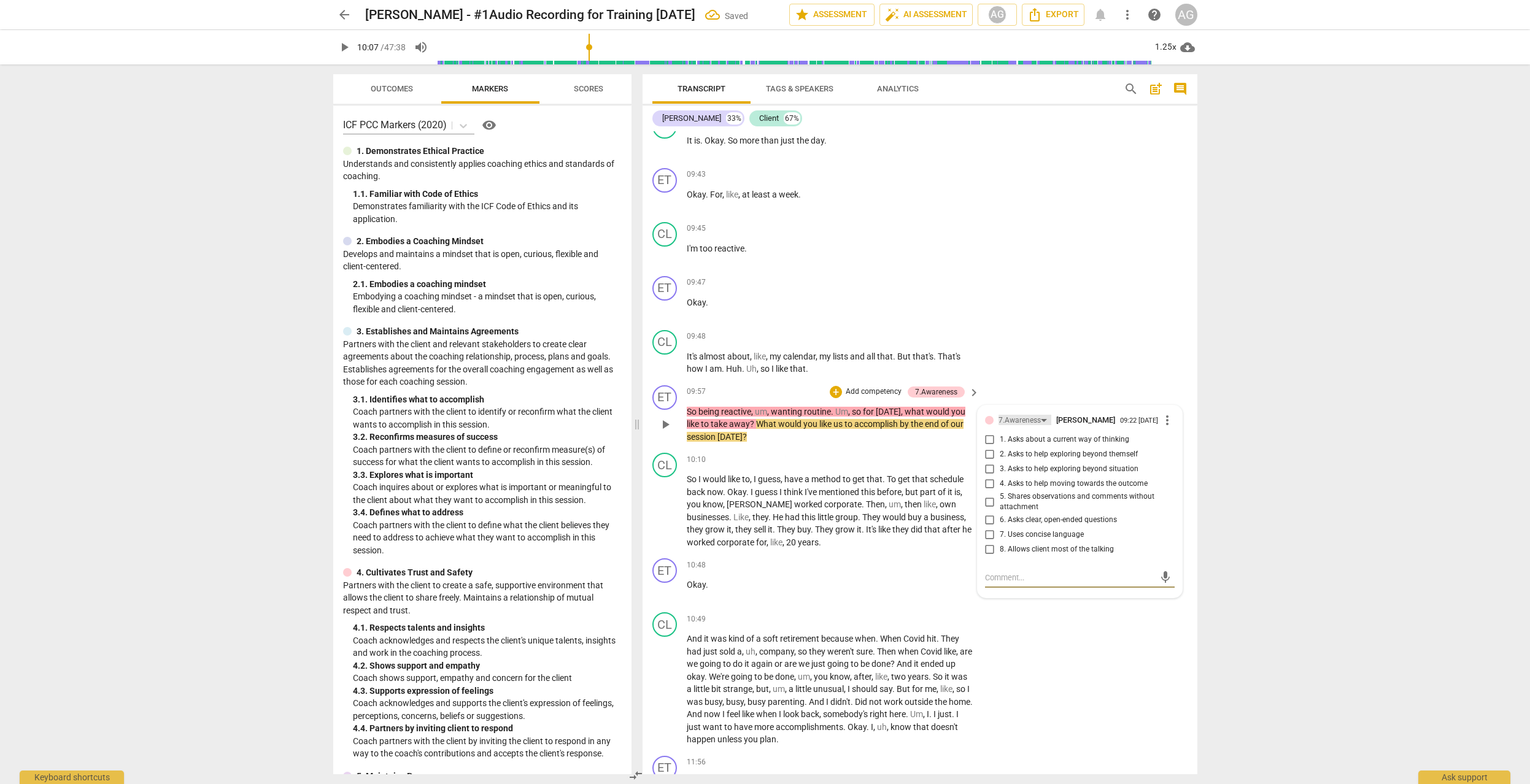
click at [1022, 418] on div "7.Awareness" at bounding box center [1019, 421] width 43 height 12
click at [1041, 326] on div "3.Agreement" at bounding box center [1040, 325] width 43 height 7
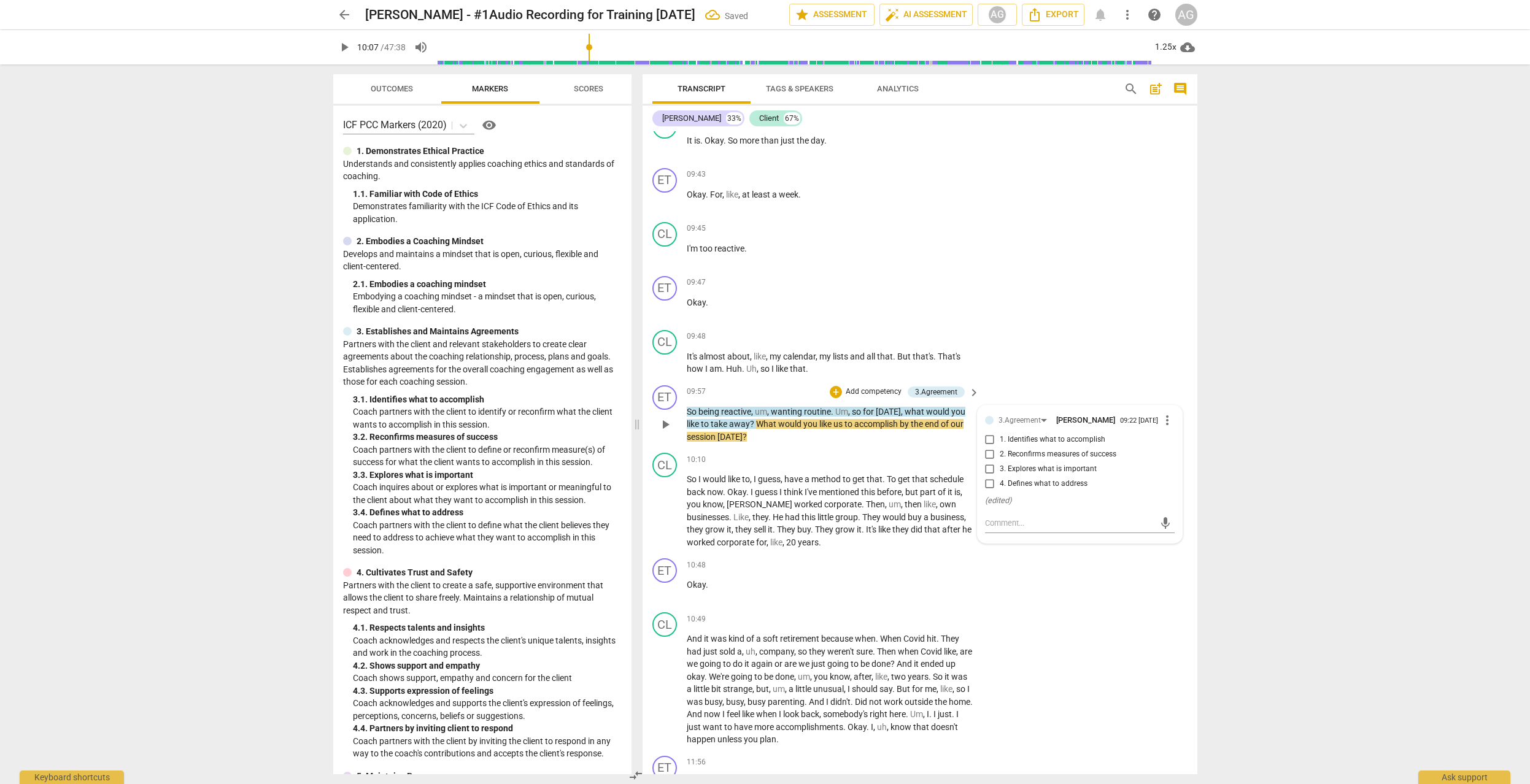
click at [986, 442] on input "1. Identifies what to accomplish" at bounding box center [990, 440] width 19 height 15
checkbox input "true"
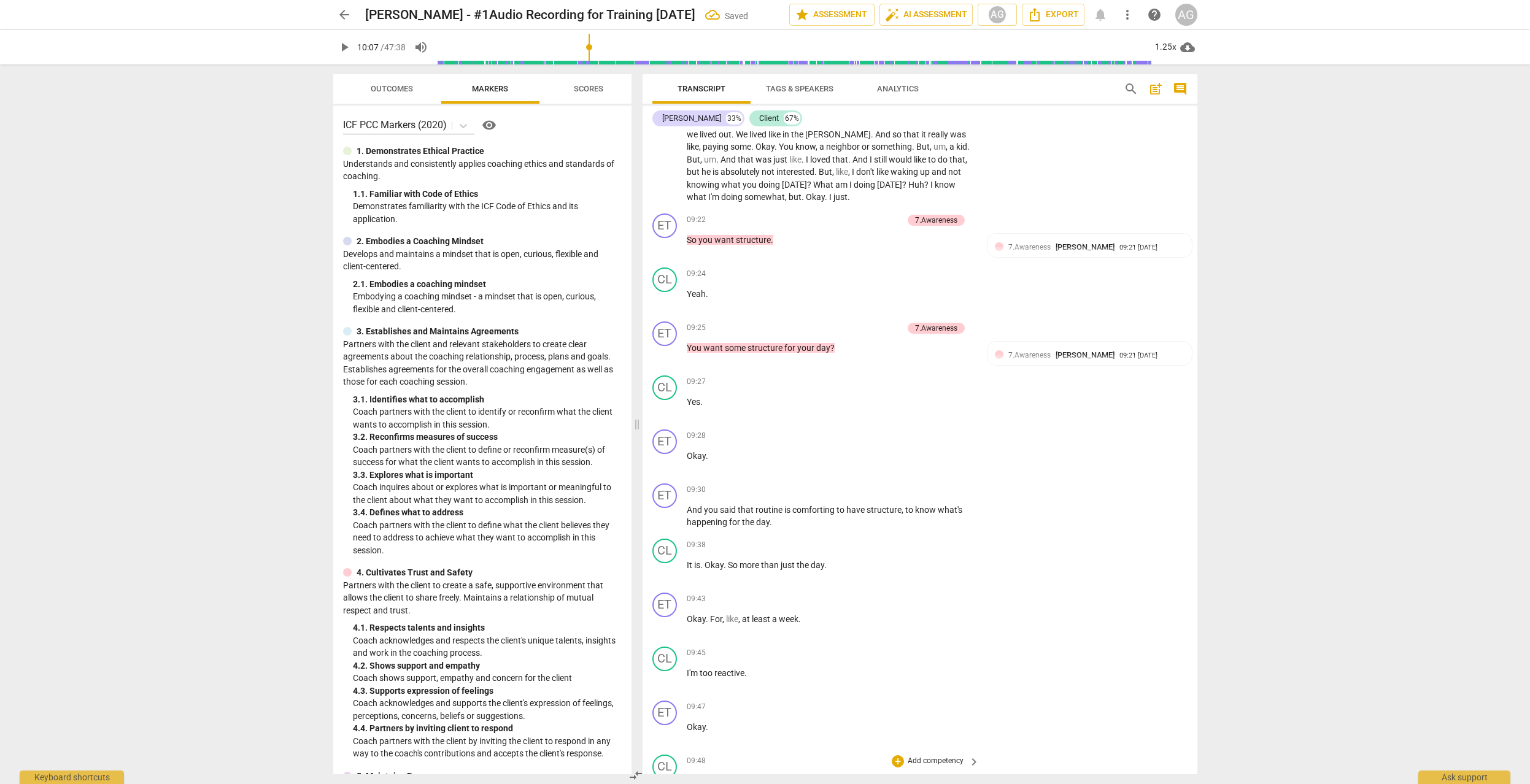
scroll to position [2979, 0]
click at [861, 222] on p "Add competency" at bounding box center [874, 225] width 58 height 11
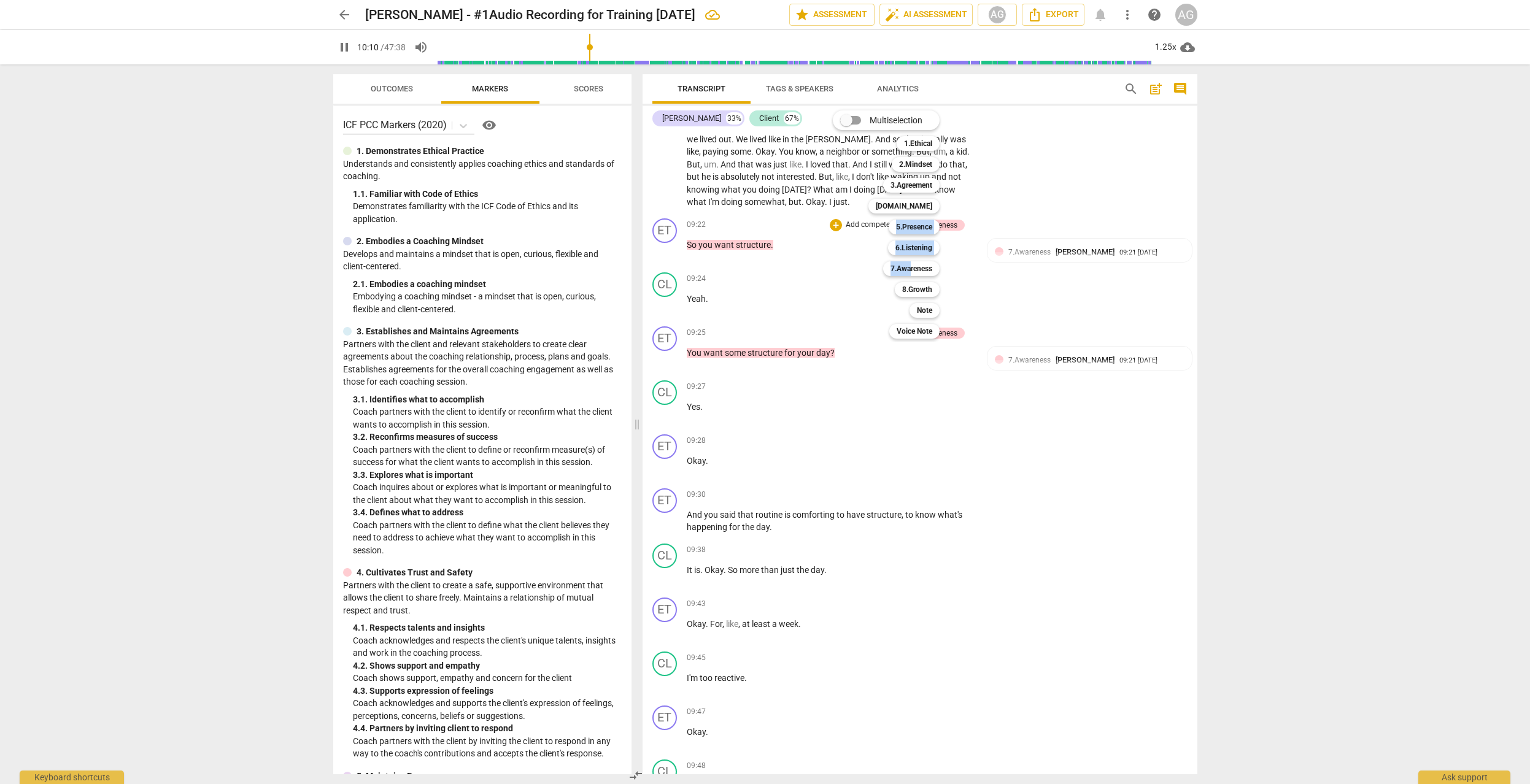
drag, startPoint x: 911, startPoint y: 274, endPoint x: 868, endPoint y: 219, distance: 69.8
click at [868, 219] on div "Multiselection m 1.Ethical 1 2.Mindset 2 3.Agreement 3 [DOMAIN_NAME] 4 5.Presen…" at bounding box center [895, 224] width 135 height 234
click at [869, 222] on div "Multiselection m 1.Ethical 1 2.Mindset 2 3.Agreement 3 [DOMAIN_NAME] 4 5.Presen…" at bounding box center [895, 224] width 135 height 234
click at [867, 223] on div "Multiselection m 1.Ethical 1 2.Mindset 2 3.Agreement 3 [DOMAIN_NAME] 4 5.Presen…" at bounding box center [895, 224] width 135 height 234
click at [919, 187] on b "3.Agreement" at bounding box center [911, 185] width 42 height 15
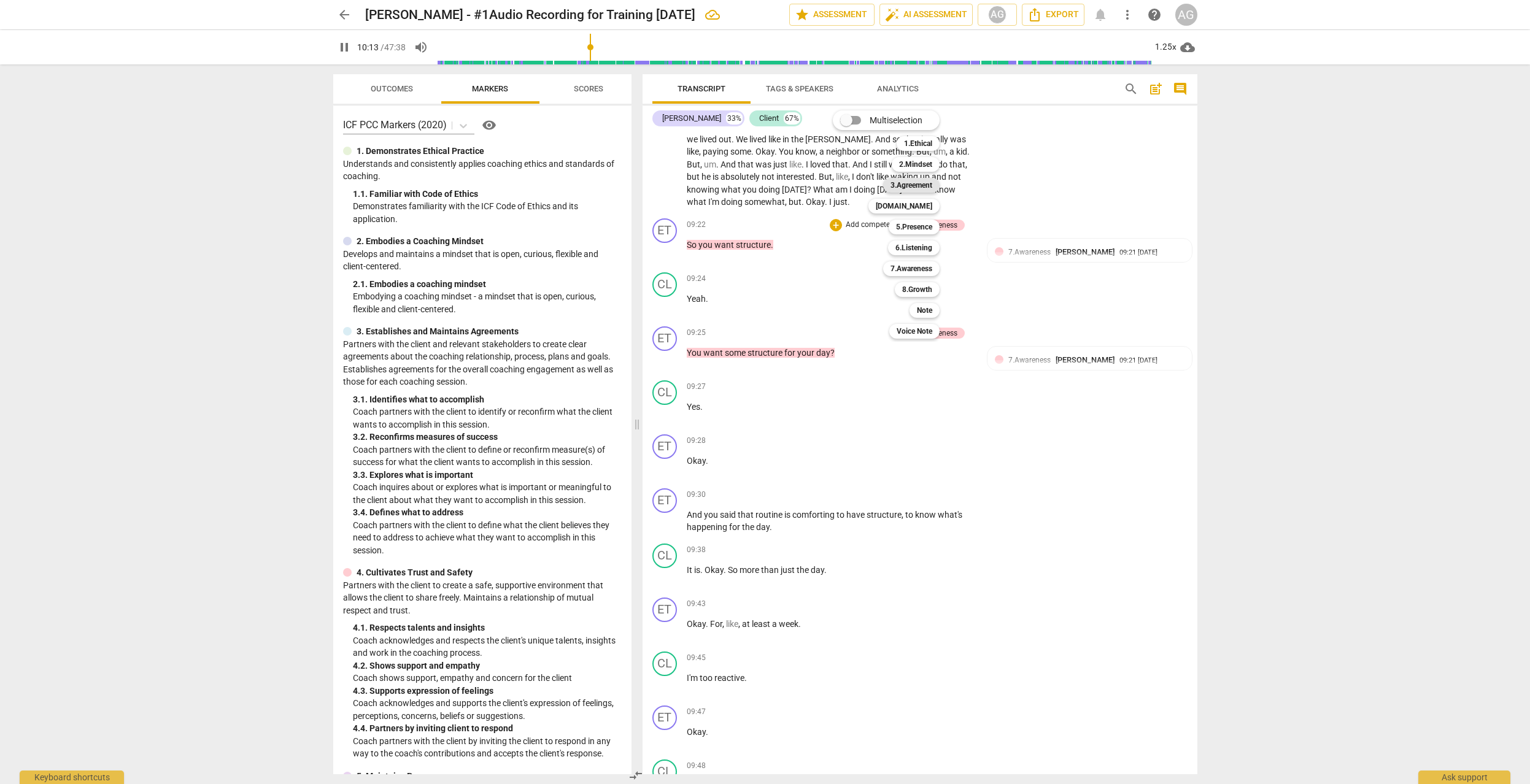
type input "614"
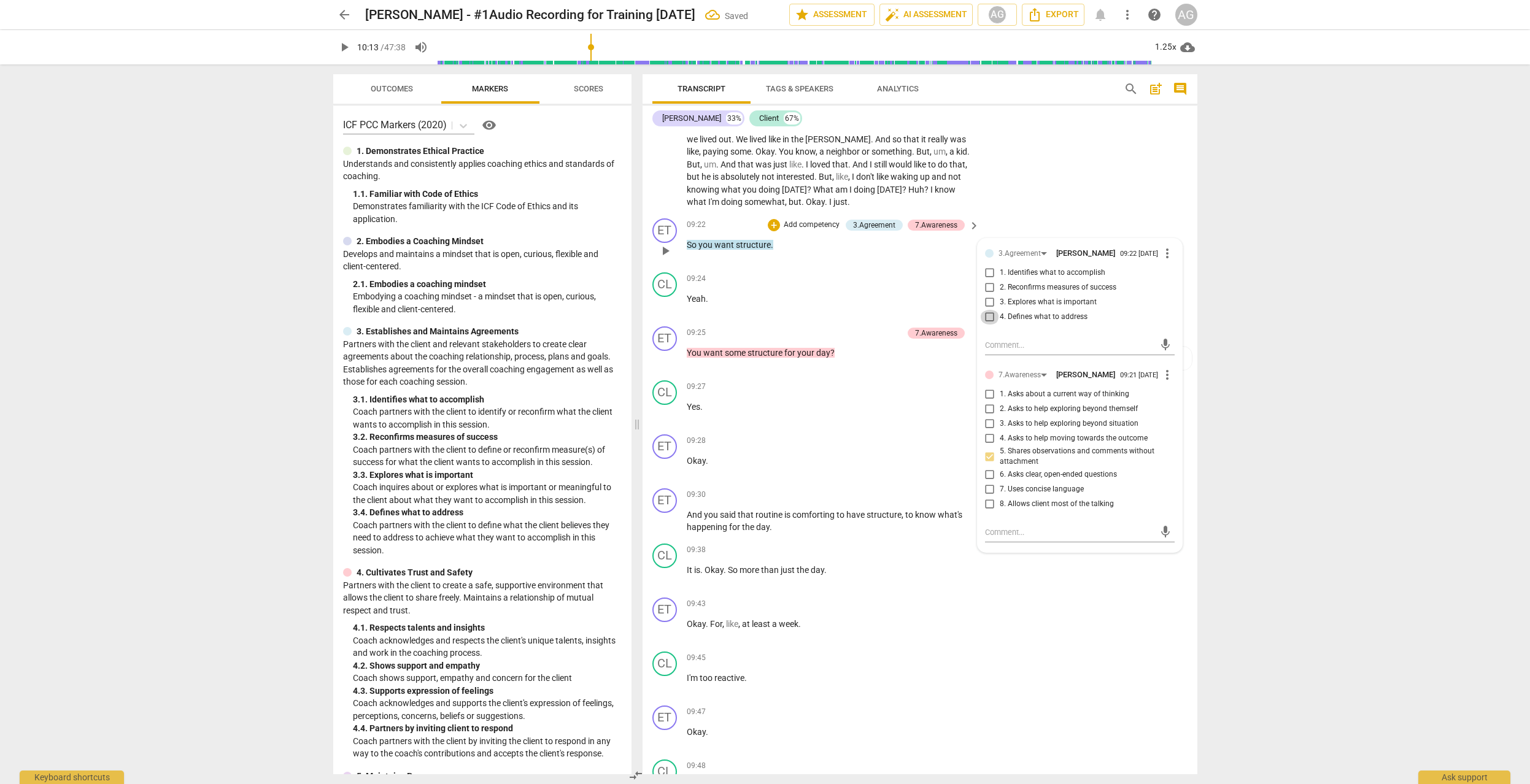
click at [987, 320] on input "4. Defines what to address" at bounding box center [990, 317] width 19 height 15
checkbox input "true"
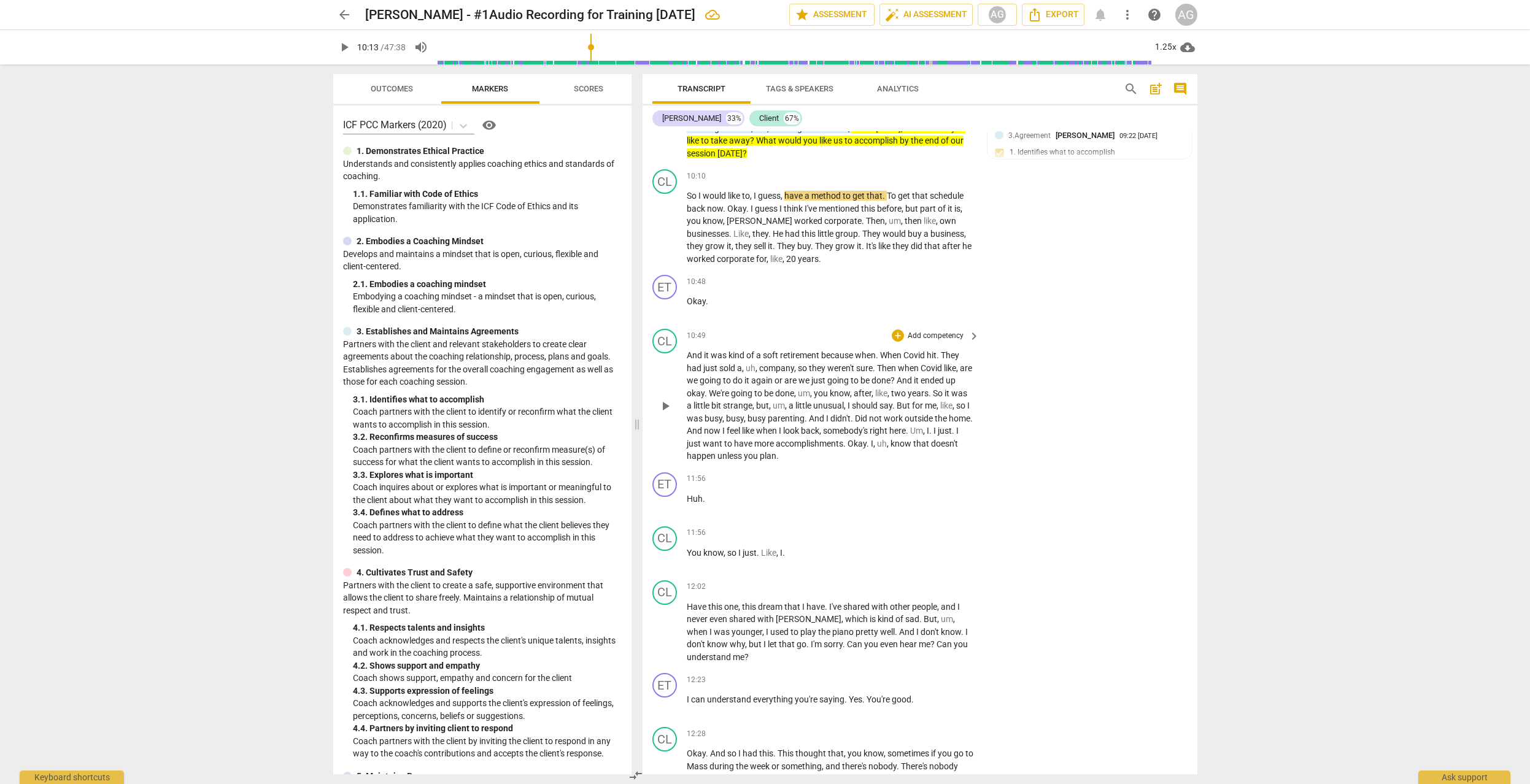
scroll to position [3699, 0]
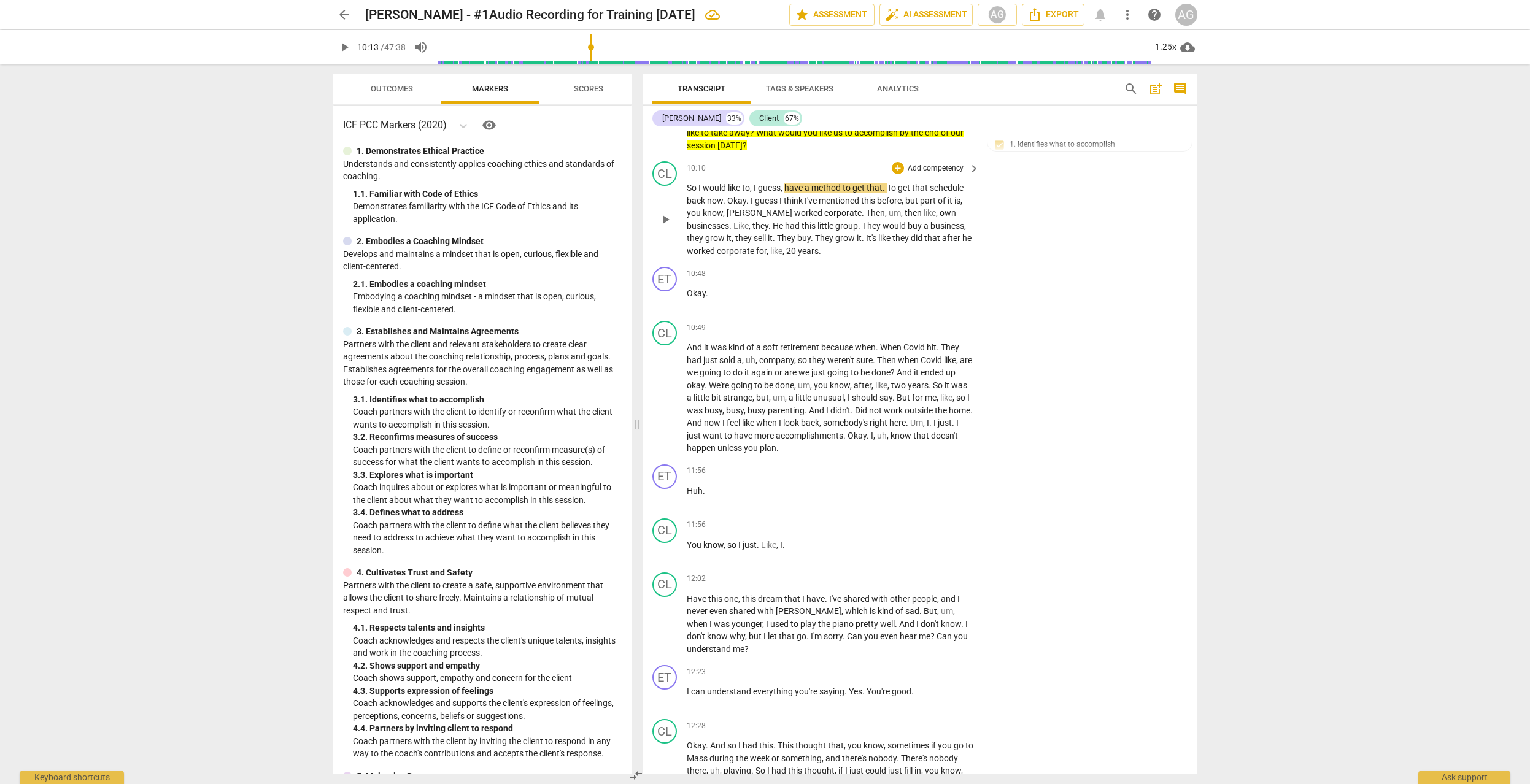
click at [664, 213] on span "play_arrow" at bounding box center [665, 219] width 15 height 15
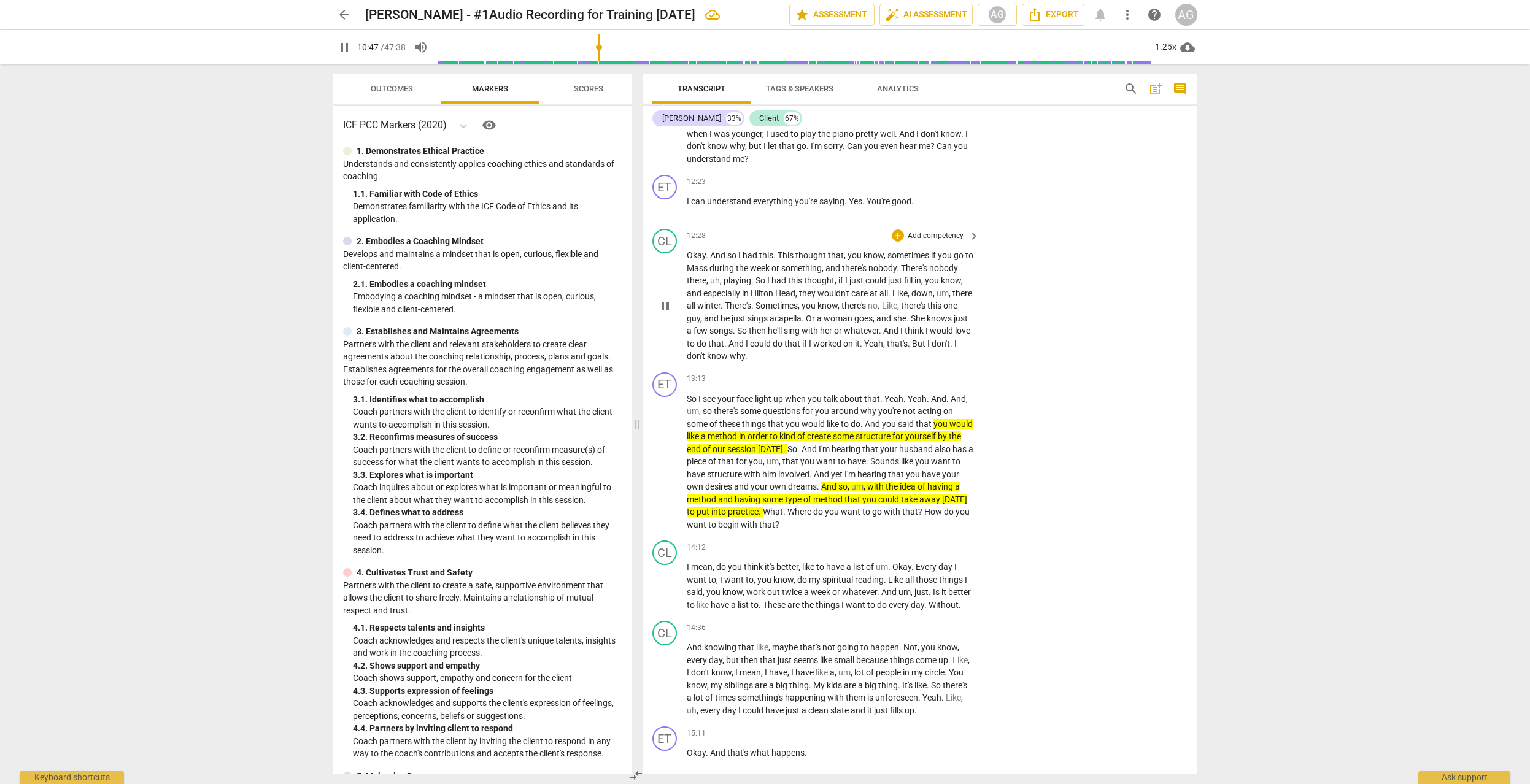
scroll to position [4191, 0]
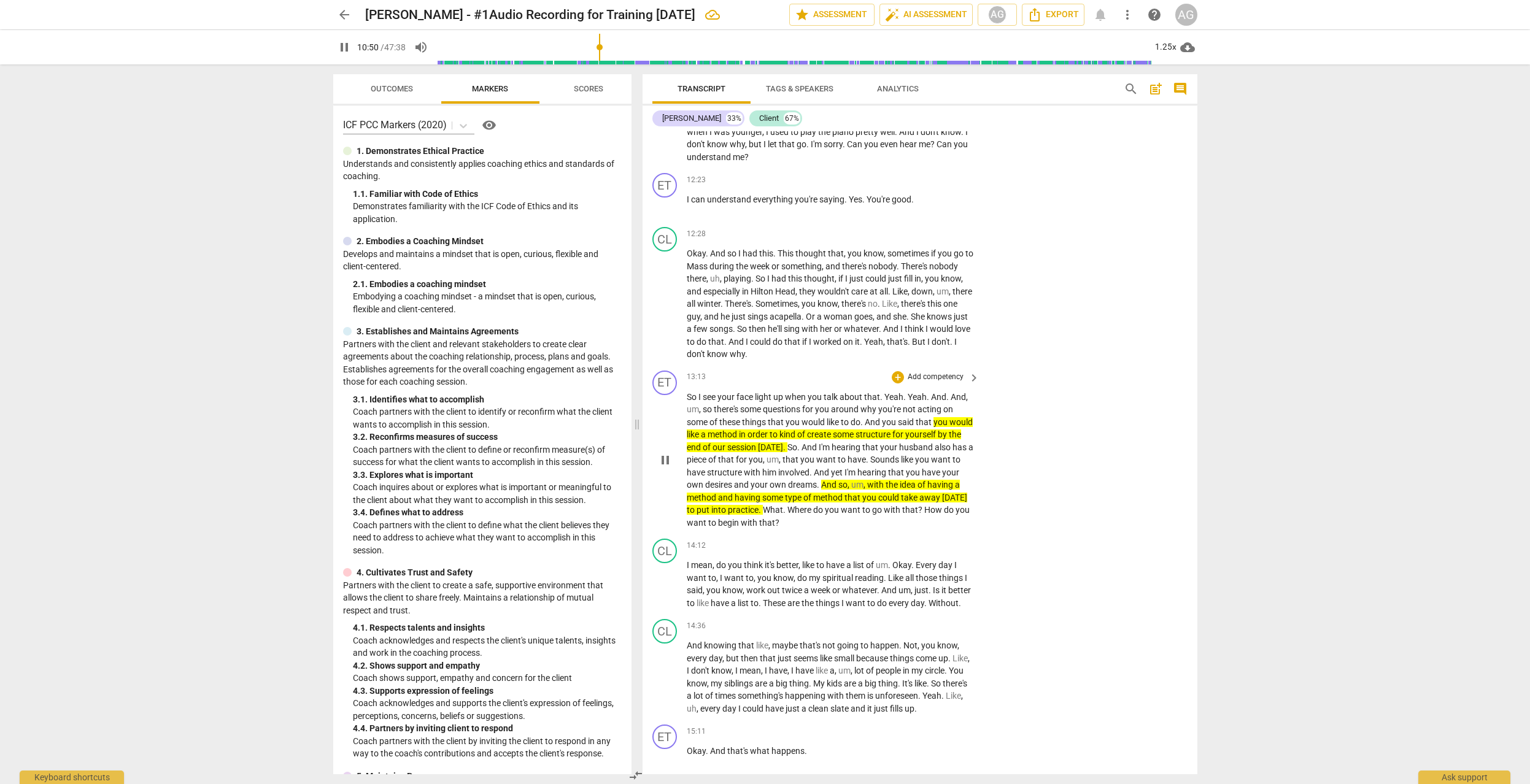
click at [927, 374] on p "Add competency" at bounding box center [936, 377] width 58 height 11
click at [970, 333] on b "3.Agreement" at bounding box center [973, 338] width 42 height 15
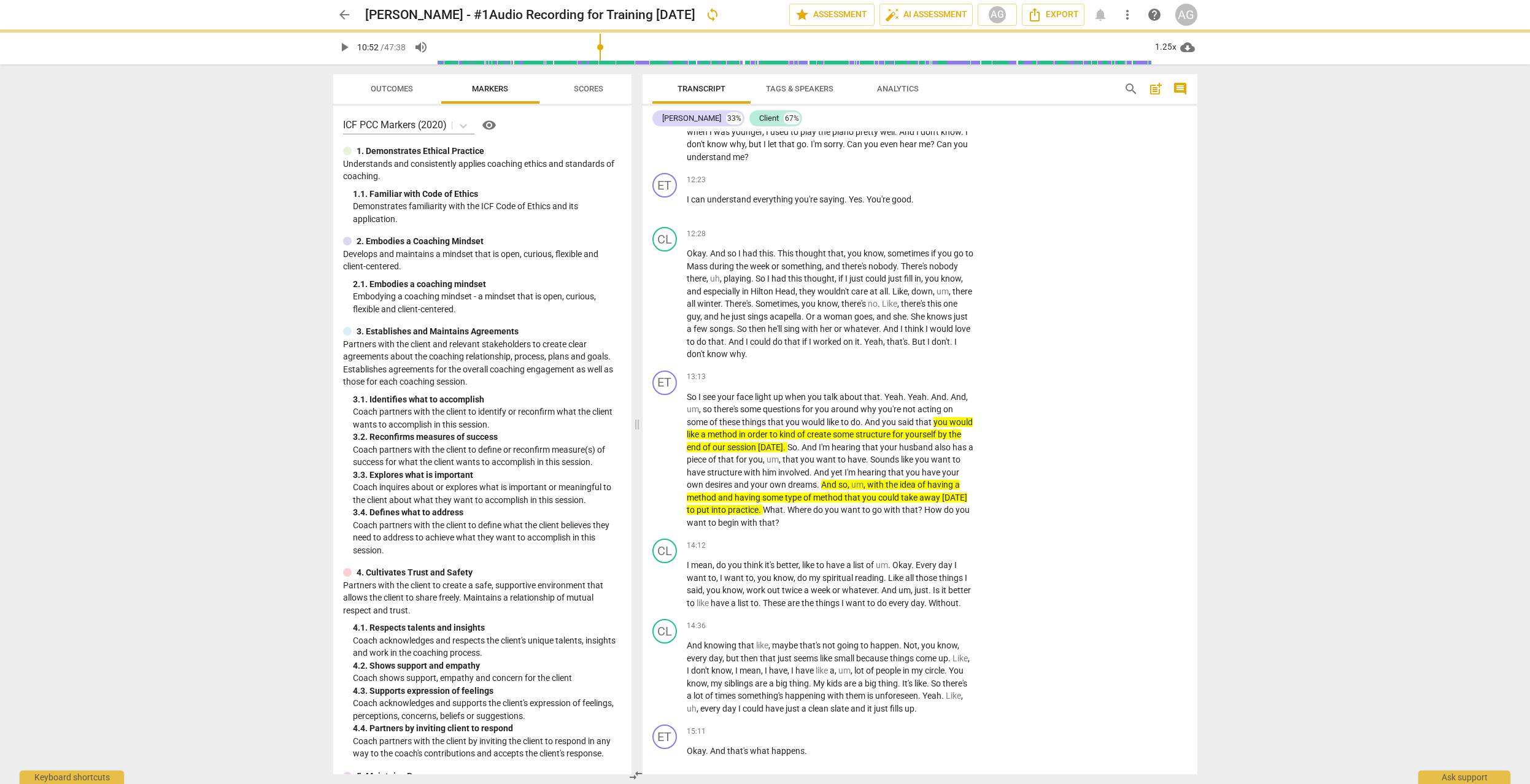
type input "652"
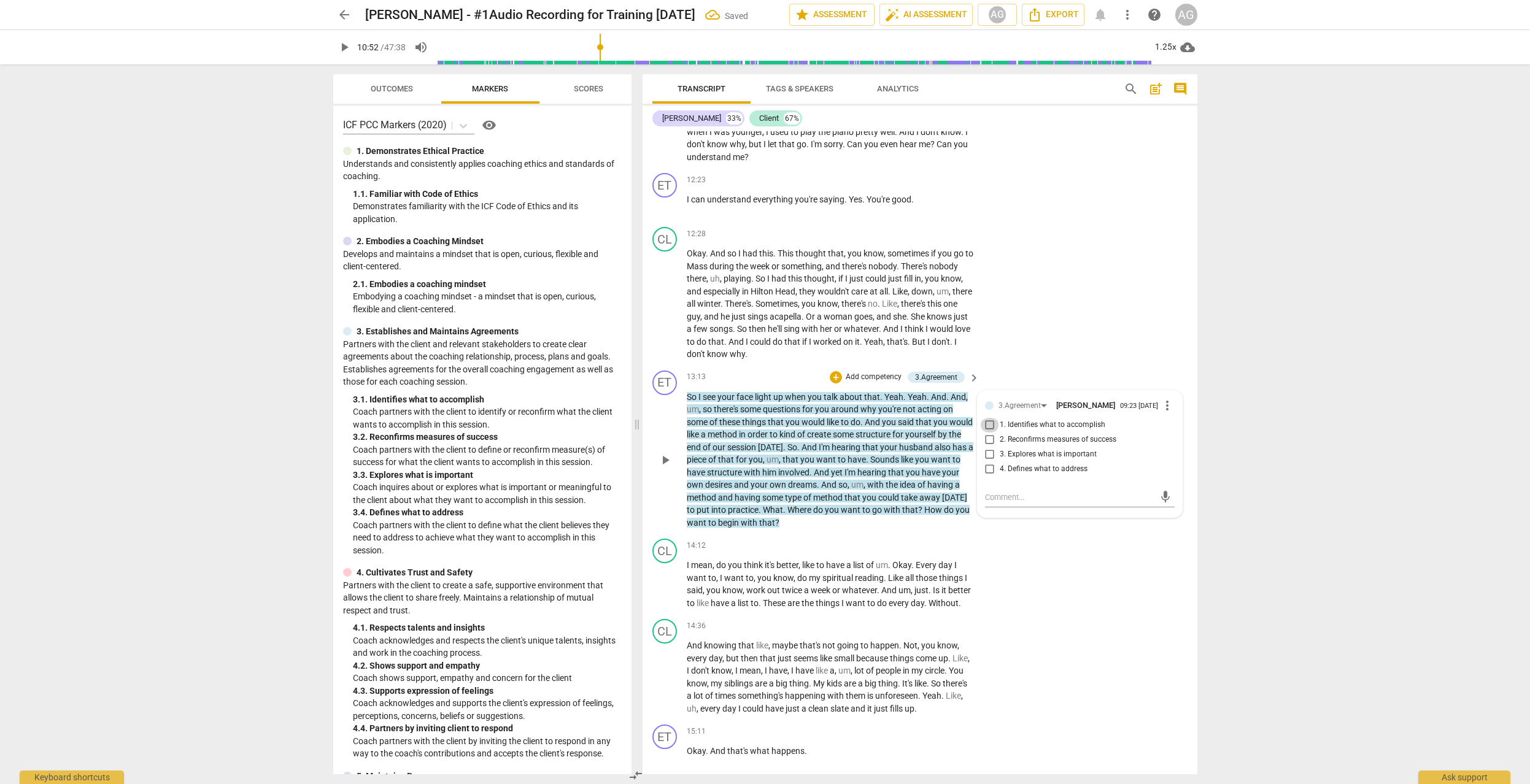
click at [988, 428] on input "1. Identifies what to accomplish" at bounding box center [990, 425] width 19 height 15
checkbox input "true"
click at [1029, 336] on div "CL play_arrow pause 12:28 + Add competency keyboard_arrow_right Okay . And so I…" at bounding box center [919, 294] width 554 height 144
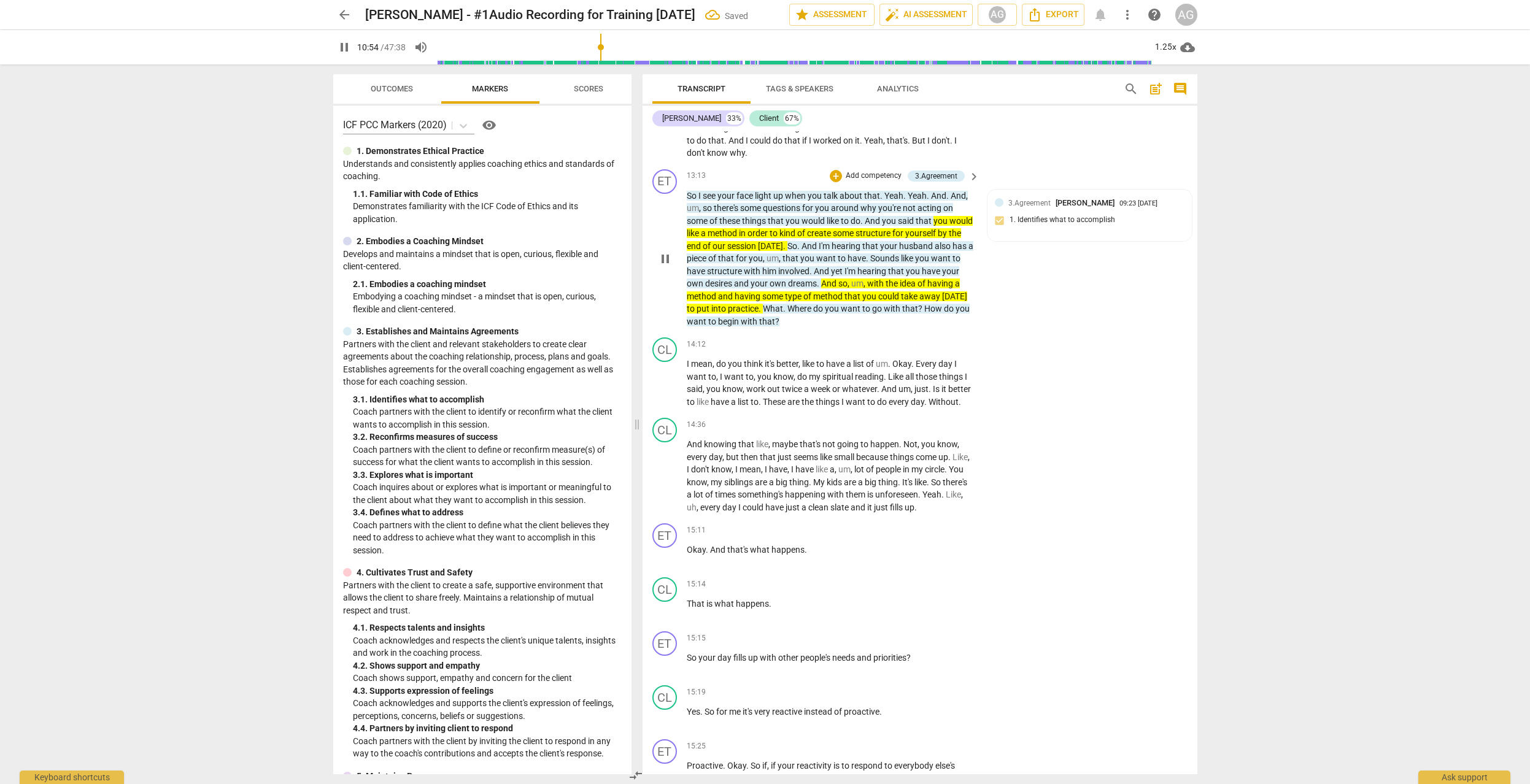
scroll to position [4504, 0]
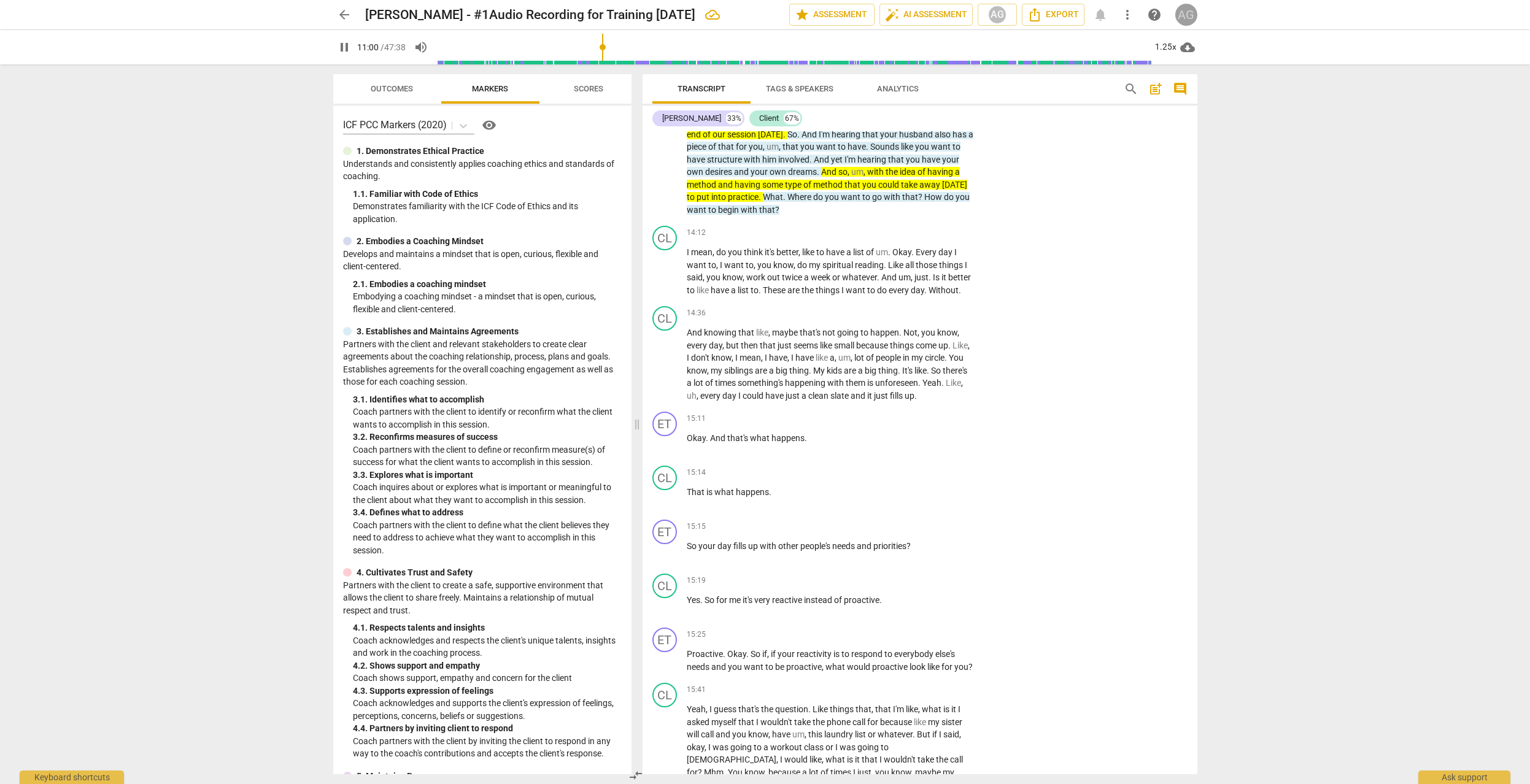
click at [1099, 17] on div "AG" at bounding box center [1185, 14] width 22 height 22
click at [1099, 151] on div at bounding box center [765, 392] width 1530 height 784
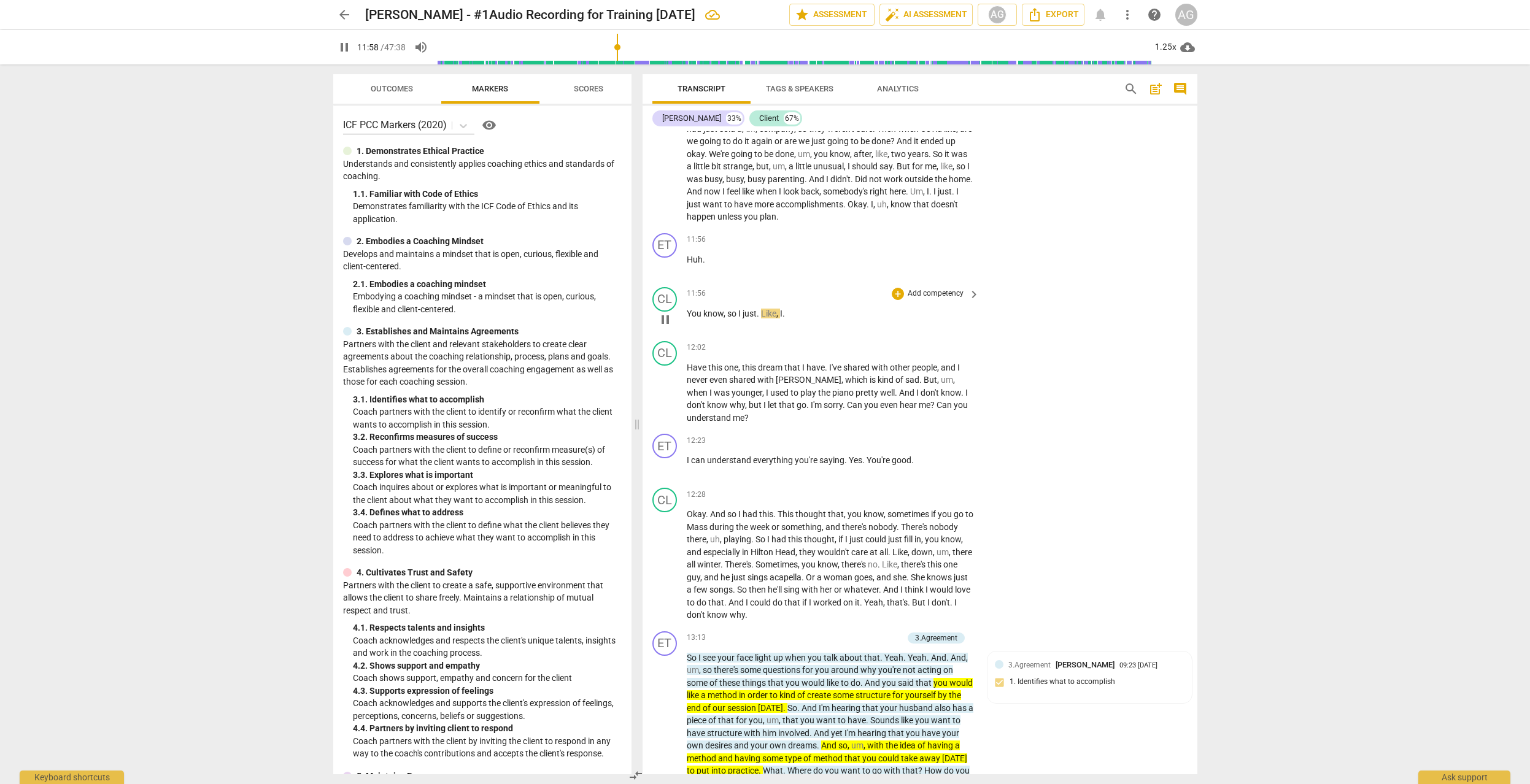
scroll to position [3933, 0]
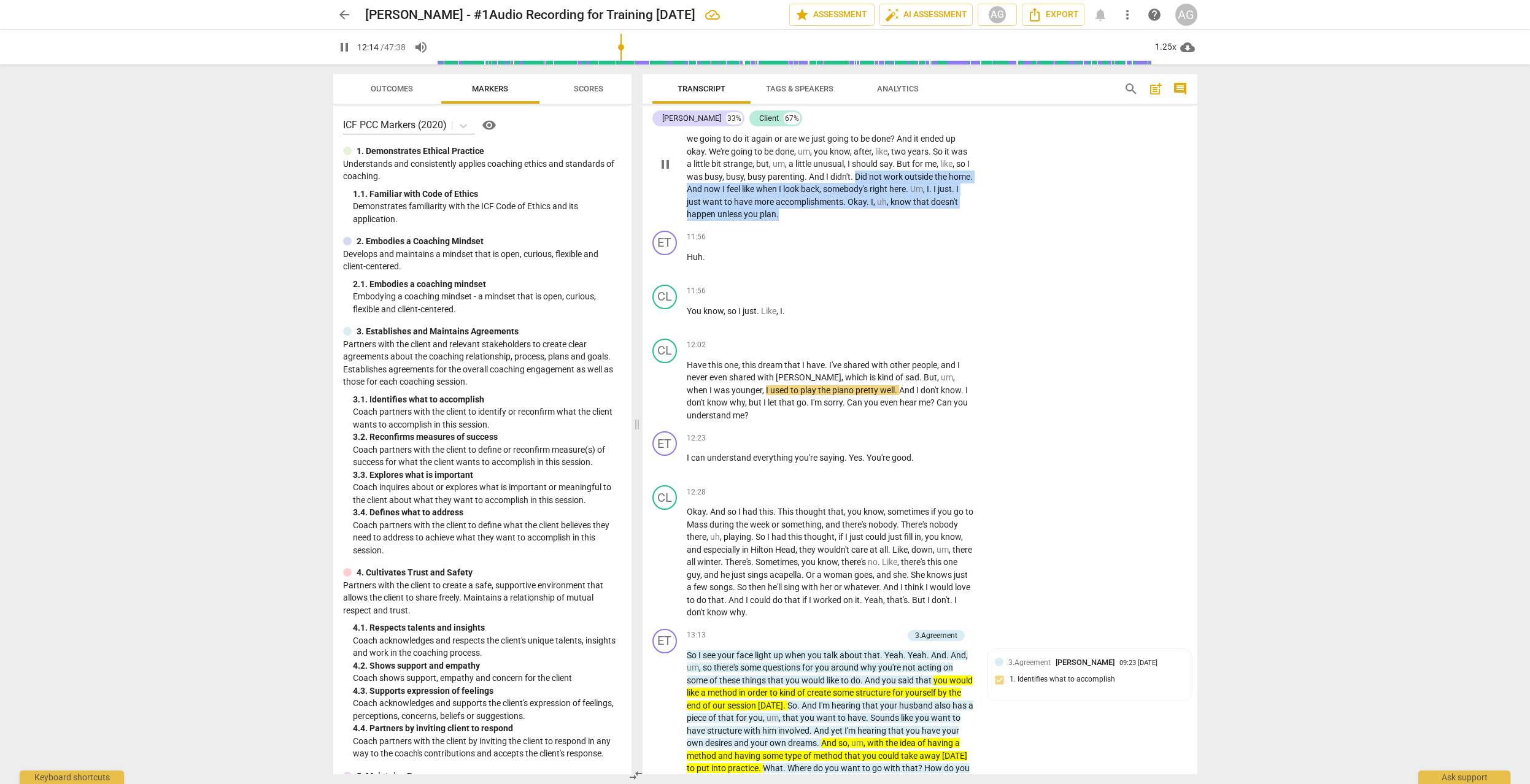
drag, startPoint x: 886, startPoint y: 176, endPoint x: 812, endPoint y: 211, distance: 81.9
click at [812, 211] on p "And it was kind of a soft retirement because when . When Covid hit . They had j…" at bounding box center [829, 163] width 287 height 113
click at [835, 196] on icon "button" at bounding box center [835, 195] width 7 height 8
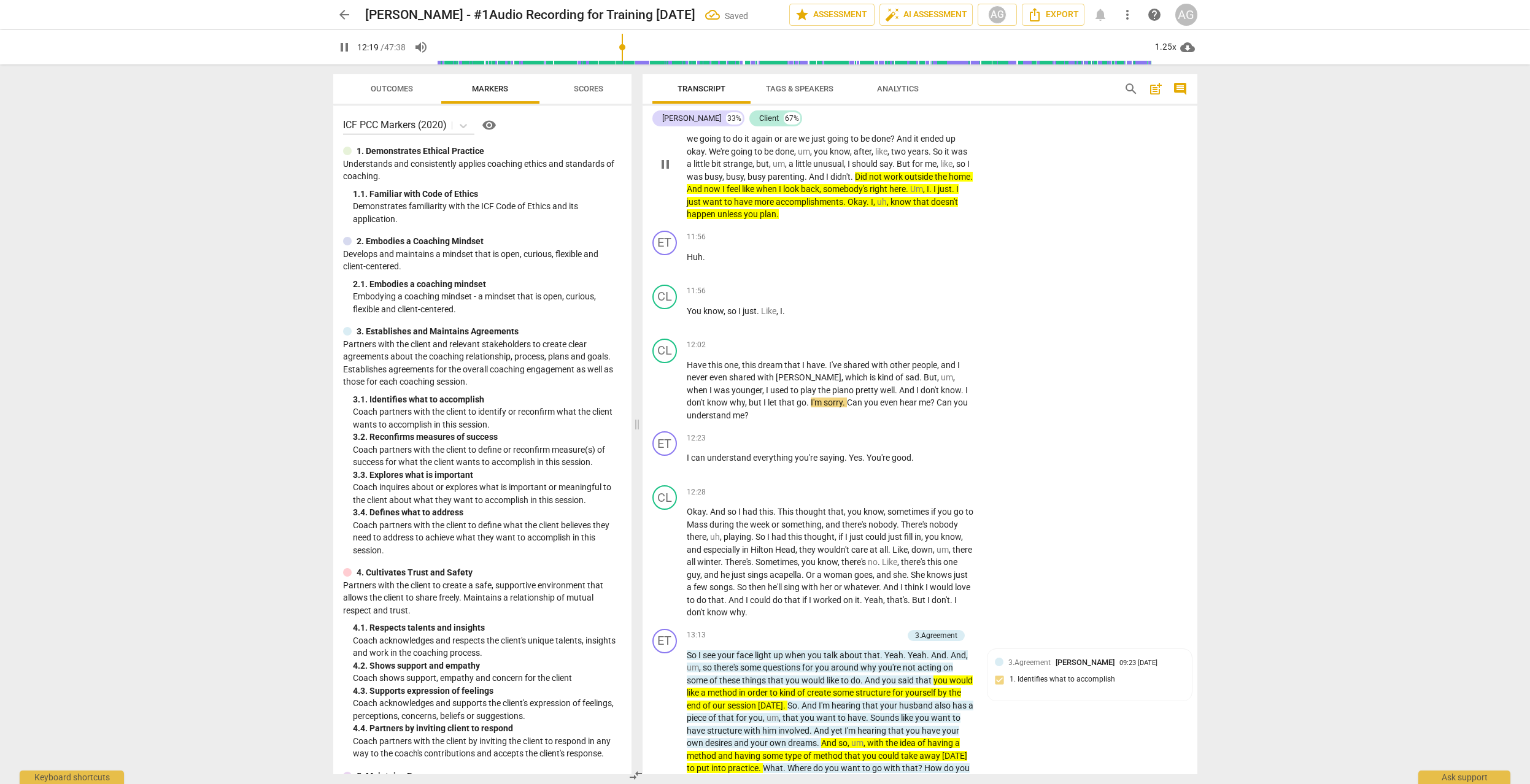
click at [801, 192] on span "look" at bounding box center [792, 189] width 18 height 10
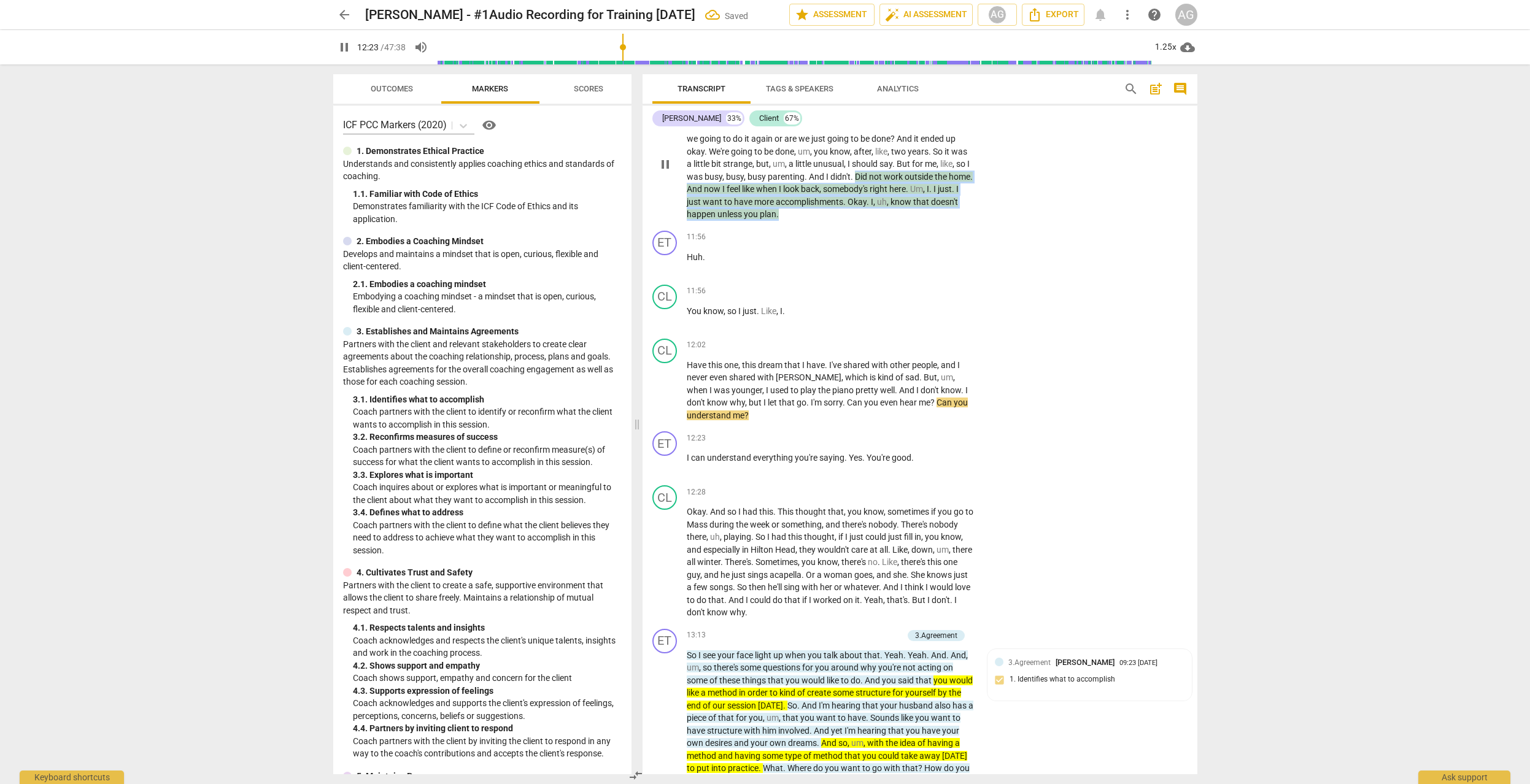
drag, startPoint x: 886, startPoint y: 175, endPoint x: 887, endPoint y: 208, distance: 33.0
click at [887, 208] on p "And it was kind of a soft retirement because when . When Covid hit . They had j…" at bounding box center [829, 163] width 287 height 113
click at [849, 200] on span "keyboard_arrow_down" at bounding box center [848, 198] width 15 height 15
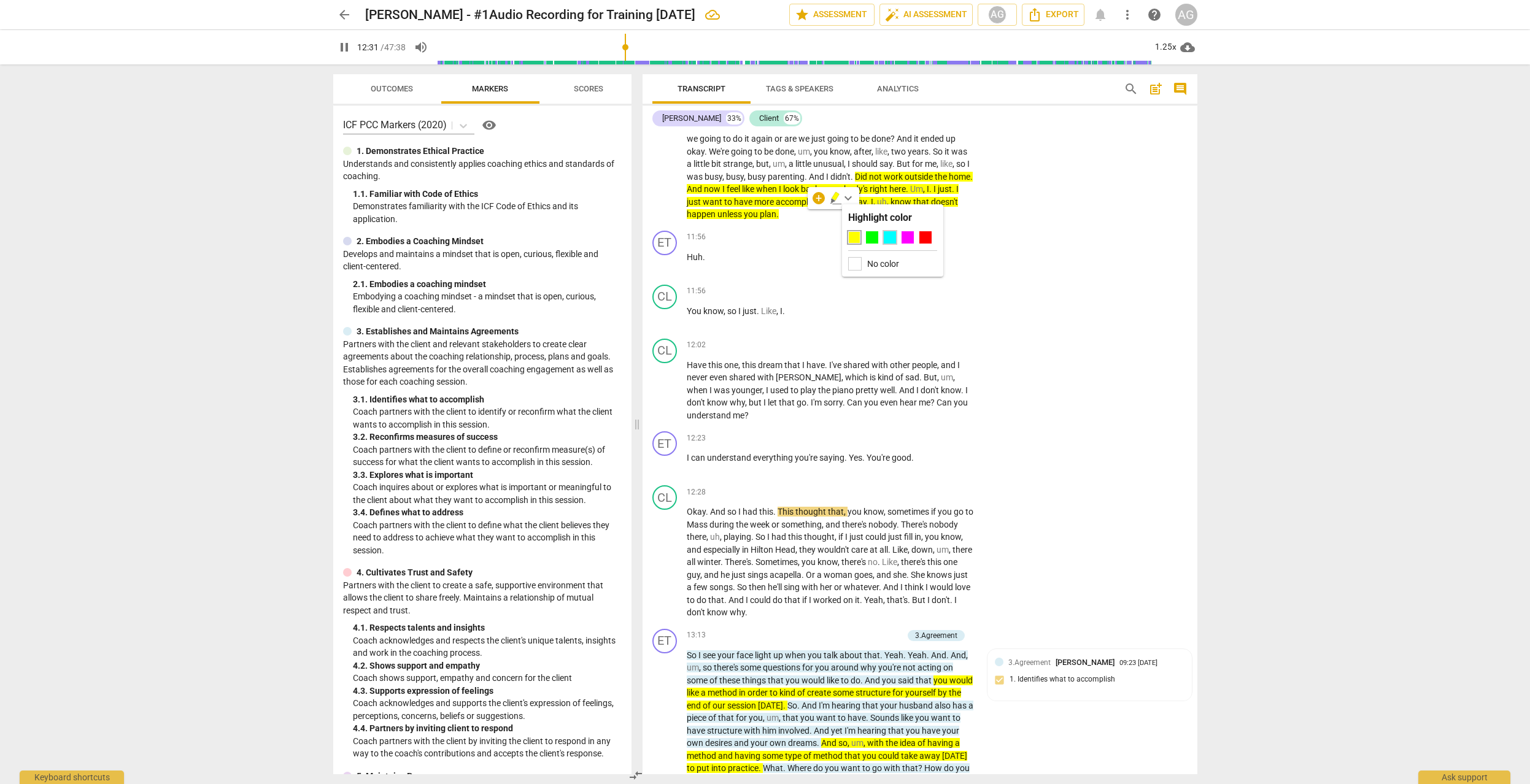
click at [888, 238] on div at bounding box center [889, 237] width 12 height 12
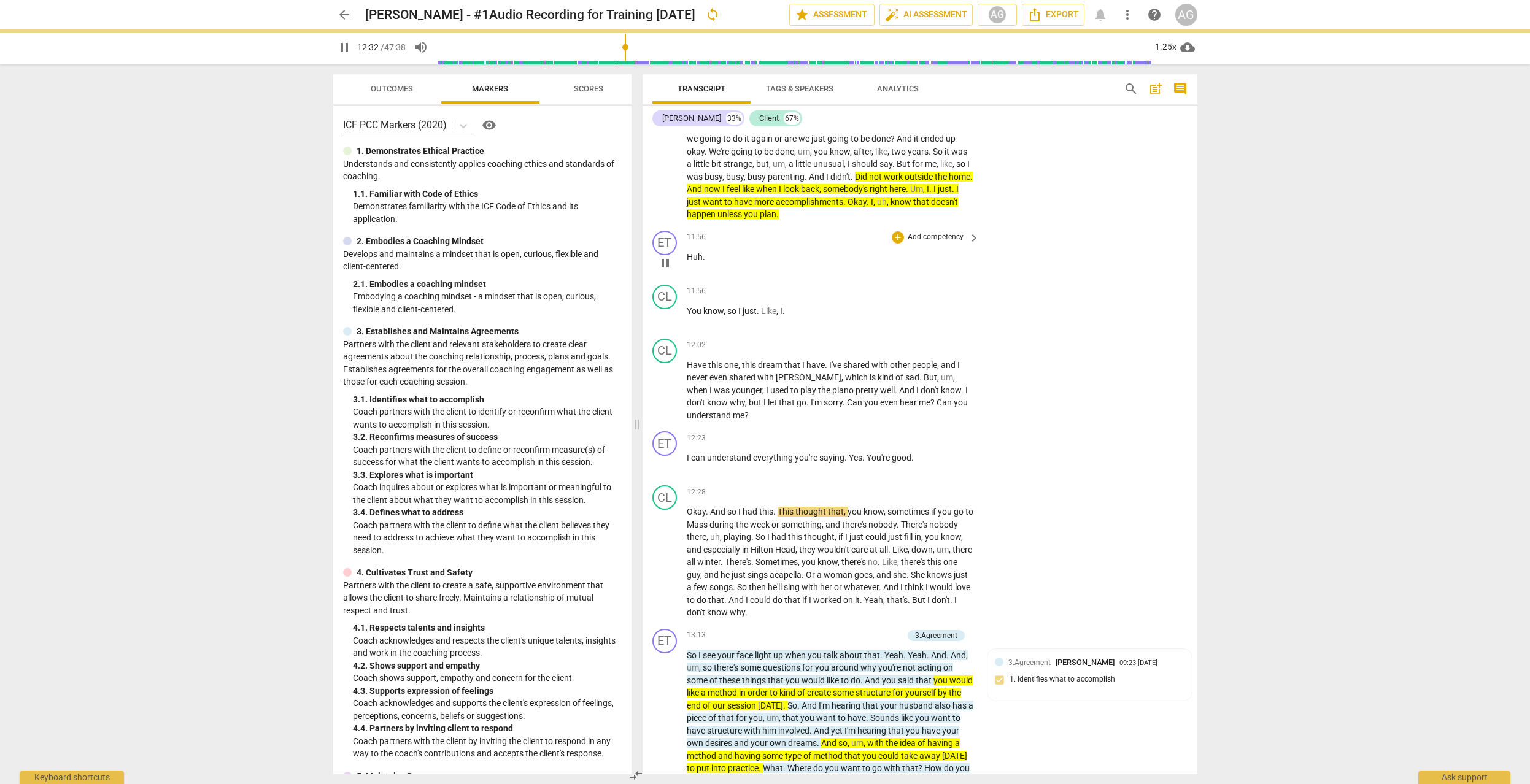
click at [964, 251] on p "Huh ." at bounding box center [829, 257] width 287 height 13
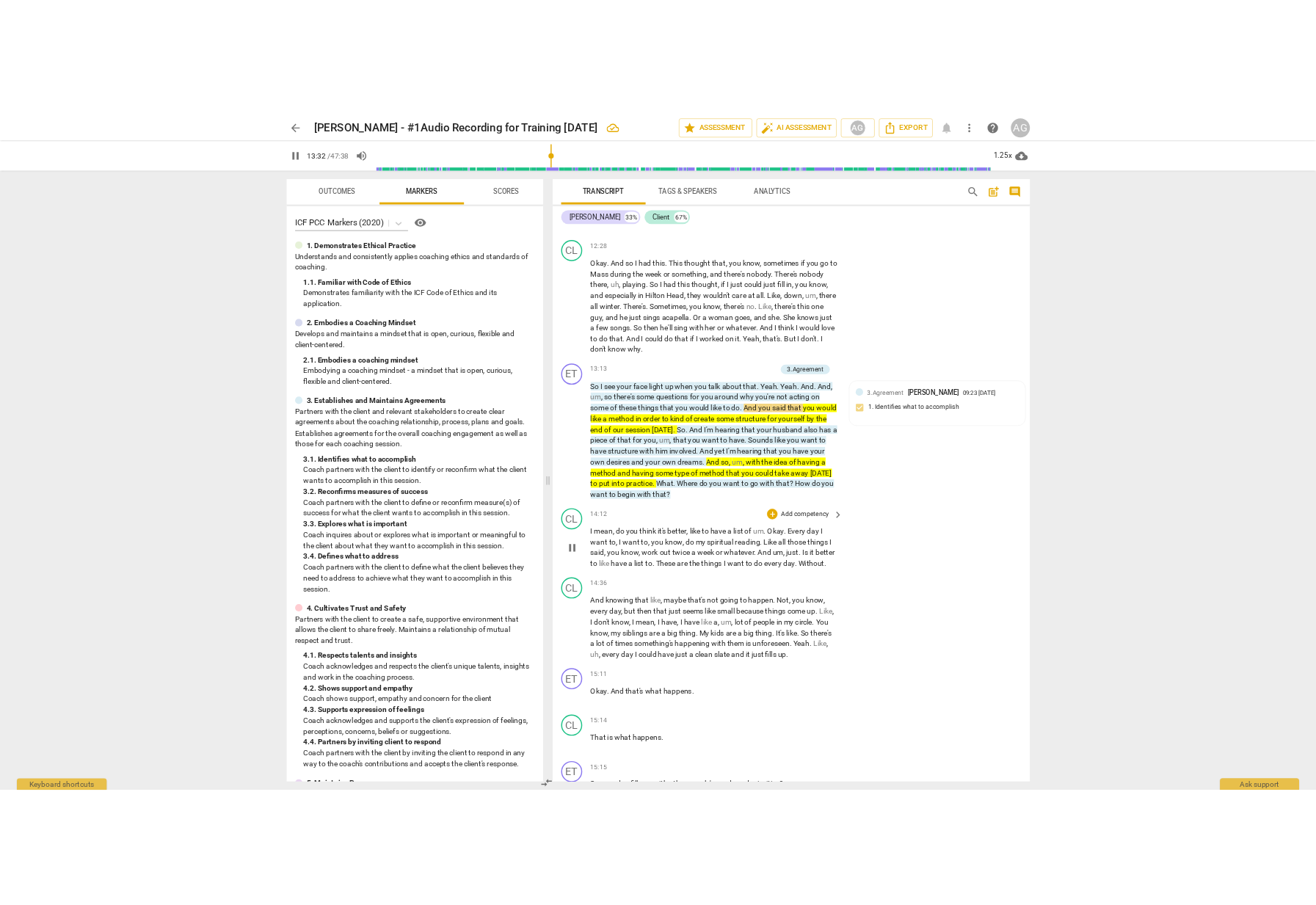
scroll to position [5092, 0]
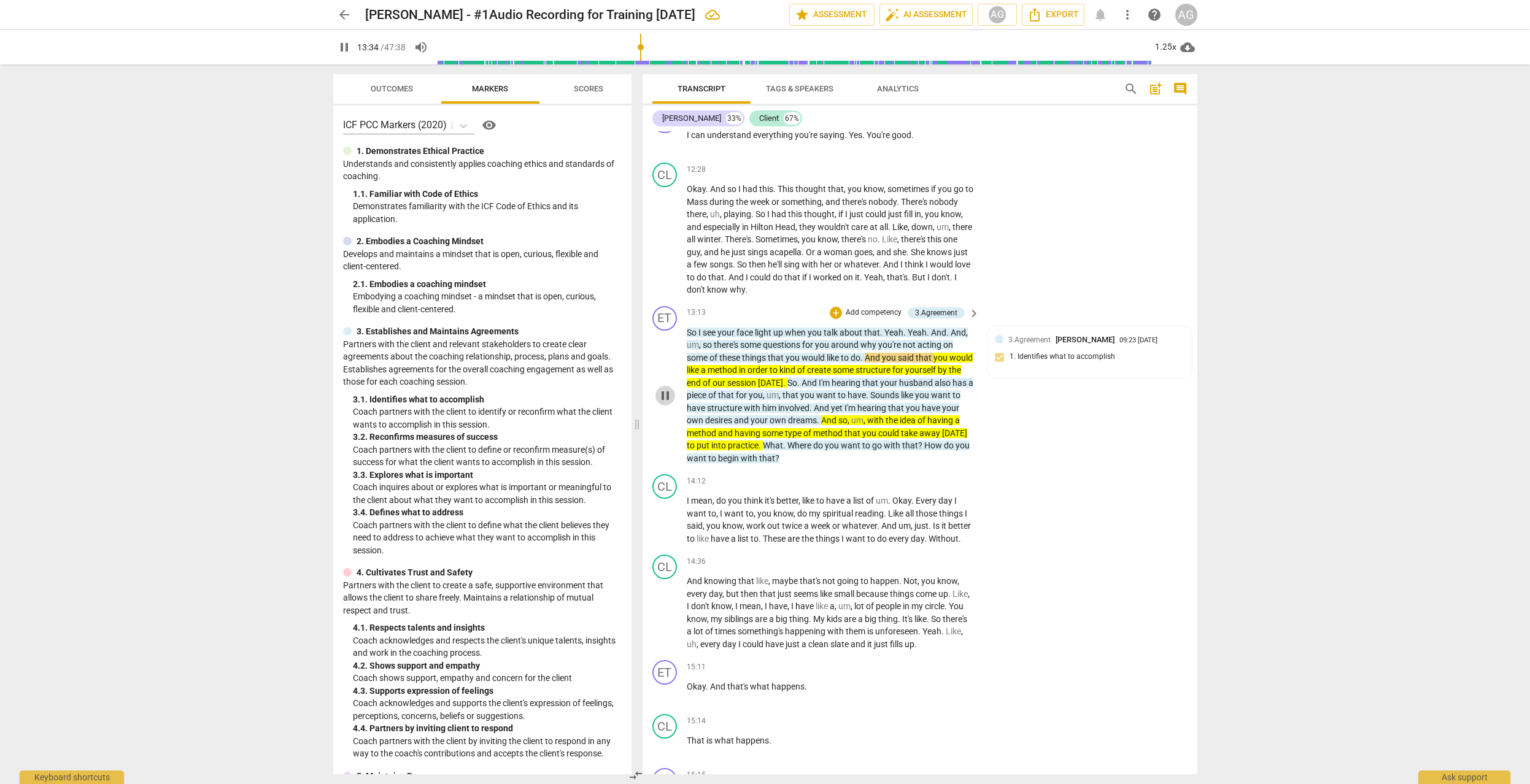
click at [662, 393] on span "pause" at bounding box center [665, 395] width 15 height 15
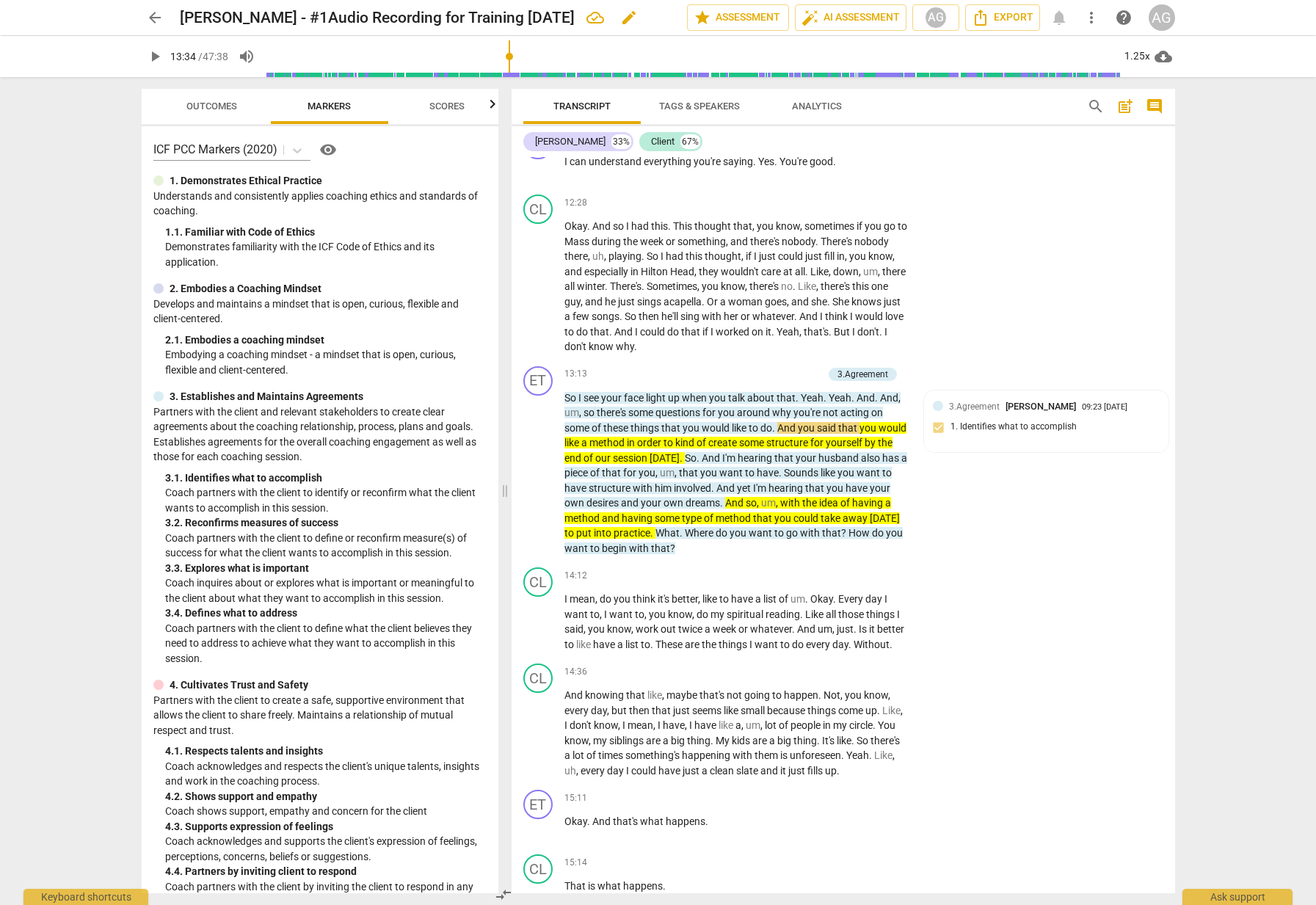
type input "815"
